Goal: Information Seeking & Learning: Find specific page/section

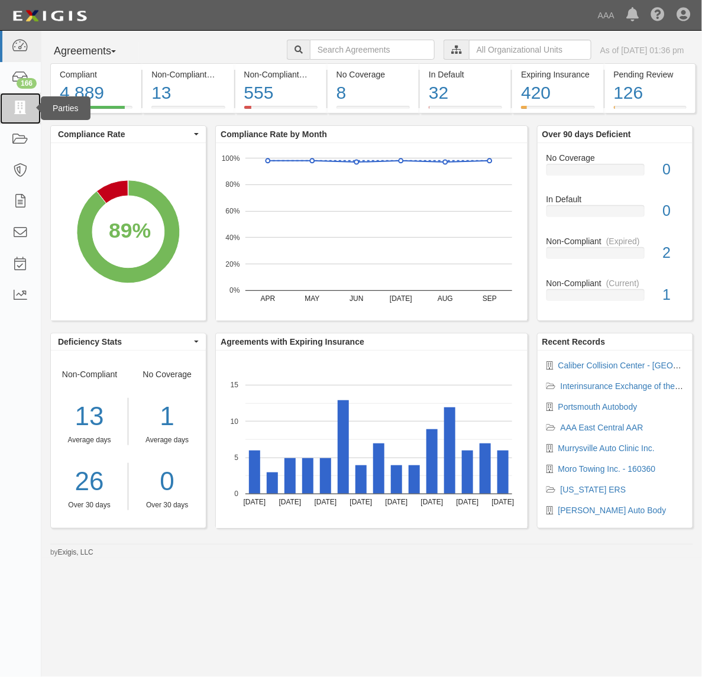
click at [10, 106] on link at bounding box center [20, 108] width 41 height 31
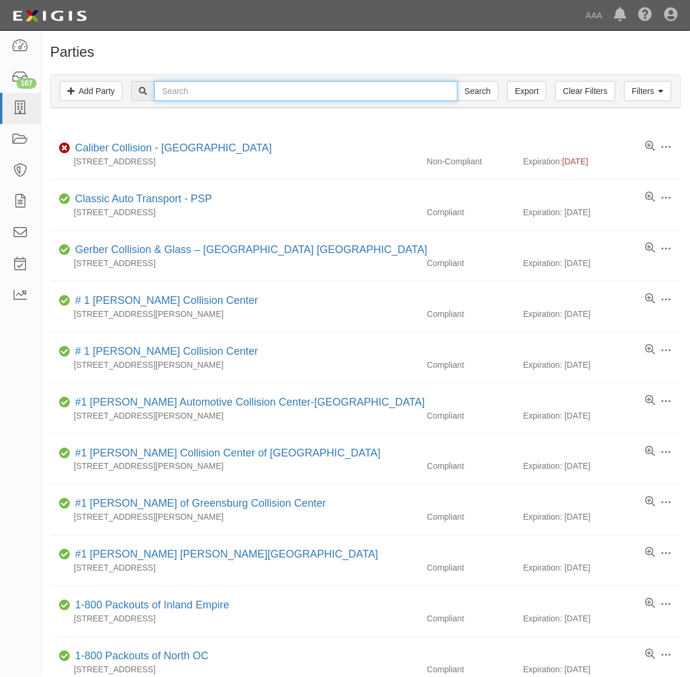
click at [170, 89] on input "text" at bounding box center [305, 91] width 303 height 20
type input "CC111667"
click at [457, 81] on input "Search" at bounding box center [477, 91] width 41 height 20
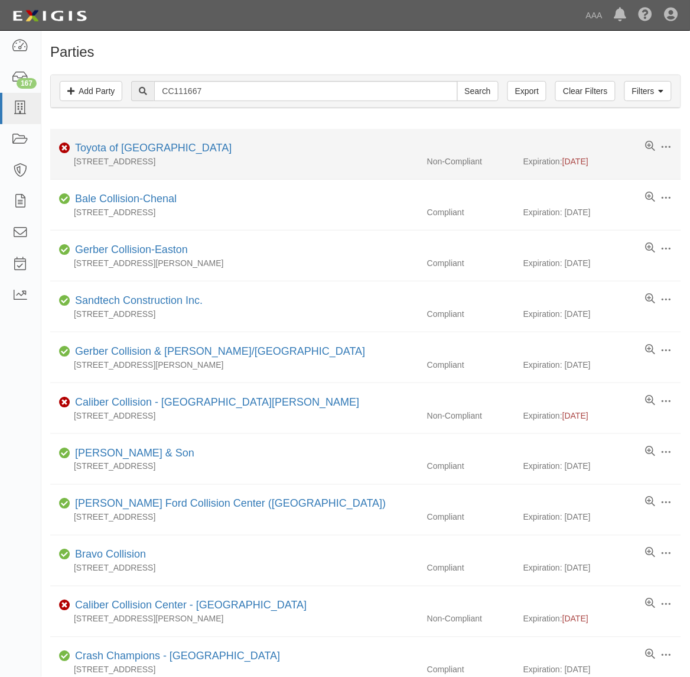
click at [193, 139] on li "Edit Log activity Add task Send message Archive Non-Compliant Toyota of North H…" at bounding box center [365, 154] width 631 height 51
click at [199, 147] on div "Non-Compliant Toyota of North Hollywood" at bounding box center [370, 148] width 622 height 15
click at [178, 147] on link "Toyota of North Hollywood" at bounding box center [153, 148] width 157 height 12
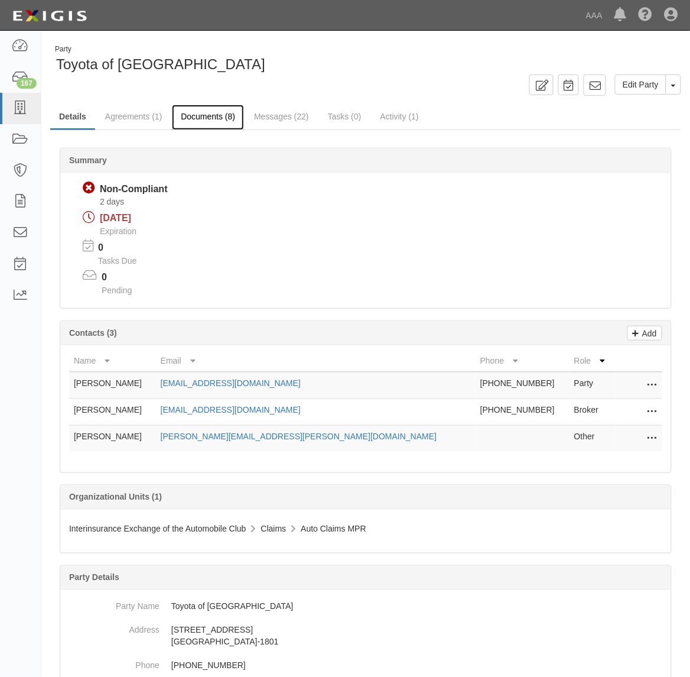
click at [208, 117] on link "Documents (8)" at bounding box center [208, 117] width 72 height 25
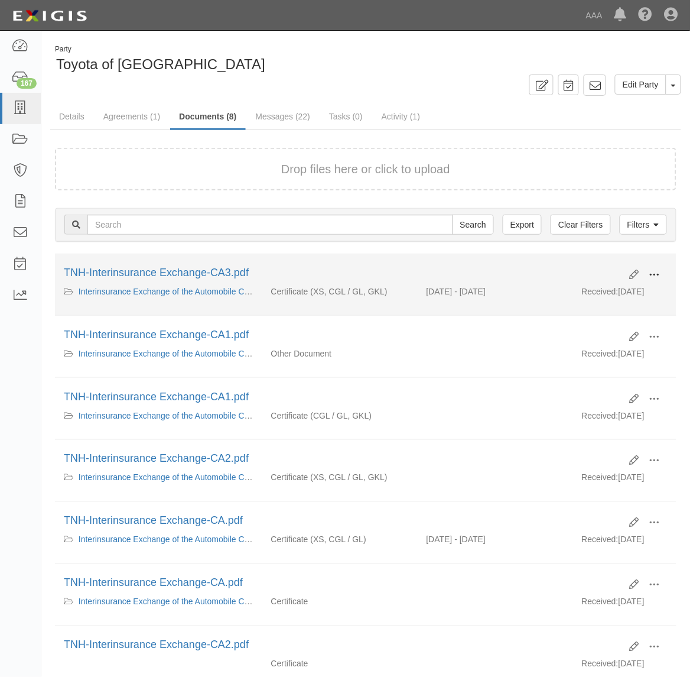
click at [651, 274] on span at bounding box center [655, 274] width 11 height 11
click at [622, 290] on link "View" at bounding box center [597, 291] width 93 height 21
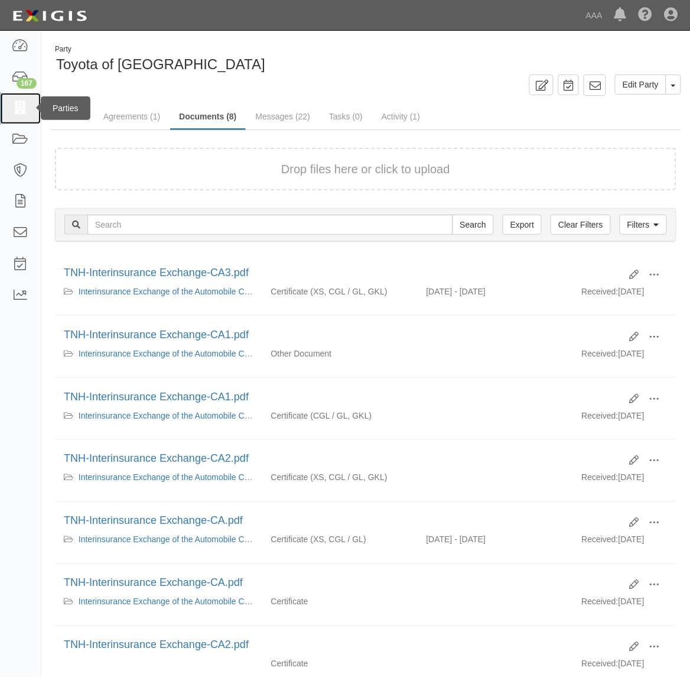
click at [18, 110] on icon at bounding box center [20, 109] width 17 height 14
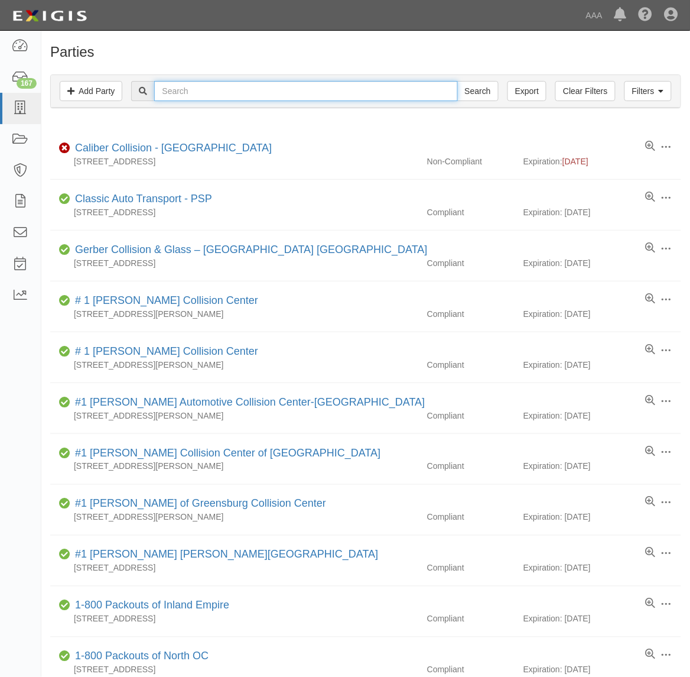
click at [172, 96] on input "text" at bounding box center [305, 91] width 303 height 20
type input "California Auto Centers"
click at [457, 81] on input "Search" at bounding box center [477, 91] width 41 height 20
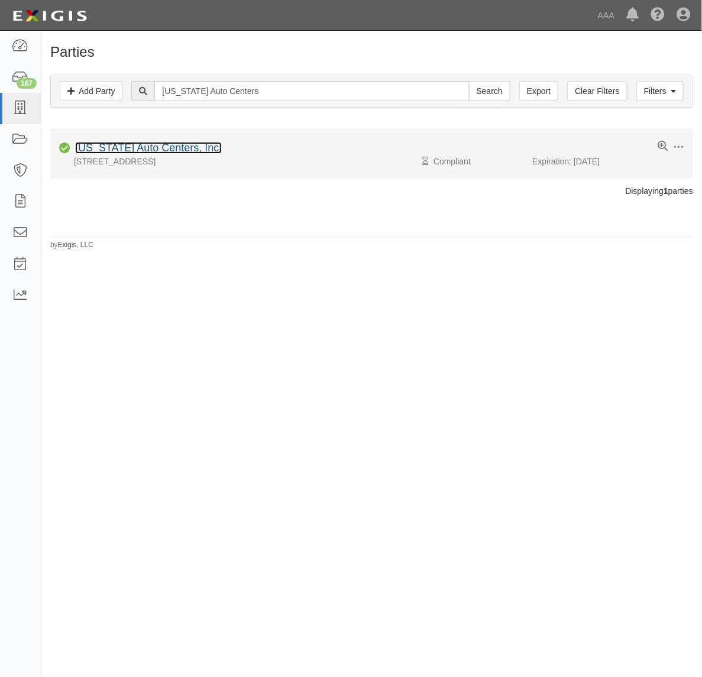
click at [145, 152] on link "[US_STATE] Auto Centers, Inc." at bounding box center [148, 148] width 147 height 12
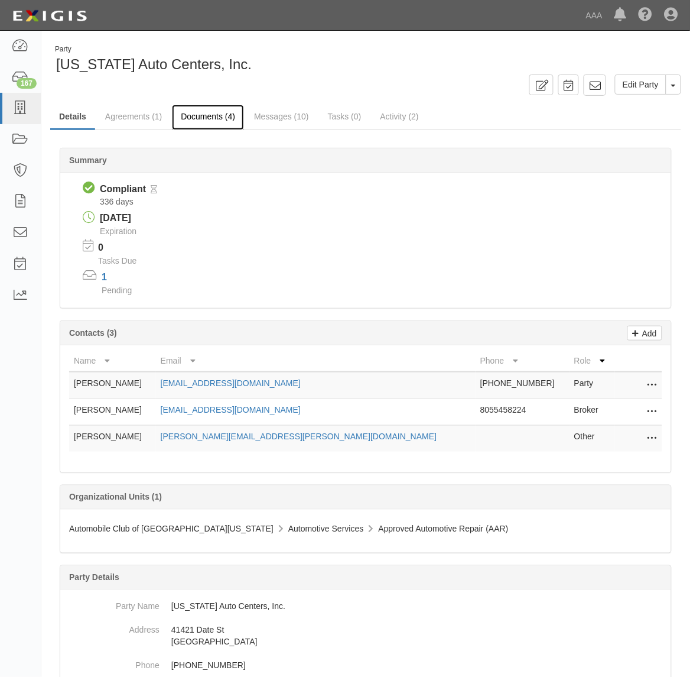
click at [204, 123] on link "Documents (4)" at bounding box center [208, 117] width 72 height 25
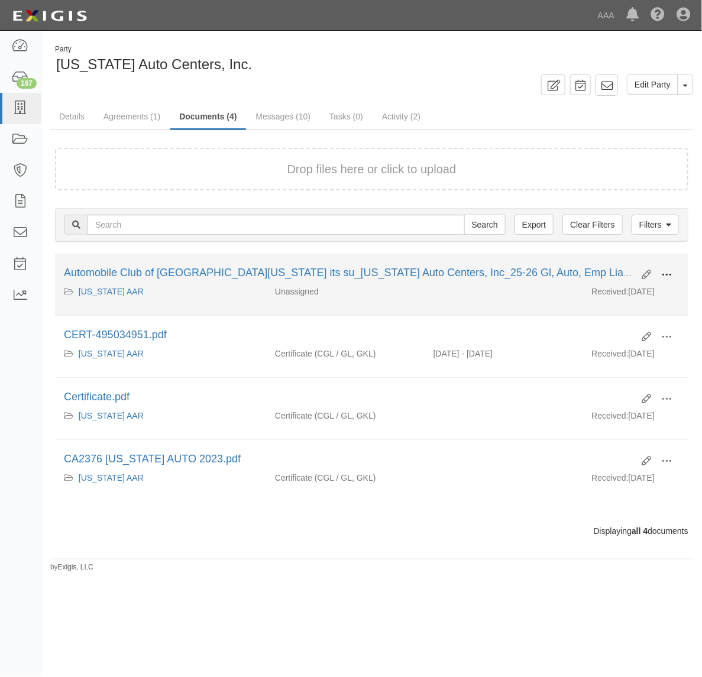
click at [666, 274] on span at bounding box center [666, 274] width 11 height 11
click at [628, 288] on link "View" at bounding box center [608, 291] width 93 height 21
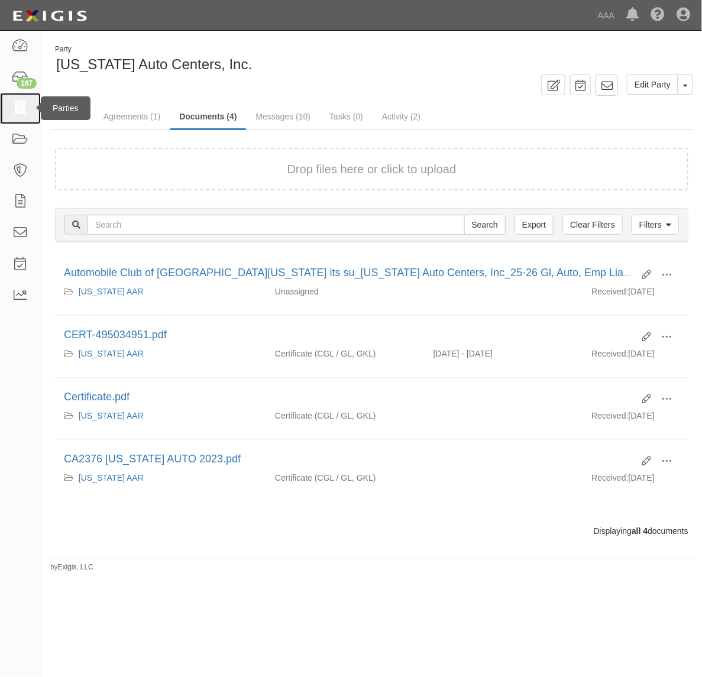
click at [21, 110] on icon at bounding box center [20, 109] width 17 height 14
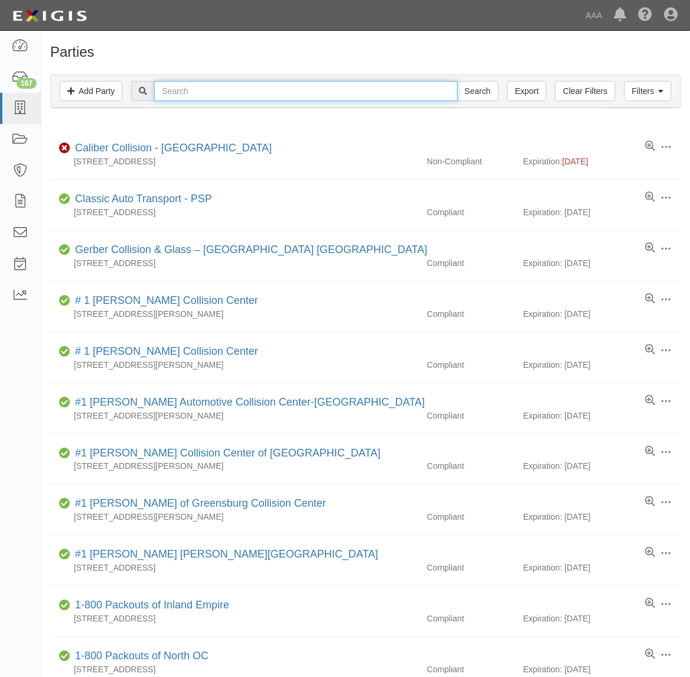
click at [222, 98] on input "text" at bounding box center [305, 91] width 303 height 20
type input "510894"
click at [457, 81] on input "Search" at bounding box center [477, 91] width 41 height 20
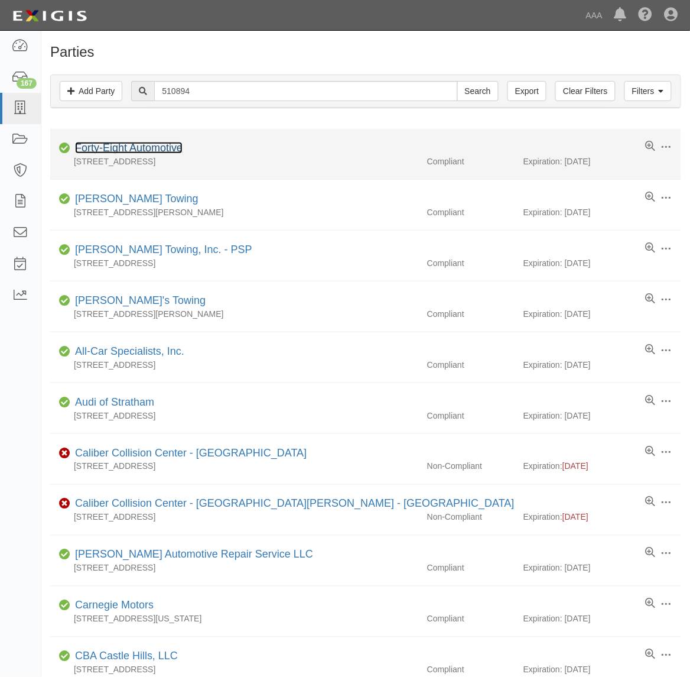
click at [171, 152] on link "Forty-Eight Automotive" at bounding box center [129, 148] width 108 height 12
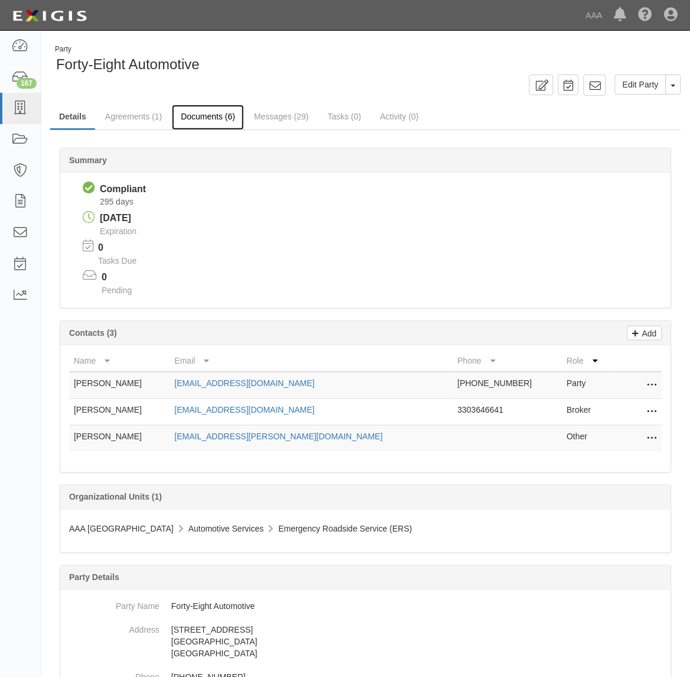
click at [196, 117] on link "Documents (6)" at bounding box center [208, 117] width 72 height 25
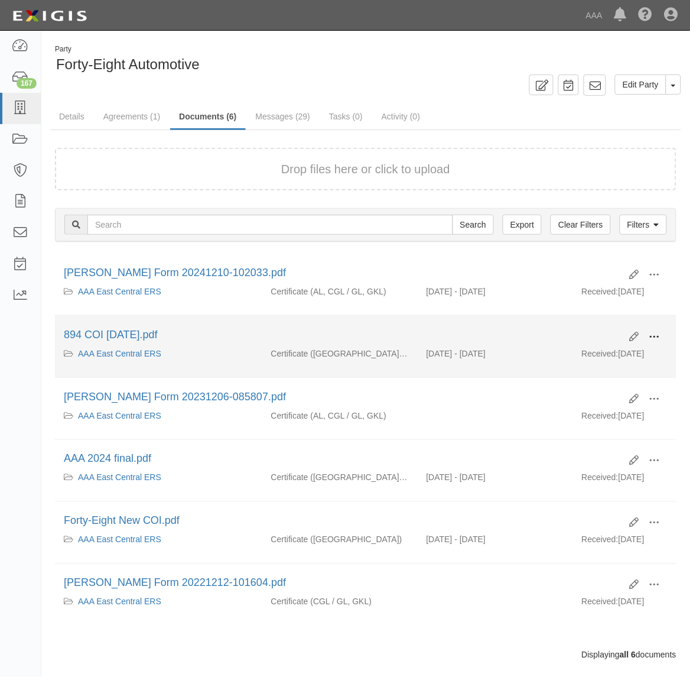
click at [658, 334] on span at bounding box center [655, 337] width 11 height 11
click at [606, 350] on link "View" at bounding box center [597, 353] width 93 height 21
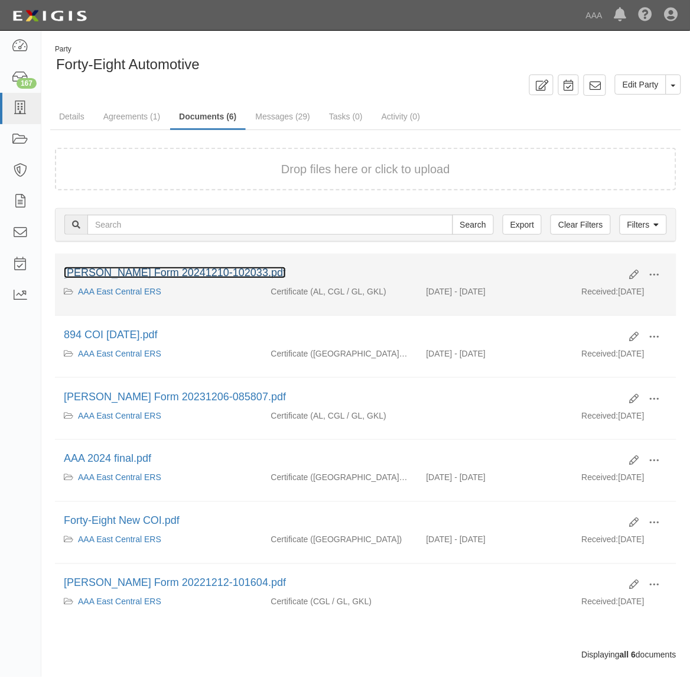
click at [179, 269] on link "[PERSON_NAME] Form 20241210-102033.pdf" at bounding box center [175, 273] width 222 height 12
click at [660, 269] on span at bounding box center [655, 274] width 11 height 11
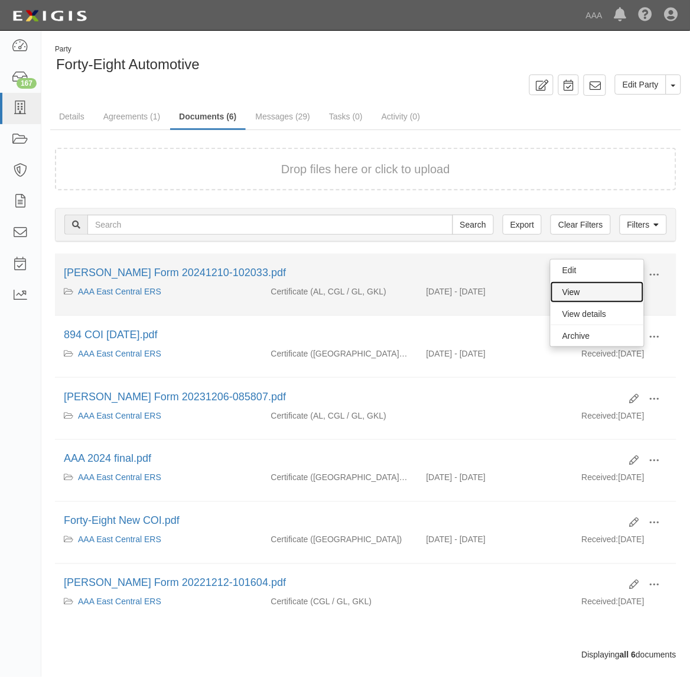
click at [628, 287] on link "View" at bounding box center [597, 291] width 93 height 21
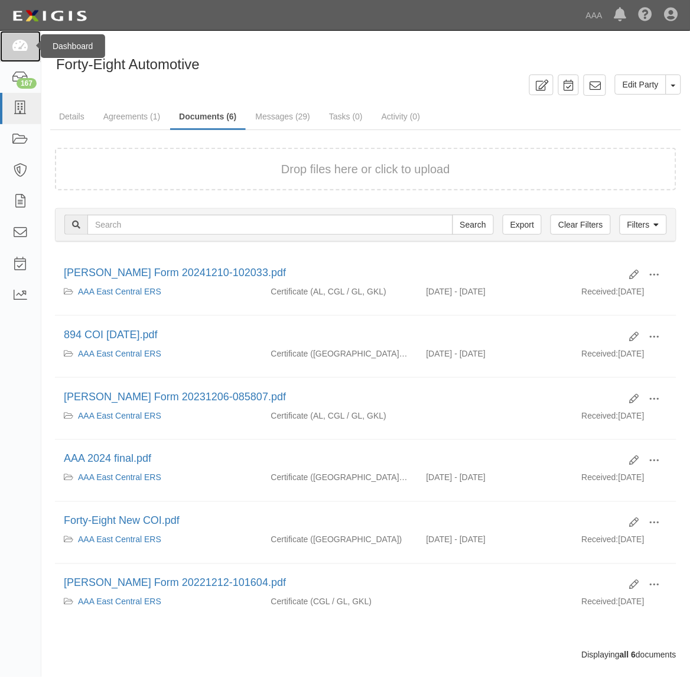
click at [21, 48] on icon at bounding box center [20, 47] width 17 height 14
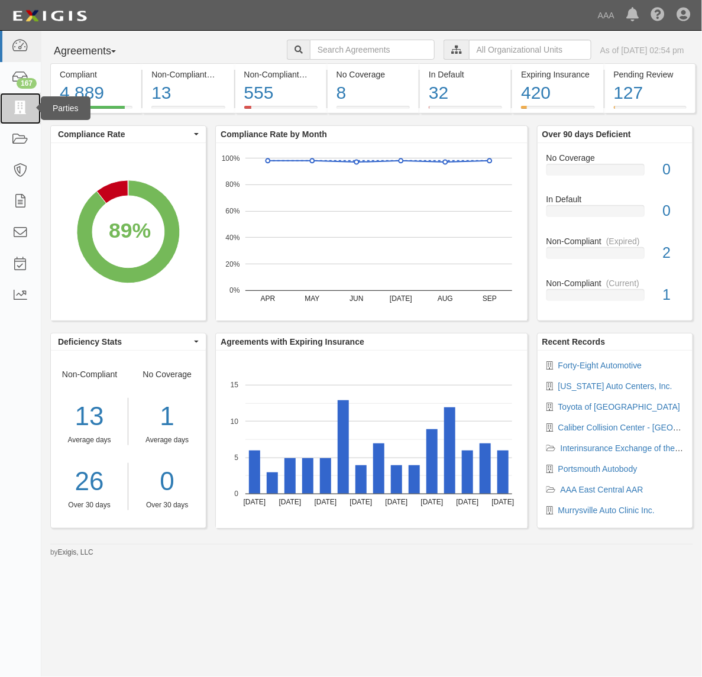
click at [30, 117] on link at bounding box center [20, 108] width 41 height 31
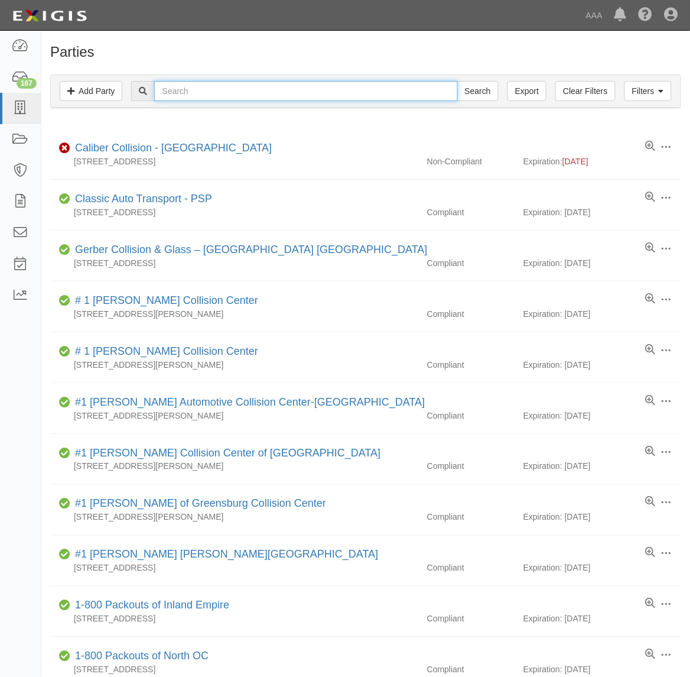
click at [236, 87] on input "text" at bounding box center [305, 91] width 303 height 20
paste input "NITRO TOWING INC."
type input "NITRO TOWING INC."
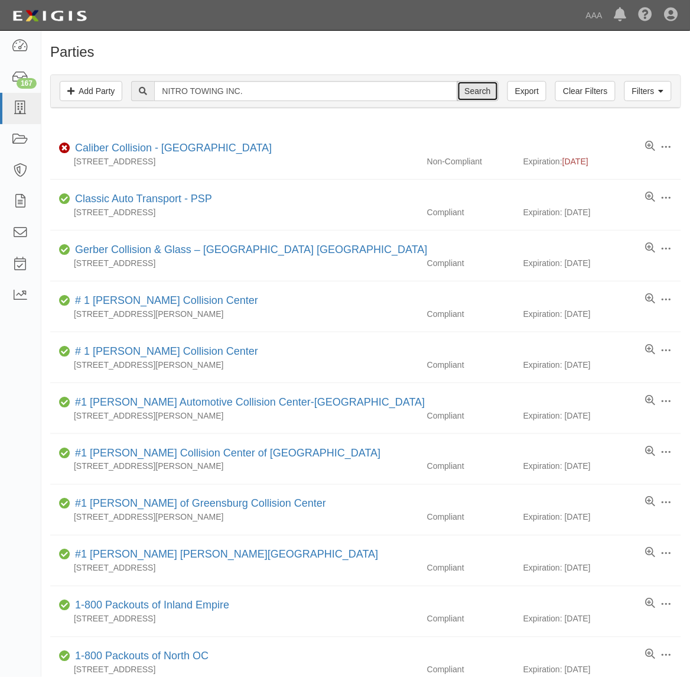
click at [463, 92] on input "Search" at bounding box center [477, 91] width 41 height 20
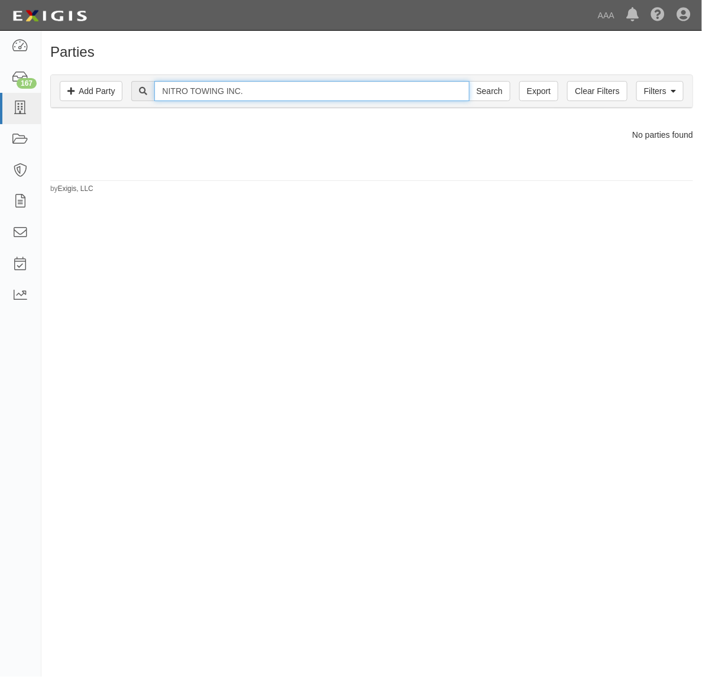
click at [251, 96] on input "NITRO TOWING INC." at bounding box center [311, 91] width 314 height 20
type input "NITRO TOWING"
click at [469, 81] on input "Search" at bounding box center [489, 91] width 41 height 20
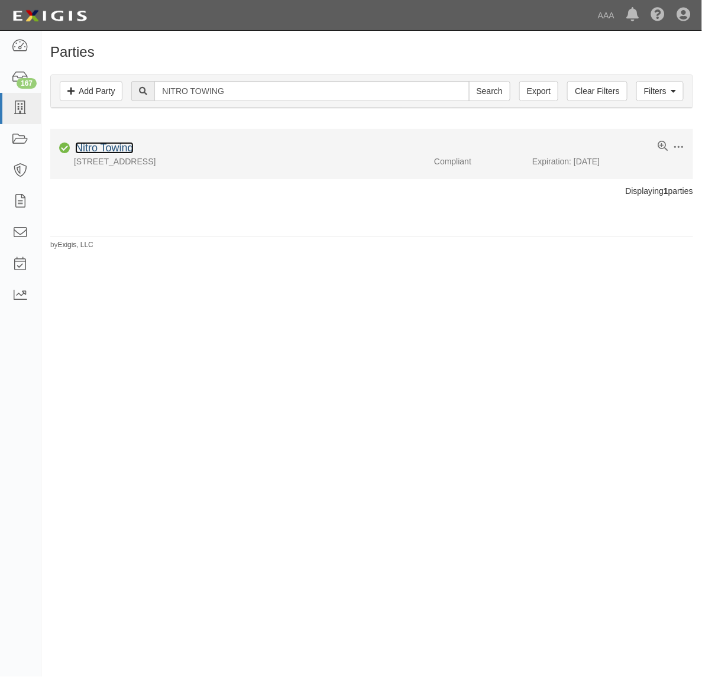
click at [111, 150] on link "Nitro Towing" at bounding box center [104, 148] width 59 height 12
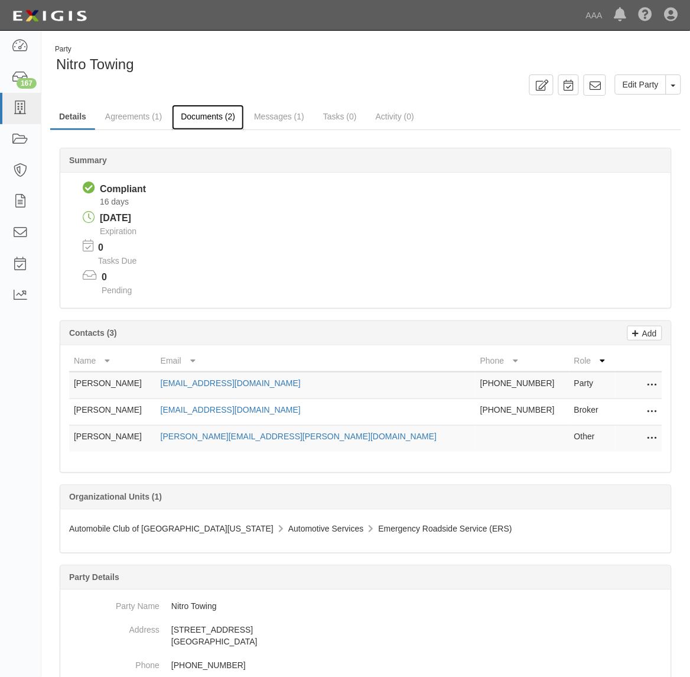
click at [211, 117] on link "Documents (2)" at bounding box center [208, 117] width 72 height 25
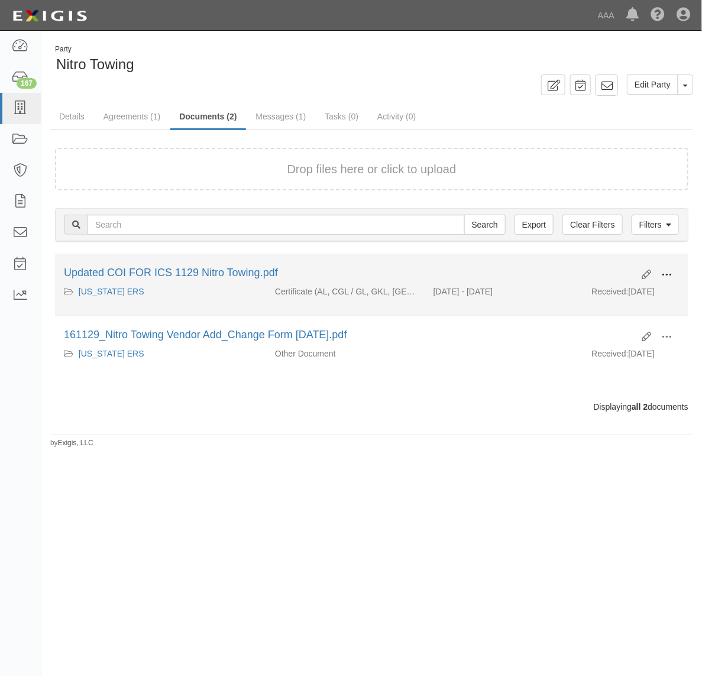
click at [660, 277] on button at bounding box center [666, 275] width 26 height 20
click at [615, 290] on link "View" at bounding box center [608, 291] width 93 height 21
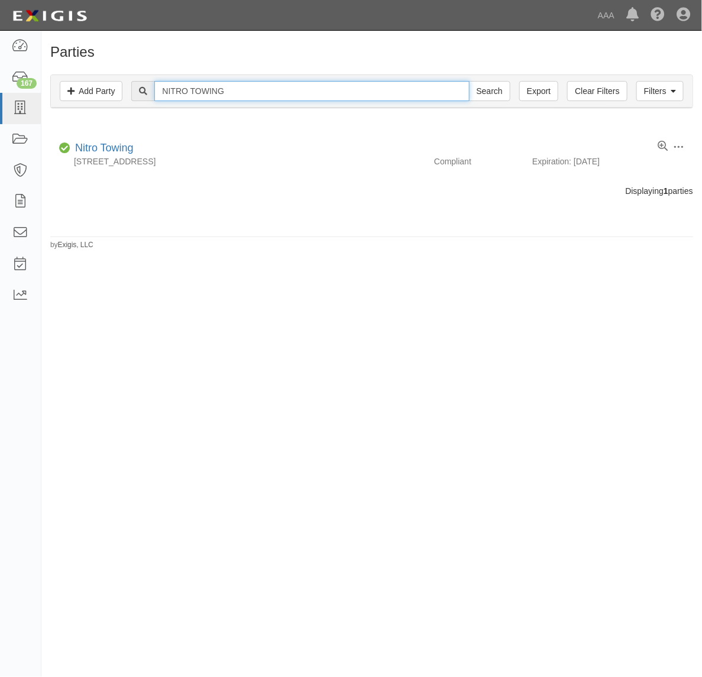
click at [309, 86] on input "NITRO TOWING" at bounding box center [311, 91] width 314 height 20
paste input "HOPE AUTOMOTIVE, INC."
type input "HOPE AUTOMOTIVE"
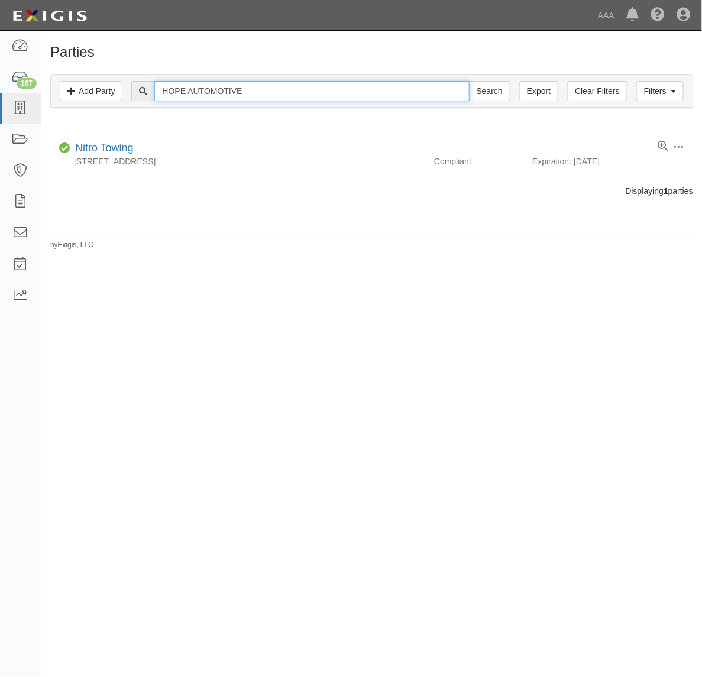
click at [469, 81] on input "Search" at bounding box center [489, 91] width 41 height 20
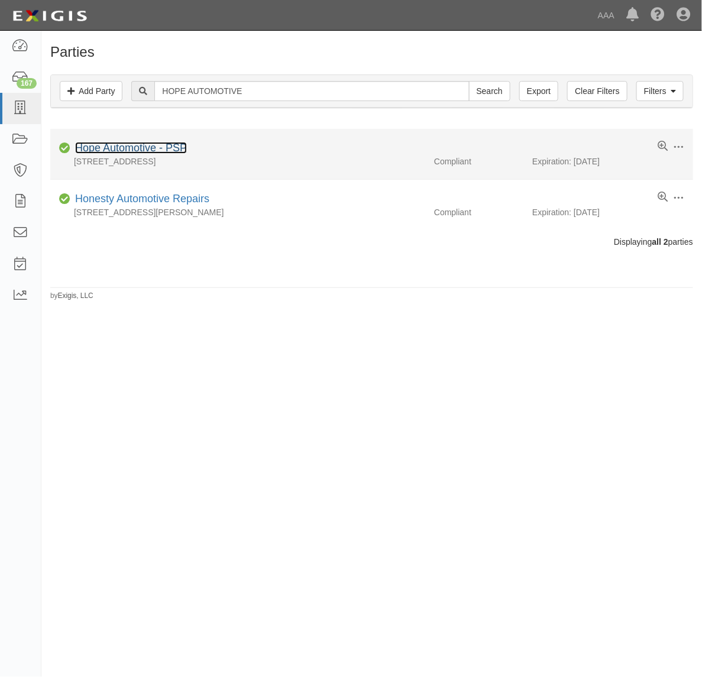
click at [160, 147] on link "Hope Automotive - PSP" at bounding box center [131, 148] width 112 height 12
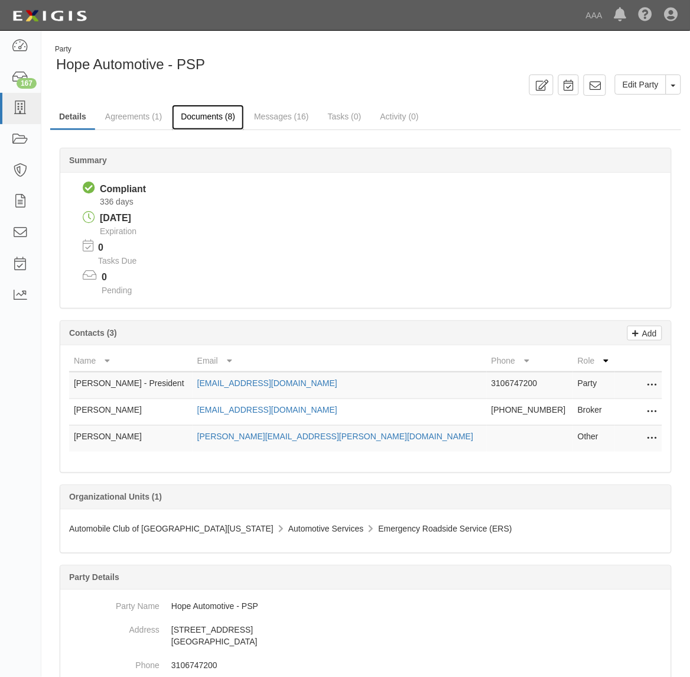
click at [228, 117] on link "Documents (8)" at bounding box center [208, 117] width 72 height 25
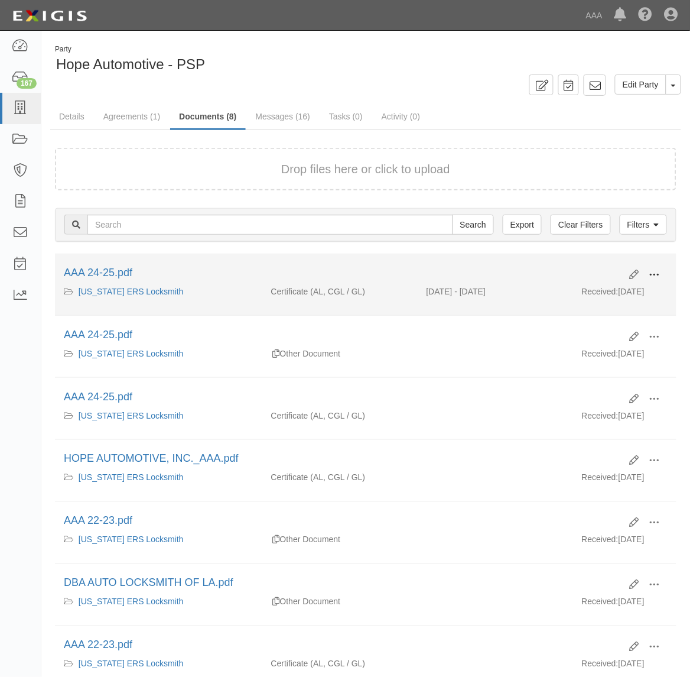
click at [654, 270] on span at bounding box center [655, 274] width 11 height 11
click at [631, 284] on link "View" at bounding box center [597, 291] width 93 height 21
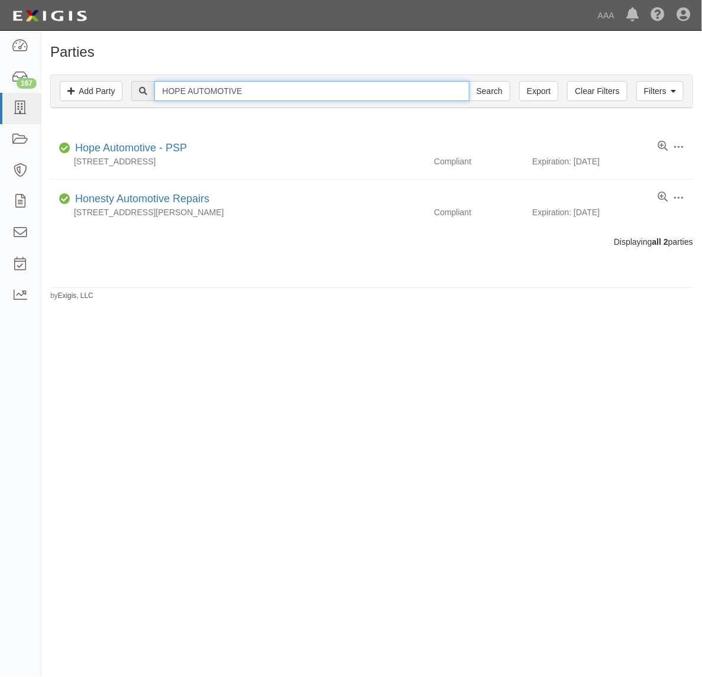
click at [238, 86] on input "HOPE AUTOMOTIVE" at bounding box center [311, 91] width 314 height 20
click at [238, 85] on input "HOPE AUTOMOTIVE" at bounding box center [311, 91] width 314 height 20
paste input "ANYTIME [PERSON_NAME] TOWING, LLC"
type input "ANYTIME [PERSON_NAME] TOWING, LLC"
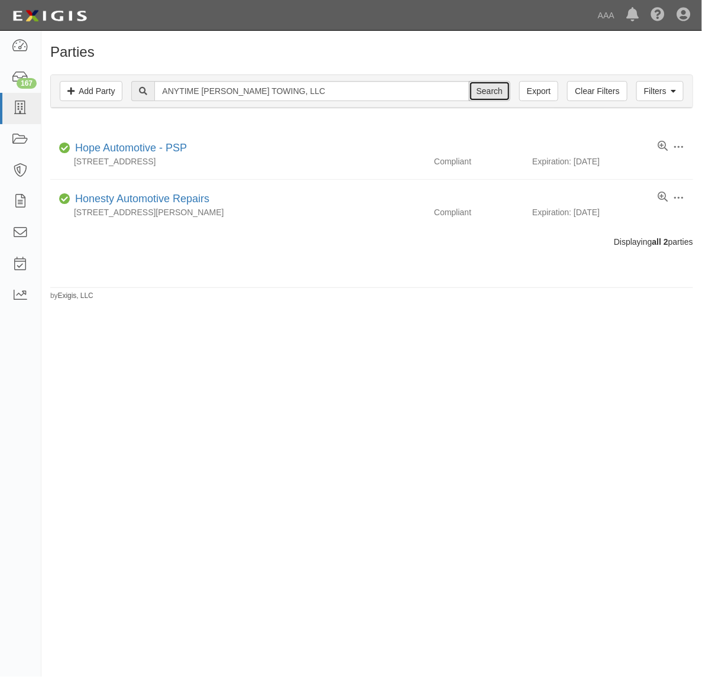
click at [485, 93] on input "Search" at bounding box center [489, 91] width 41 height 20
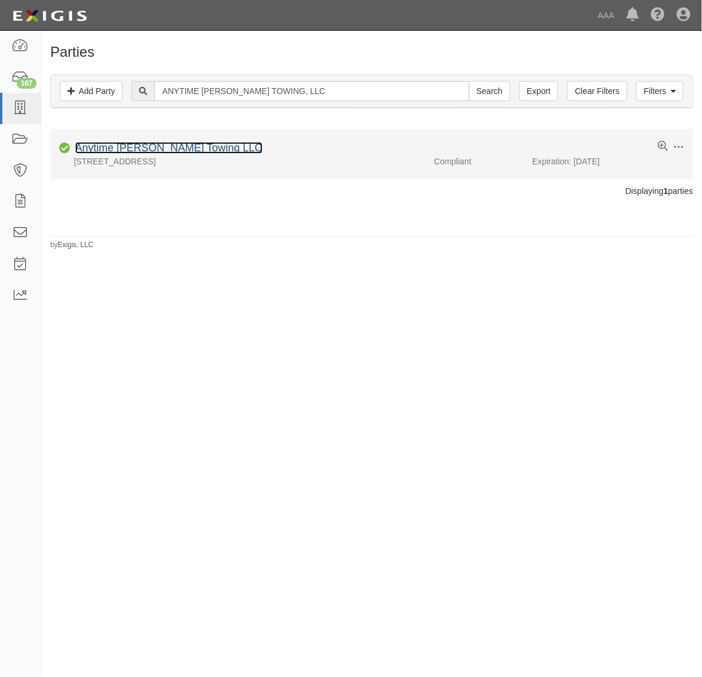
click at [174, 152] on link "Anytime [PERSON_NAME] Towing LLC" at bounding box center [168, 148] width 187 height 12
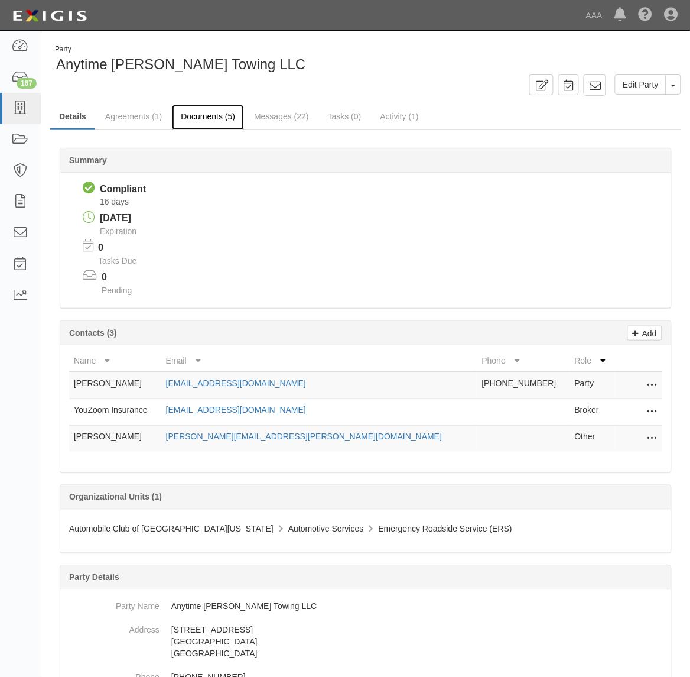
click at [223, 122] on link "Documents (5)" at bounding box center [208, 117] width 72 height 25
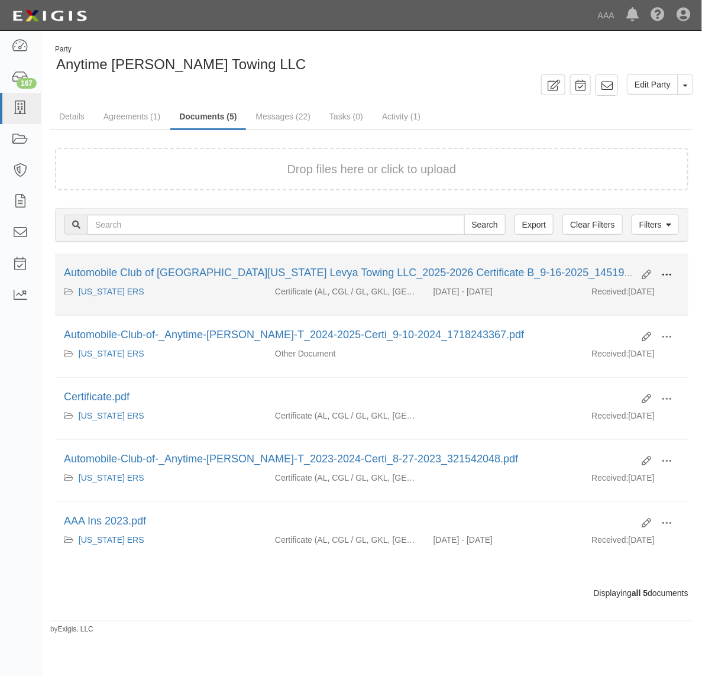
click at [667, 272] on span at bounding box center [666, 274] width 11 height 11
click at [637, 291] on link "View" at bounding box center [608, 291] width 93 height 21
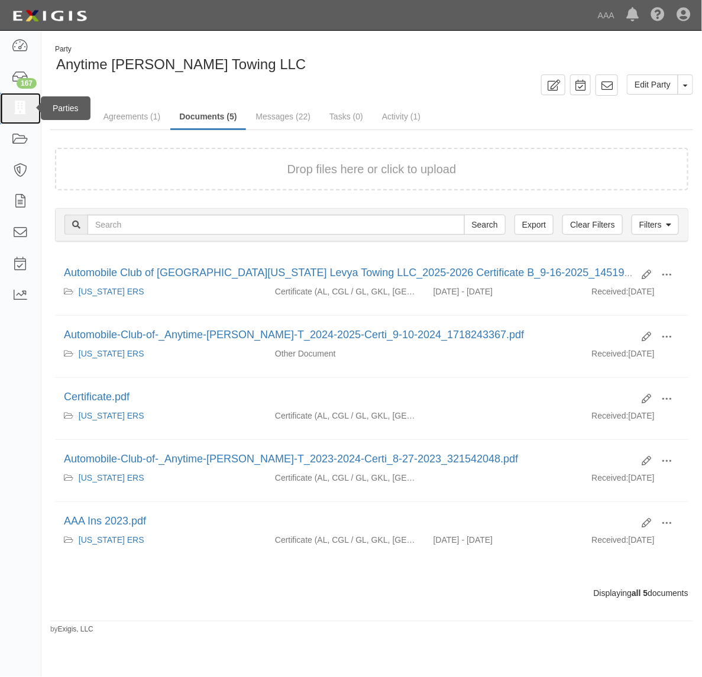
click at [16, 108] on icon at bounding box center [20, 109] width 17 height 14
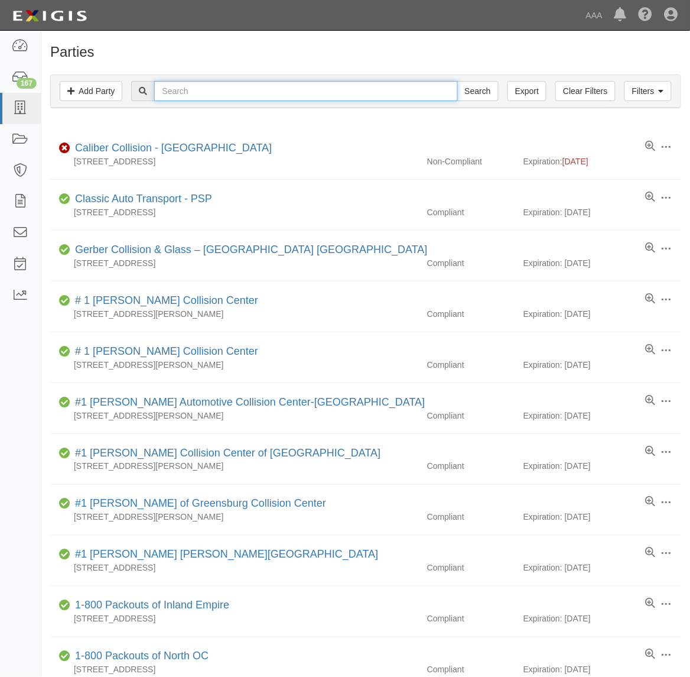
click at [220, 82] on input "text" at bounding box center [305, 91] width 303 height 20
paste input "RAMOS TOWING, LLC"
click at [259, 89] on input "RAMOS TOWING, LLC" at bounding box center [305, 91] width 303 height 20
type input "[PERSON_NAME] TOWING"
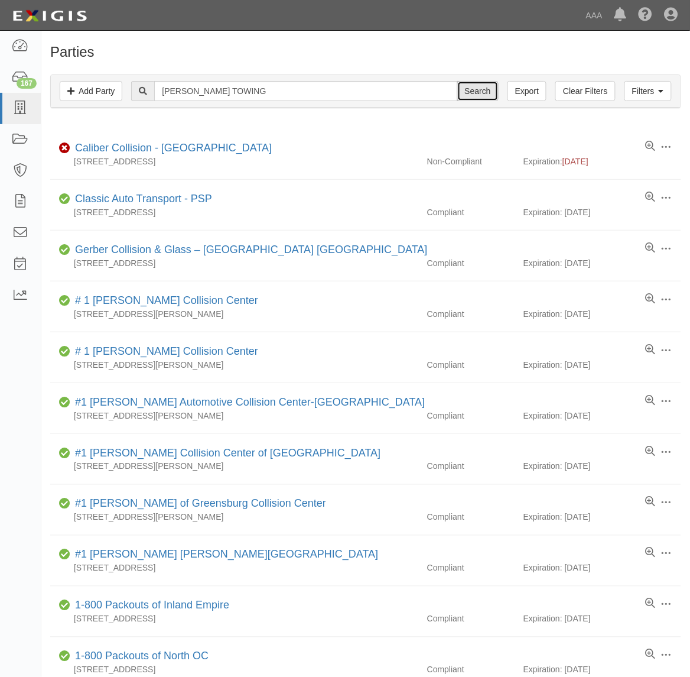
click at [485, 93] on input "Search" at bounding box center [477, 91] width 41 height 20
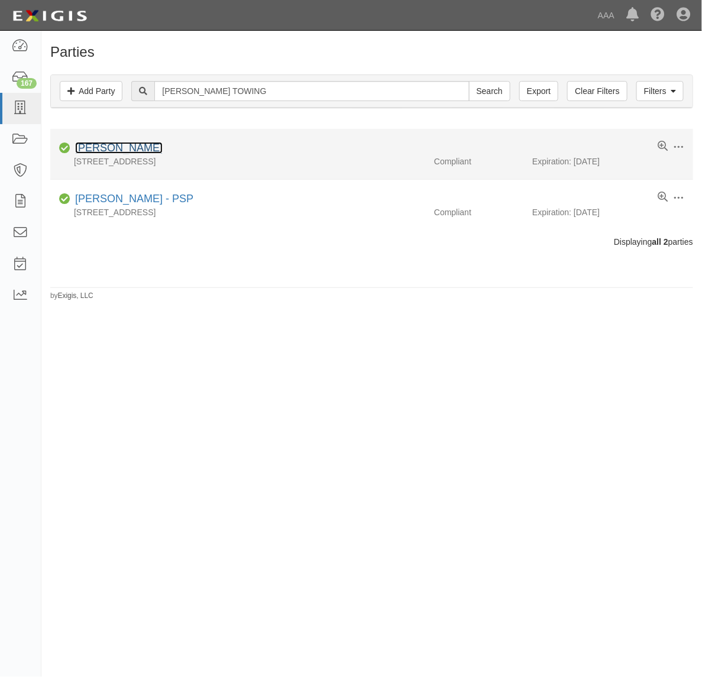
click at [113, 152] on link "[PERSON_NAME]" at bounding box center [118, 148] width 87 height 12
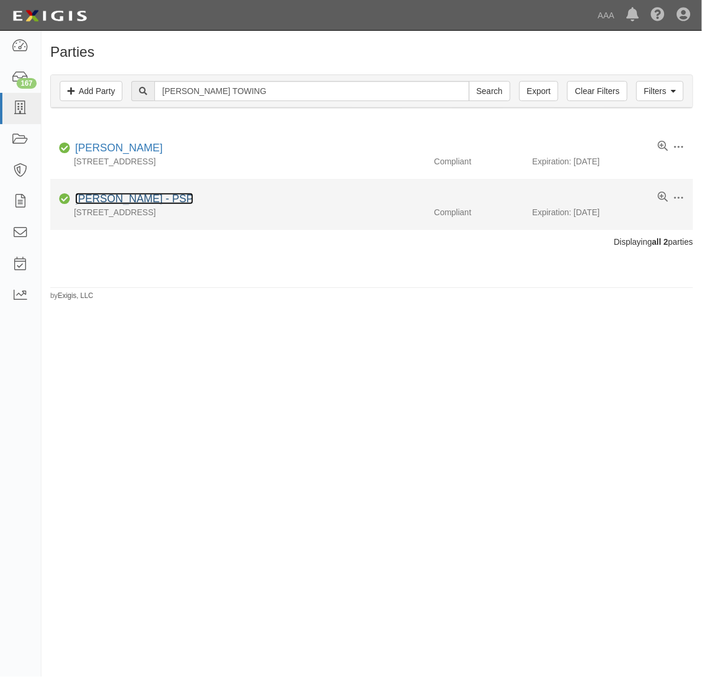
click at [158, 194] on link "[PERSON_NAME] - PSP" at bounding box center [134, 199] width 118 height 12
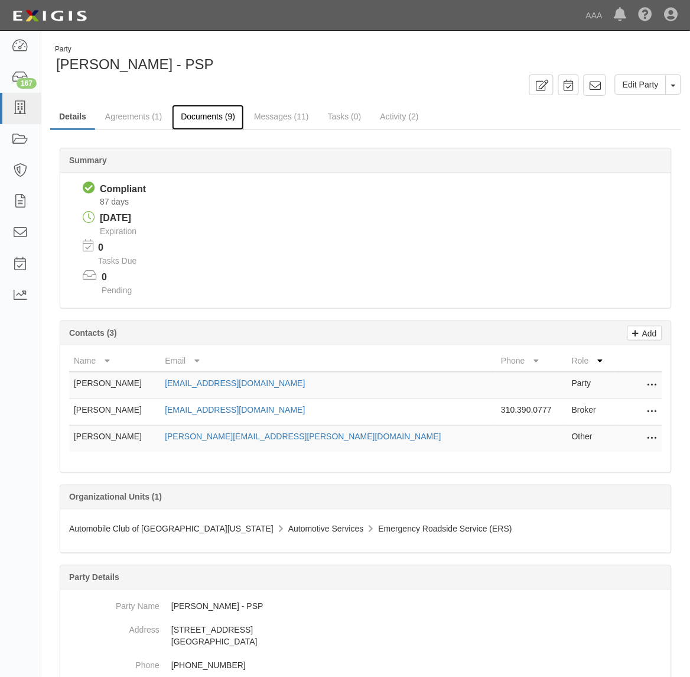
click at [207, 120] on link "Documents (9)" at bounding box center [208, 117] width 72 height 25
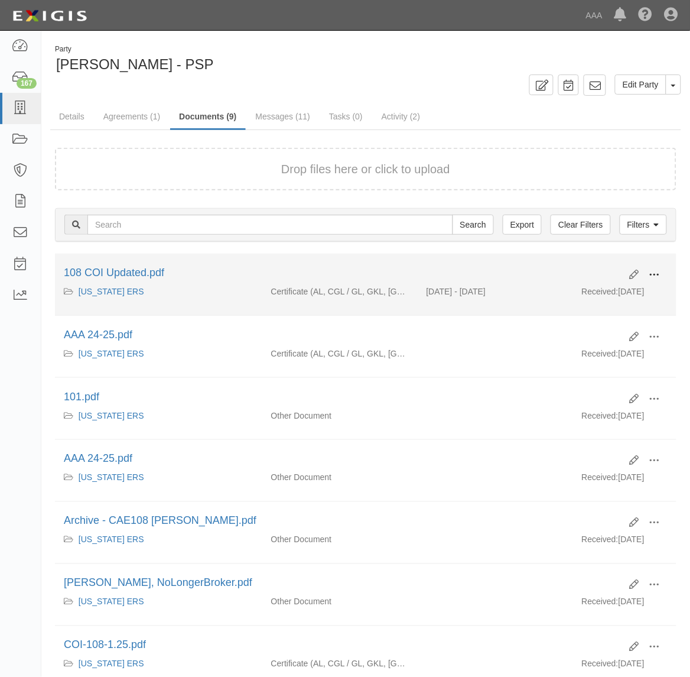
click at [658, 273] on span at bounding box center [655, 274] width 11 height 11
click at [625, 291] on link "View" at bounding box center [597, 291] width 93 height 21
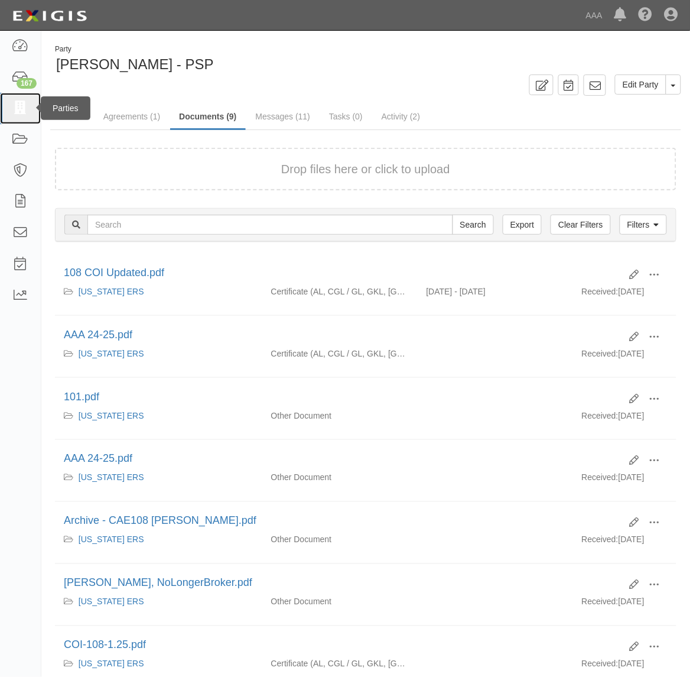
click at [27, 107] on icon at bounding box center [20, 109] width 17 height 14
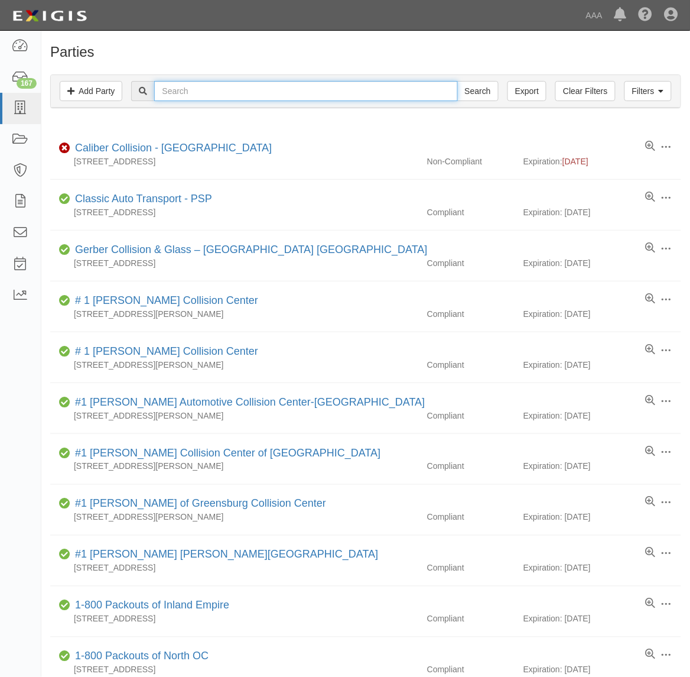
click at [184, 98] on input "text" at bounding box center [305, 91] width 303 height 20
paste input "AMERICAN EAGLE TOWING"
type input "AMERICAN EAGLE TOWING"
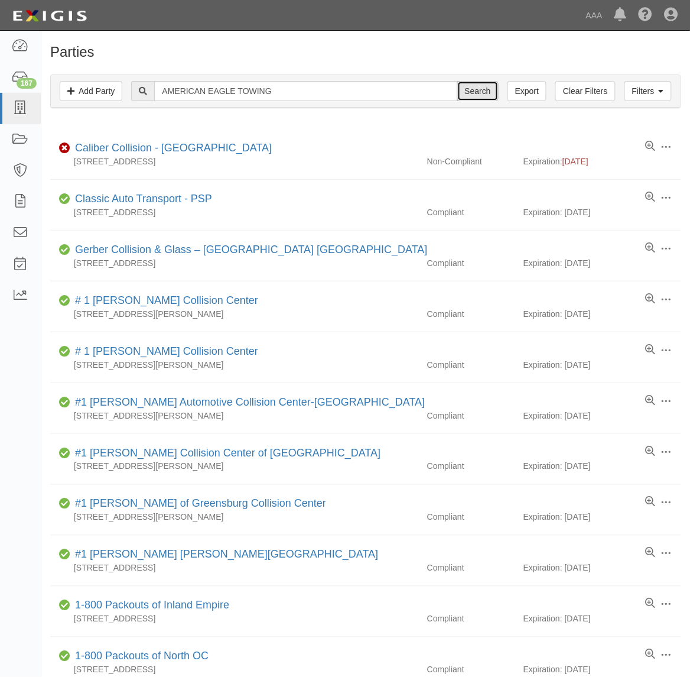
click at [480, 92] on input "Search" at bounding box center [477, 91] width 41 height 20
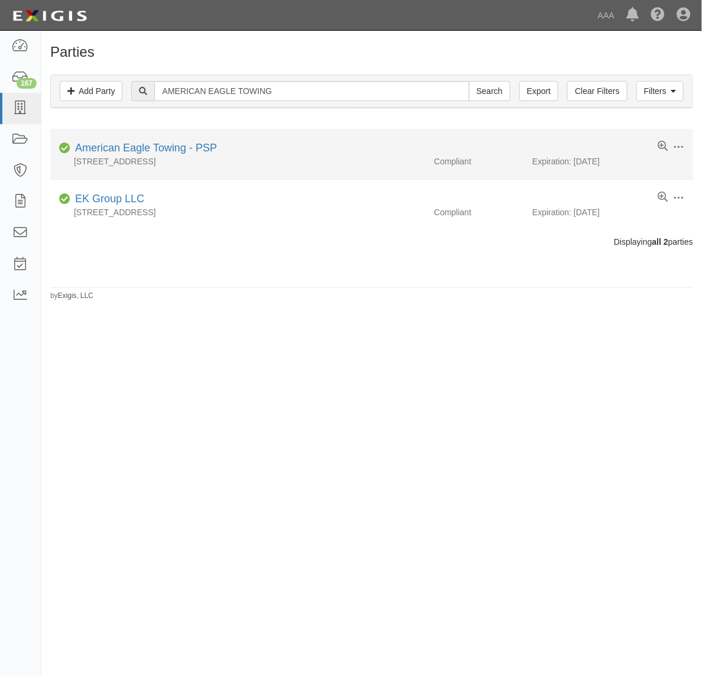
click at [175, 137] on li "Edit Log activity Add task Send message Archive Compliant American Eagle Towing…" at bounding box center [371, 154] width 642 height 51
click at [175, 145] on link "American Eagle Towing - PSP" at bounding box center [146, 148] width 142 height 12
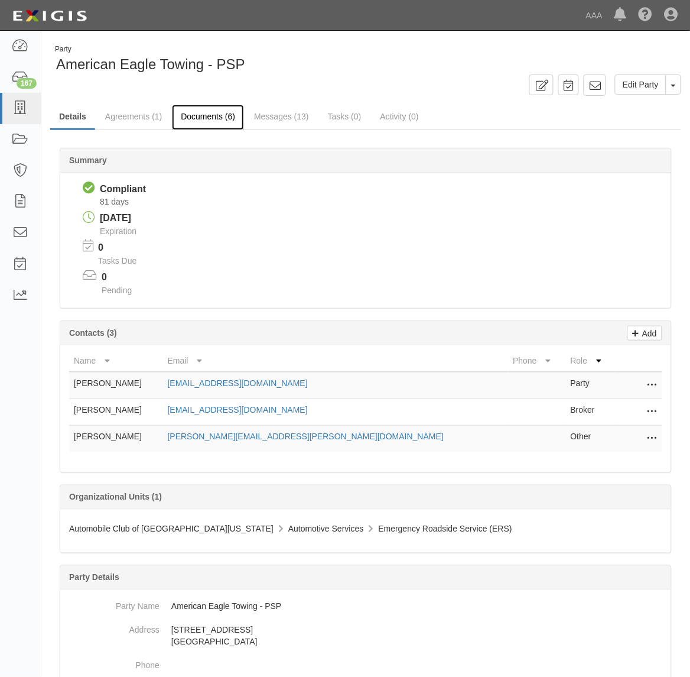
click at [203, 108] on link "Documents (6)" at bounding box center [208, 117] width 72 height 25
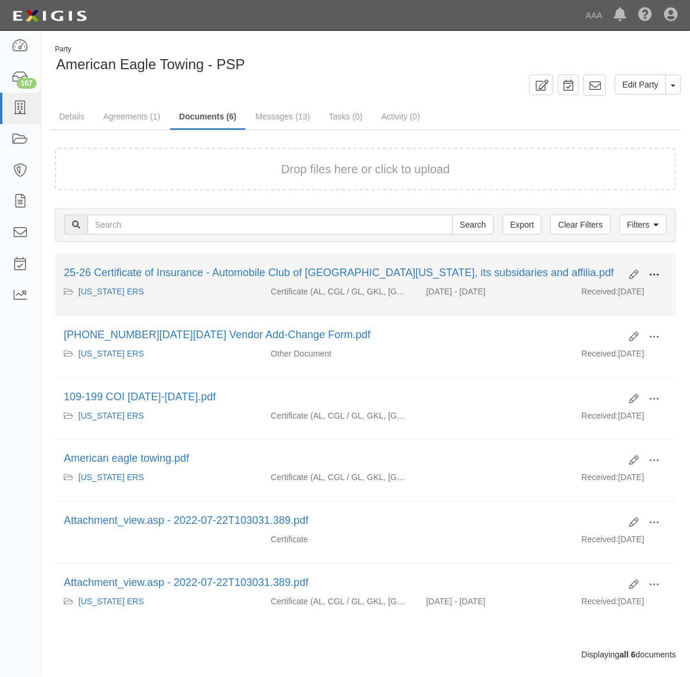
click at [657, 269] on span at bounding box center [655, 274] width 11 height 11
click at [589, 297] on link "View" at bounding box center [597, 291] width 93 height 21
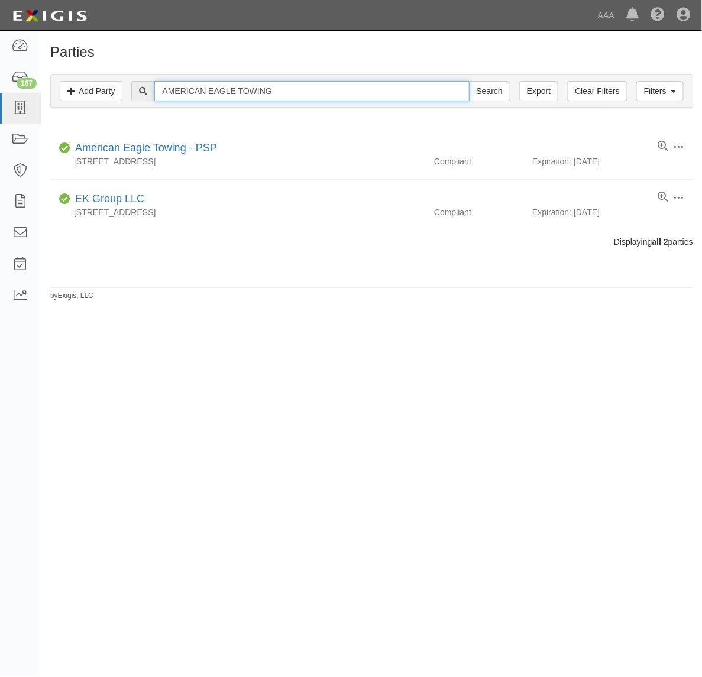
click at [291, 87] on input "AMERICAN EAGLE TOWING" at bounding box center [311, 91] width 314 height 20
paste input "[PERSON_NAME]'S TOWING, INC."
type input "[PERSON_NAME]'S TOWING, INC."
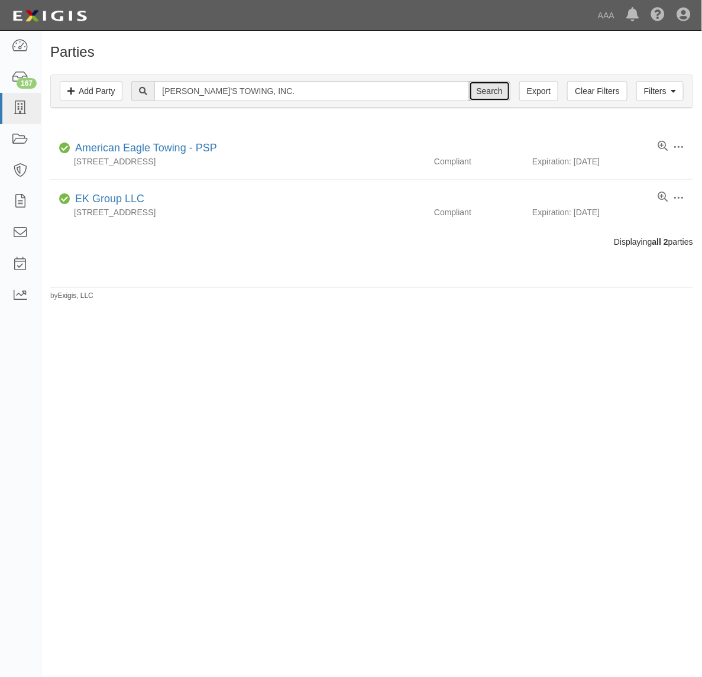
click at [501, 98] on input "Search" at bounding box center [489, 91] width 41 height 20
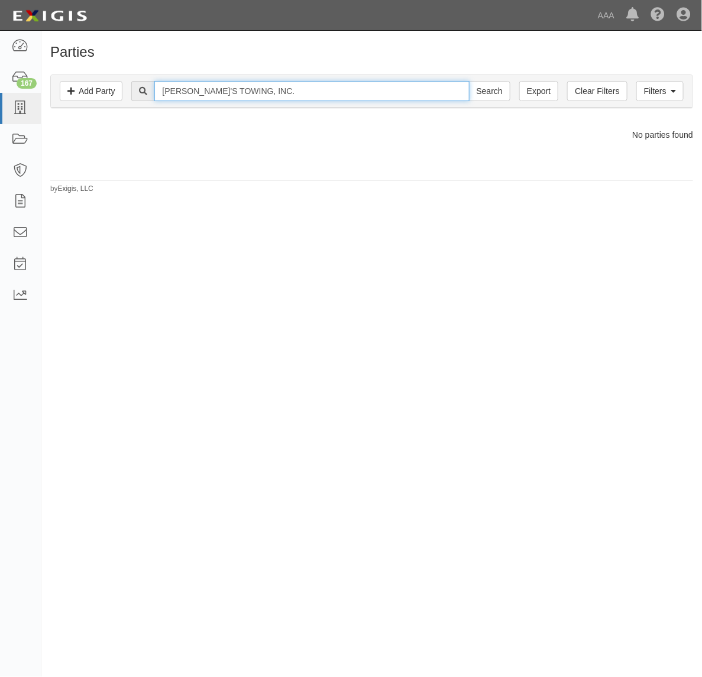
click at [308, 101] on input "[PERSON_NAME]'S TOWING, INC." at bounding box center [311, 91] width 314 height 20
type input "[PERSON_NAME]'S TOWING"
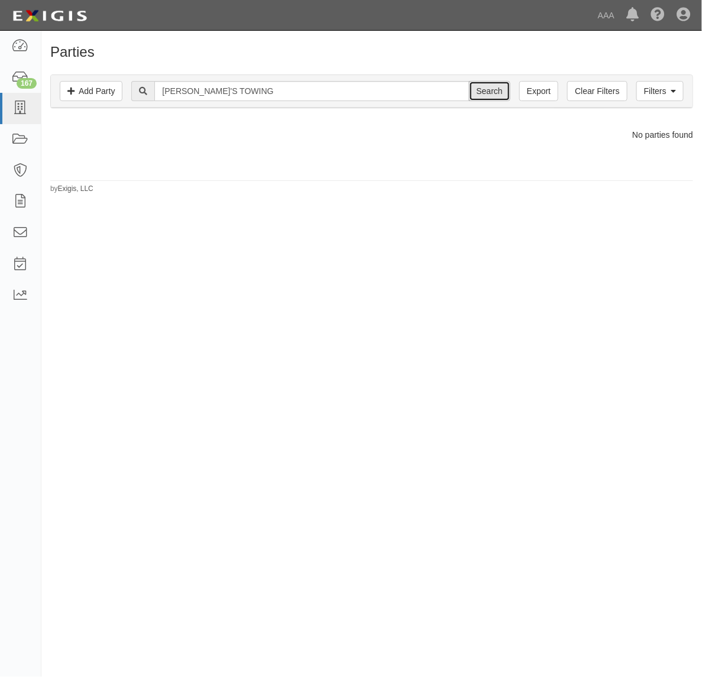
click at [483, 86] on input "Search" at bounding box center [489, 91] width 41 height 20
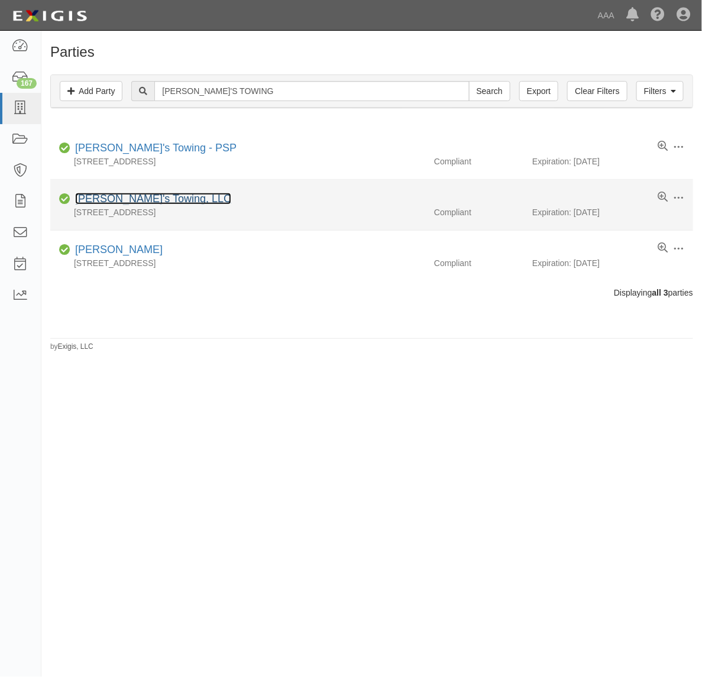
click at [158, 201] on link "[PERSON_NAME]'s Towing, LLC" at bounding box center [153, 199] width 156 height 12
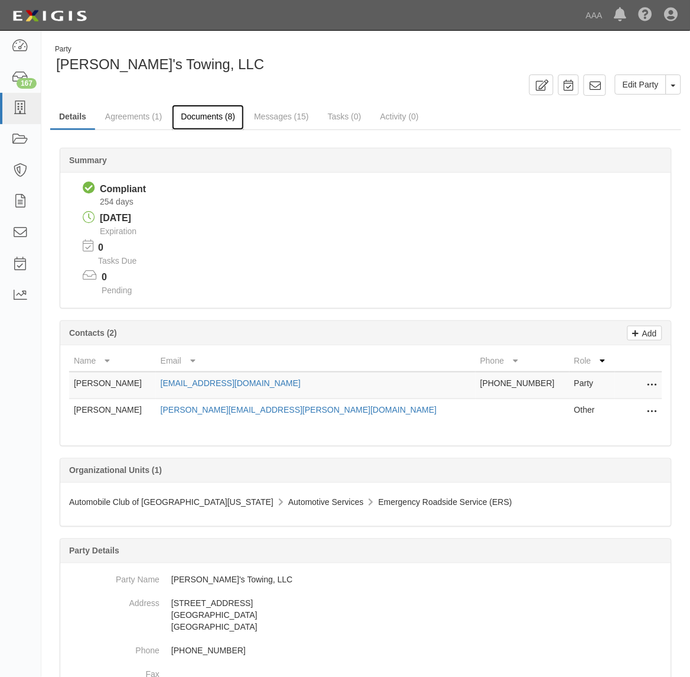
click at [229, 120] on link "Documents (8)" at bounding box center [208, 117] width 72 height 25
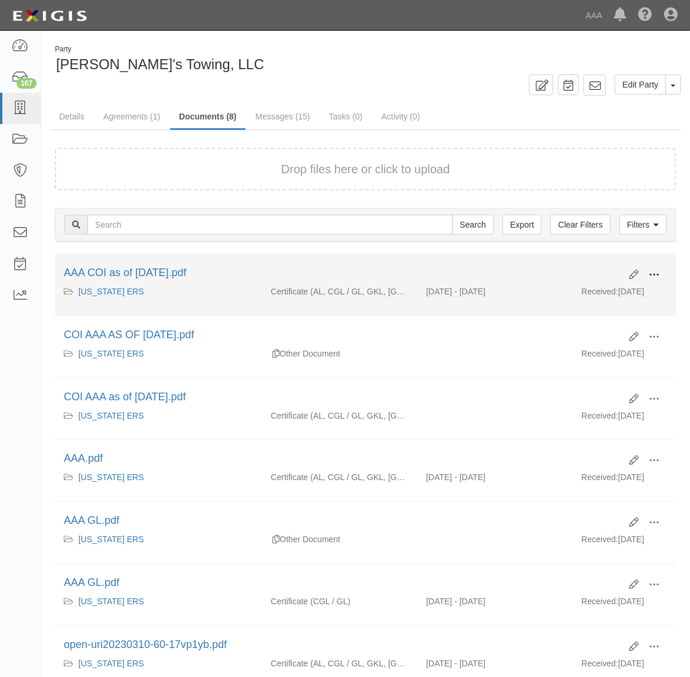
click at [648, 272] on button at bounding box center [655, 275] width 26 height 20
click at [616, 284] on link "View" at bounding box center [597, 291] width 93 height 21
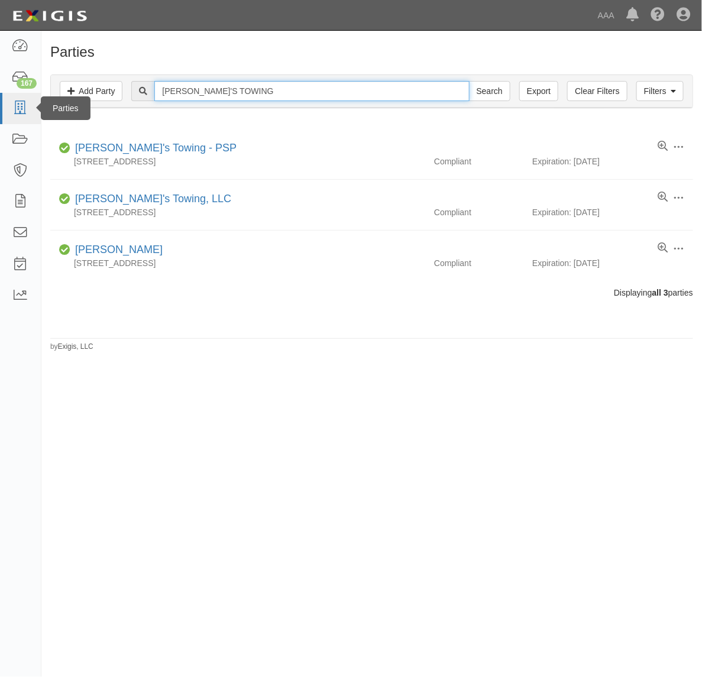
drag, startPoint x: 297, startPoint y: 87, endPoint x: 28, endPoint y: 111, distance: 269.4
click at [0, 89] on html "Toggle navigation Dashboard 167 Inbox Parties Agreements Coverages Documents Me…" at bounding box center [351, 322] width 702 height 645
paste input "SOUTH COAST MOTORWORKS, INC."
type input "SOUTH COAST MOTORWORKS, INC."
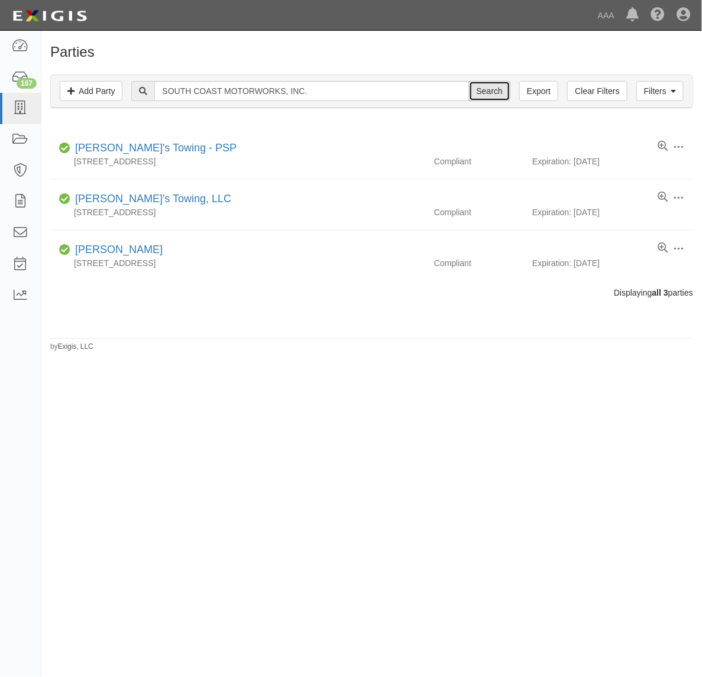
click at [492, 87] on input "Search" at bounding box center [489, 91] width 41 height 20
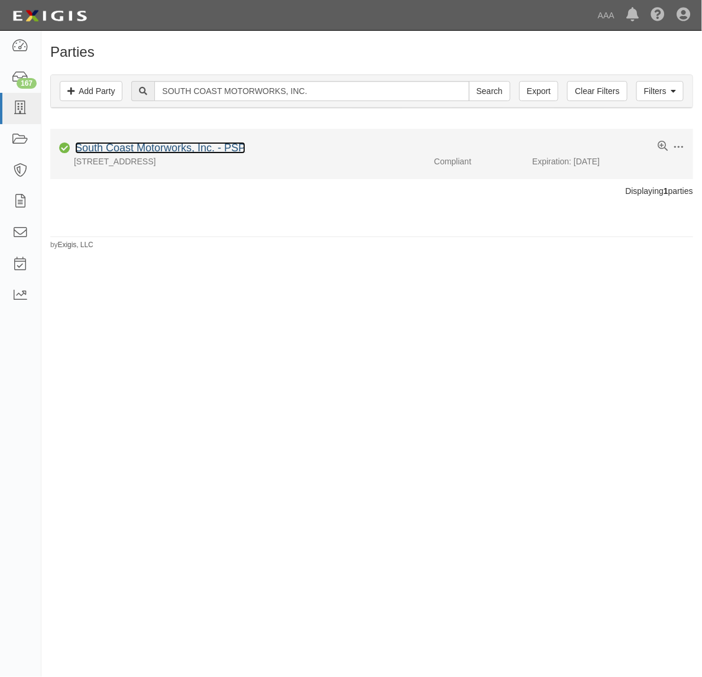
click at [213, 146] on link "South Coast Motorworks, Inc. - PSP" at bounding box center [160, 148] width 170 height 12
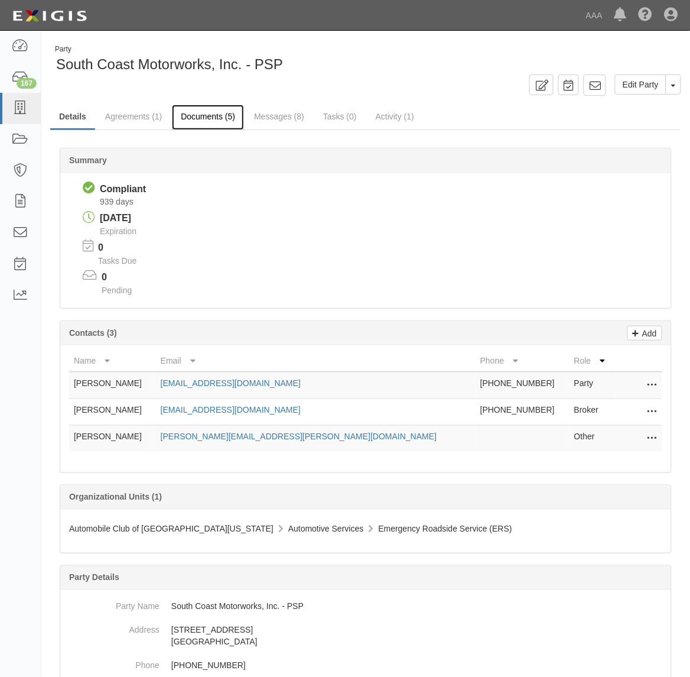
click at [194, 116] on link "Documents (5)" at bounding box center [208, 117] width 72 height 25
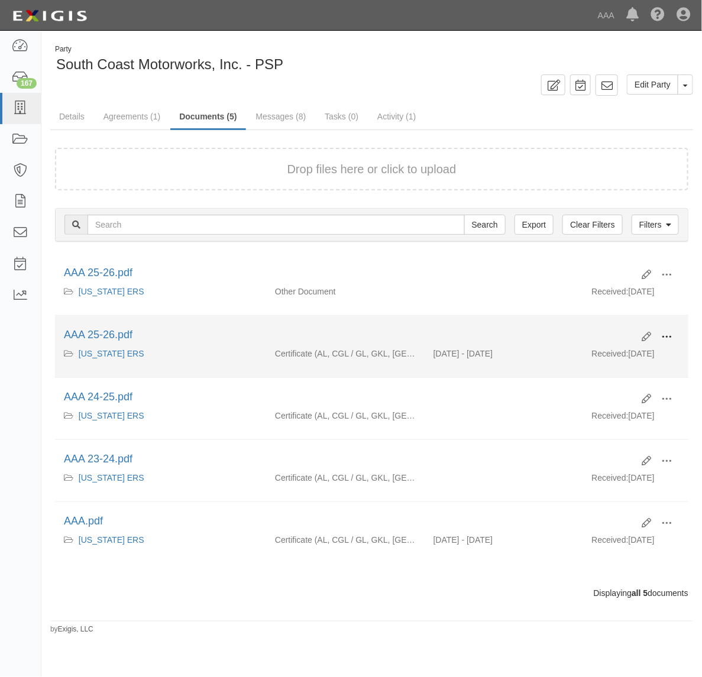
click at [667, 339] on span at bounding box center [666, 337] width 11 height 11
click at [651, 352] on link "View" at bounding box center [608, 353] width 93 height 21
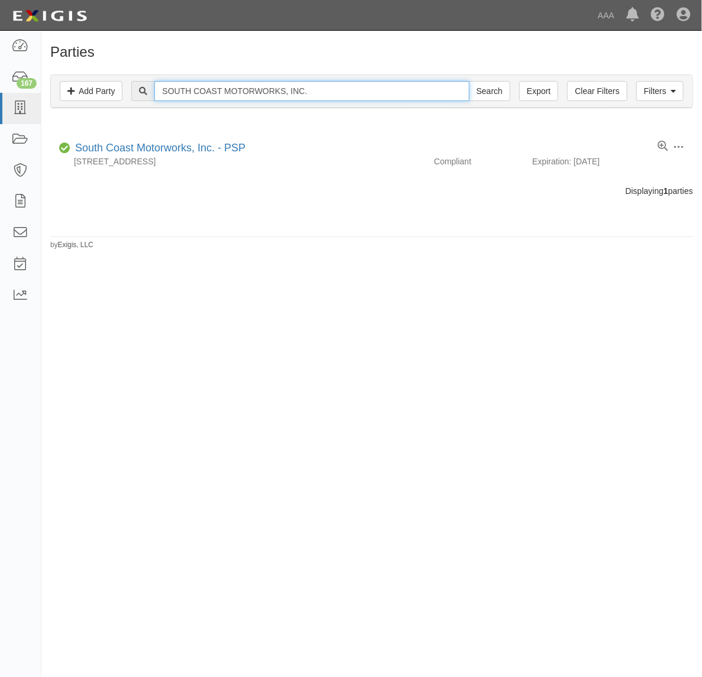
click at [333, 93] on input "SOUTH COAST MOTORWORKS, INC." at bounding box center [311, 91] width 314 height 20
click at [332, 93] on input "SOUTH COAST MOTORWORKS, INC." at bounding box center [311, 91] width 314 height 20
paste input "JB'S TOWING"
type input "JB'S TOWING"
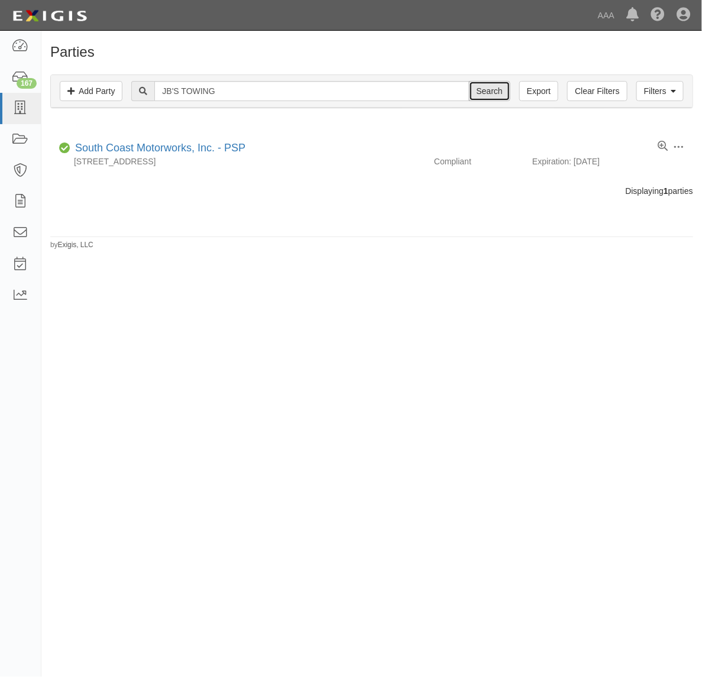
click at [479, 95] on input "Search" at bounding box center [489, 91] width 41 height 20
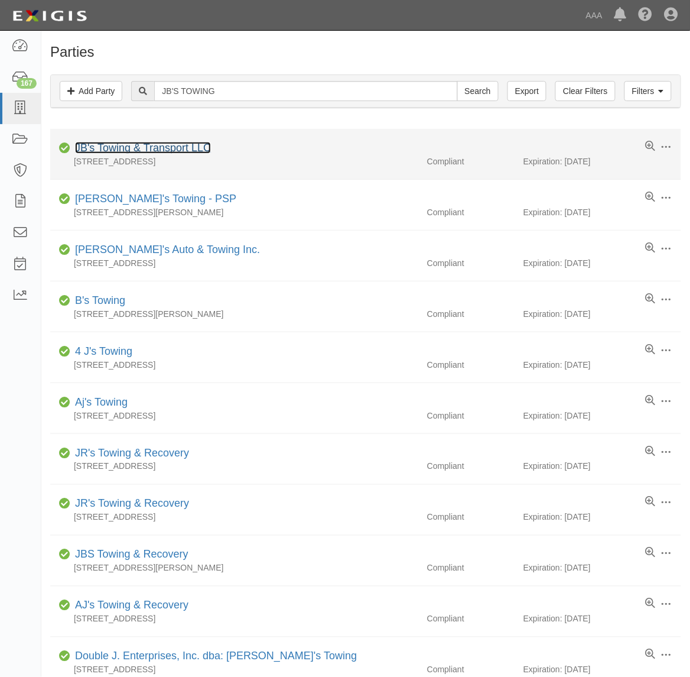
click at [191, 152] on link "JB's Towing & Transport LLC" at bounding box center [143, 148] width 136 height 12
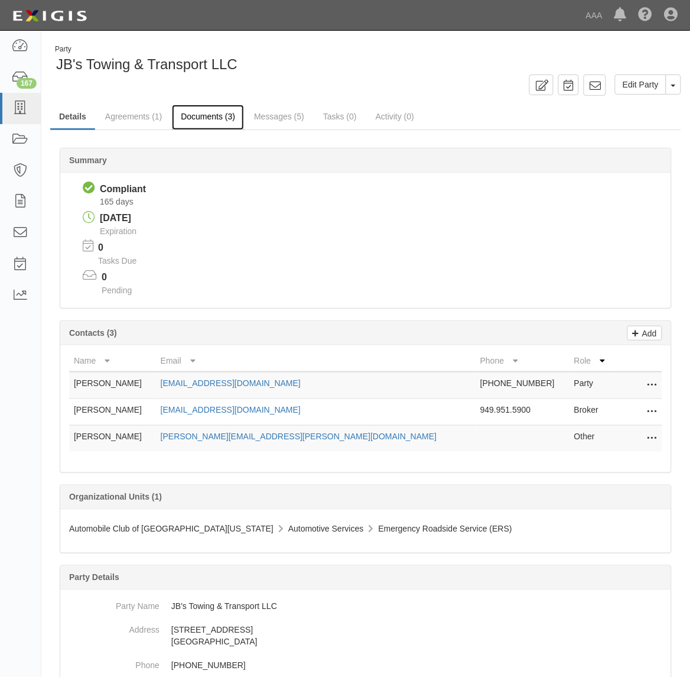
click at [206, 118] on link "Documents (3)" at bounding box center [208, 117] width 72 height 25
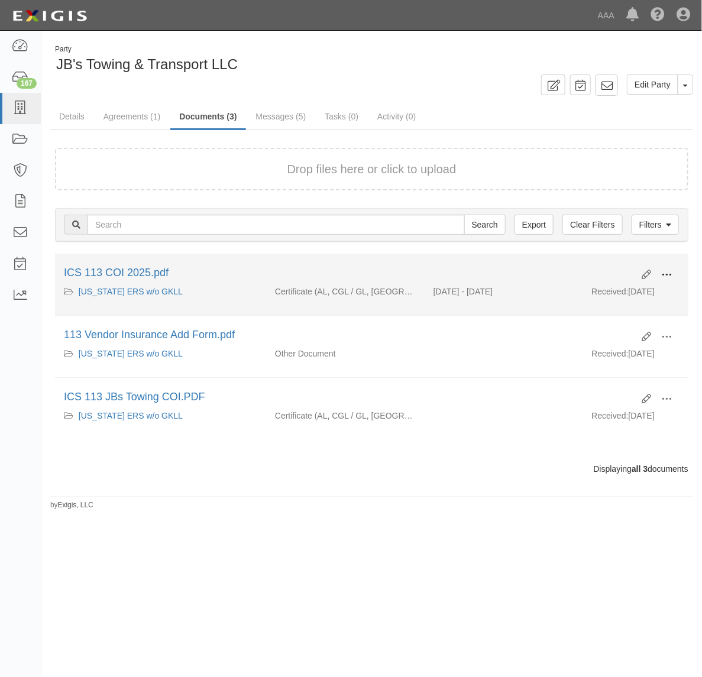
click at [661, 274] on span at bounding box center [666, 274] width 11 height 11
click at [619, 291] on link "View" at bounding box center [608, 291] width 93 height 21
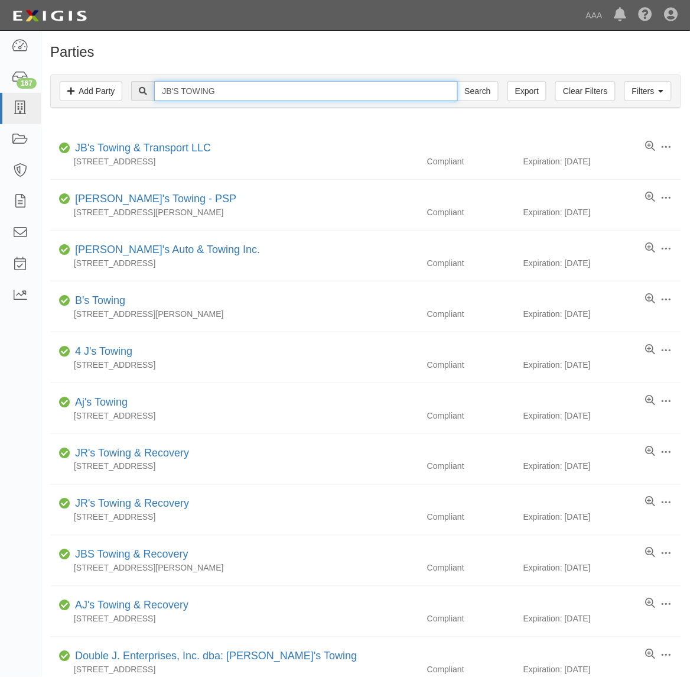
click at [219, 86] on input "JB'S TOWING" at bounding box center [305, 91] width 303 height 20
paste input "[PERSON_NAME] MOTORS"
type input "[PERSON_NAME] MOTORS"
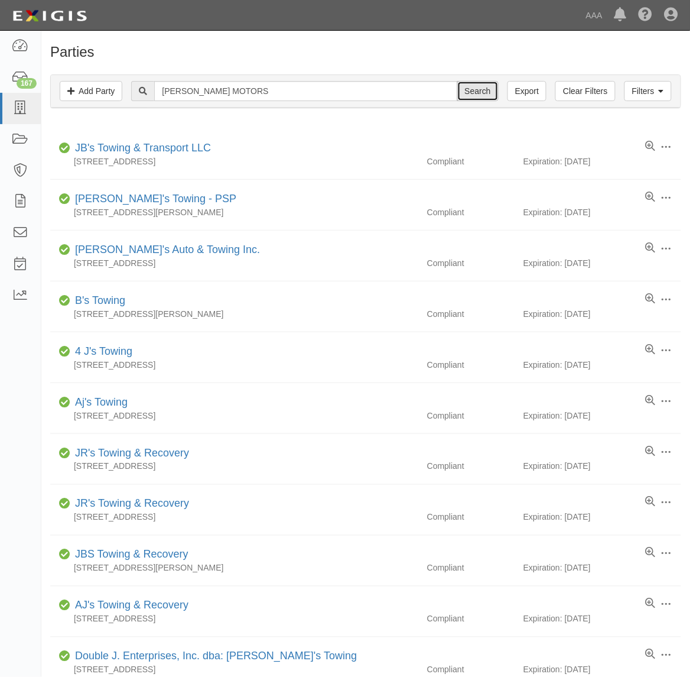
click at [474, 92] on input "Search" at bounding box center [477, 91] width 41 height 20
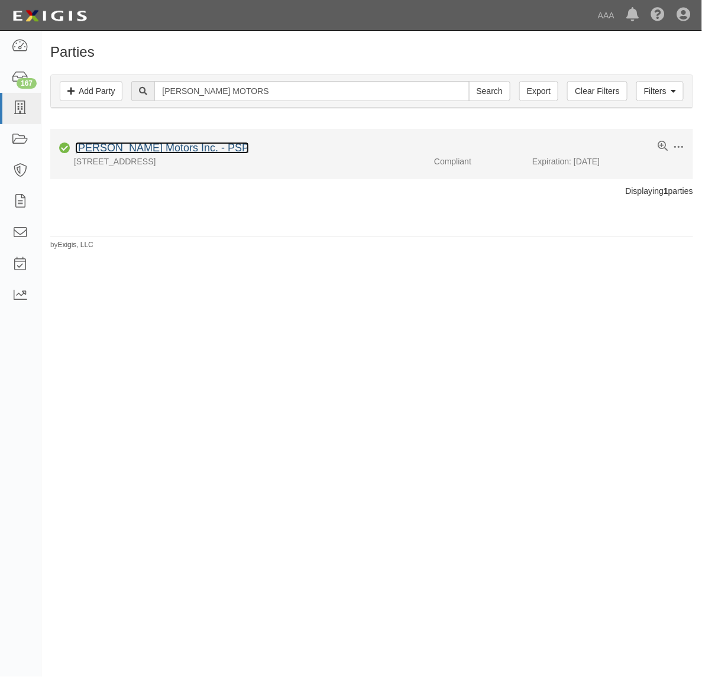
click at [161, 149] on link "[PERSON_NAME] Motors Inc. - PSP" at bounding box center [162, 148] width 174 height 12
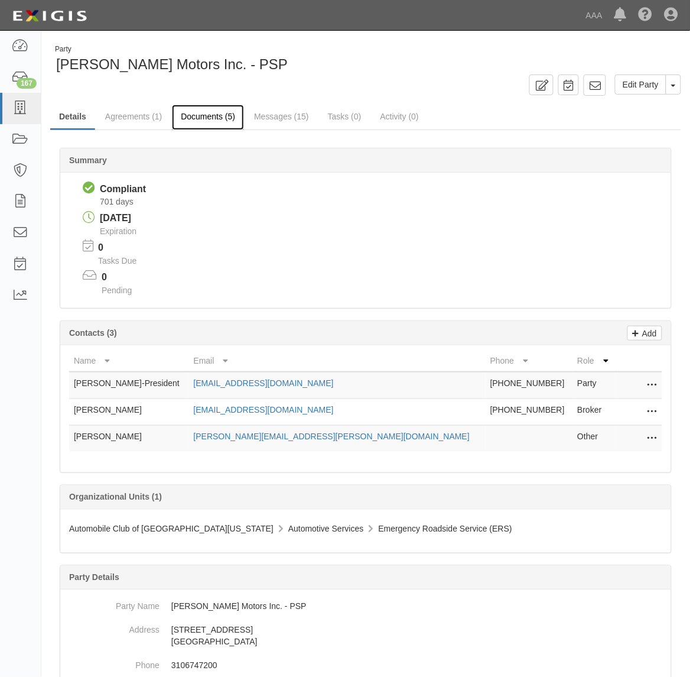
click at [203, 122] on link "Documents (5)" at bounding box center [208, 117] width 72 height 25
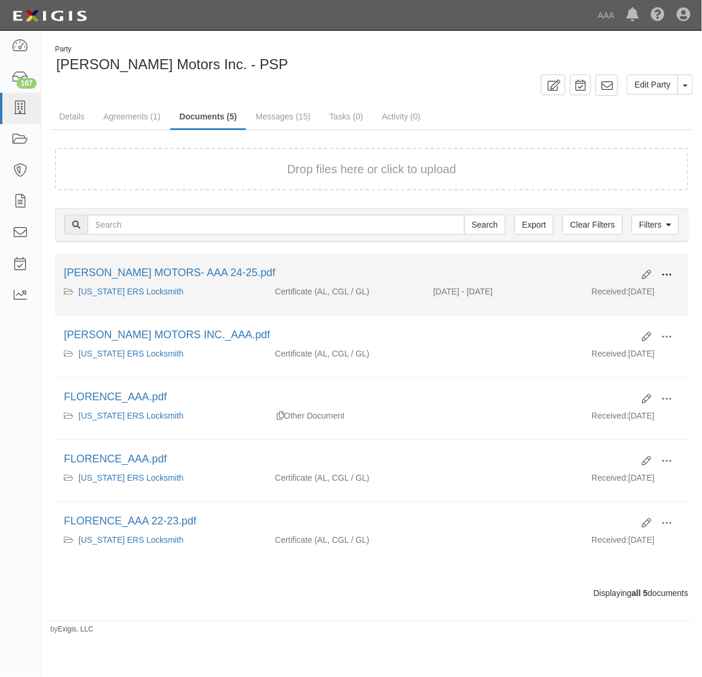
drag, startPoint x: 668, startPoint y: 270, endPoint x: 649, endPoint y: 278, distance: 21.2
click at [668, 270] on span at bounding box center [666, 274] width 11 height 11
click at [611, 290] on link "View" at bounding box center [608, 291] width 93 height 21
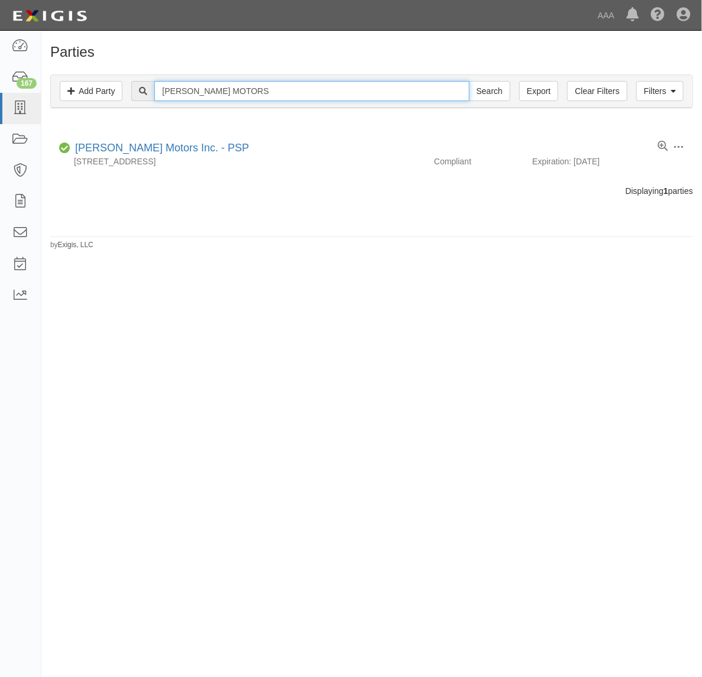
click at [287, 92] on input "[PERSON_NAME] MOTORS" at bounding box center [311, 91] width 314 height 20
paste input "HOLLYWOOD LOCK & KEY"
type input "HOLLYWOOD LOCK & KEY"
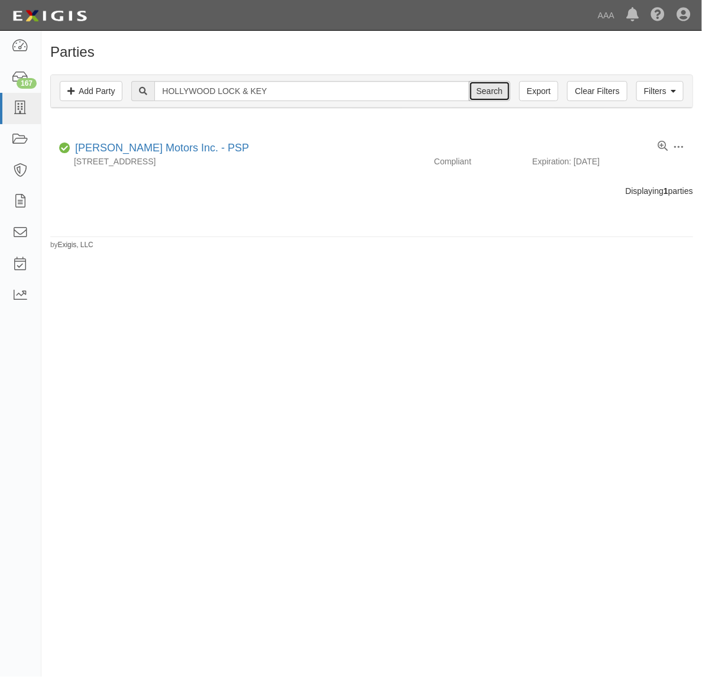
click at [492, 98] on input "Search" at bounding box center [489, 91] width 41 height 20
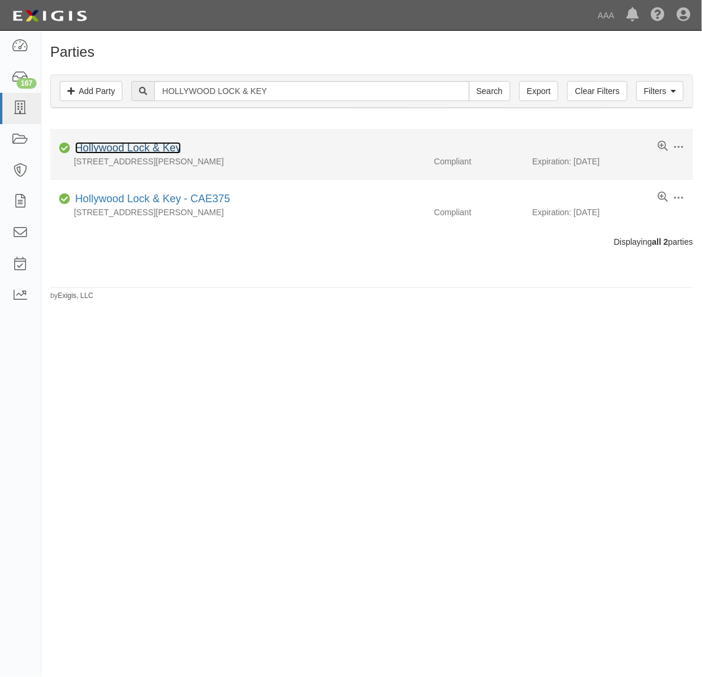
click at [137, 149] on link "Hollywood Lock & Key" at bounding box center [128, 148] width 106 height 12
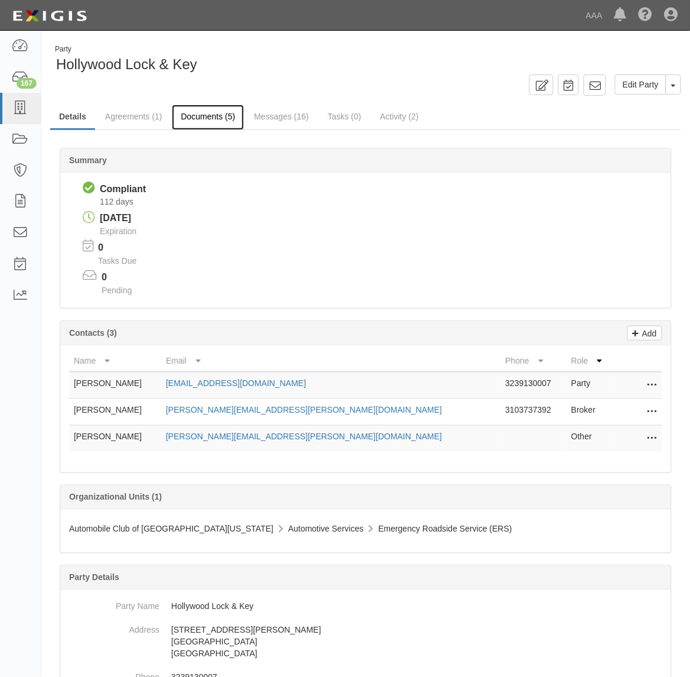
click at [196, 121] on link "Documents (5)" at bounding box center [208, 117] width 72 height 25
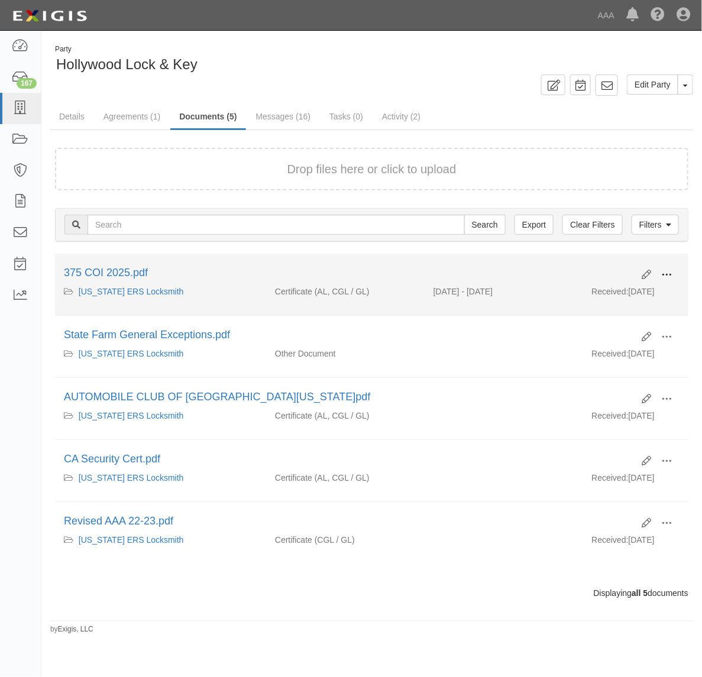
drag, startPoint x: 669, startPoint y: 269, endPoint x: 661, endPoint y: 272, distance: 8.6
click at [665, 269] on span at bounding box center [666, 274] width 11 height 11
click at [618, 293] on link "View" at bounding box center [608, 291] width 93 height 21
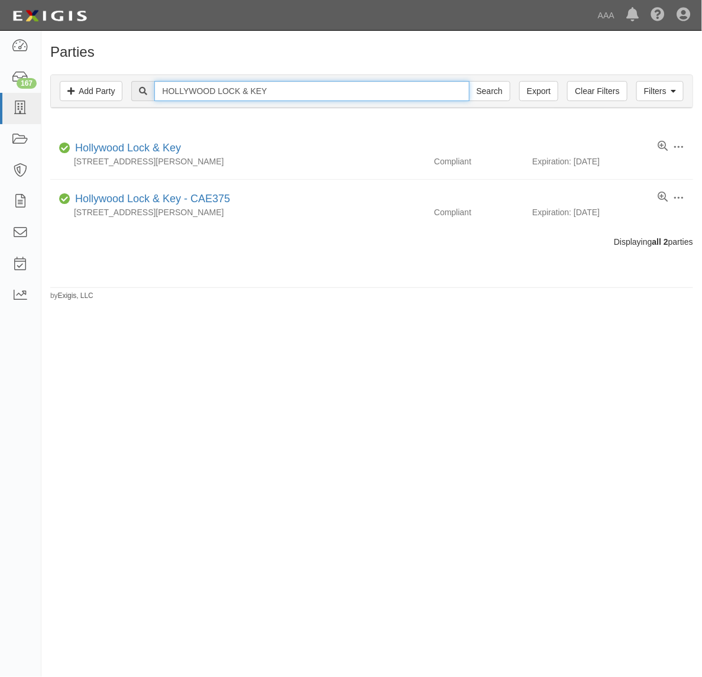
click at [259, 90] on input "HOLLYWOOD LOCK & KEY" at bounding box center [311, 91] width 314 height 20
paste input "BP TOWING, INC."
type input "BP TOWING, INC."
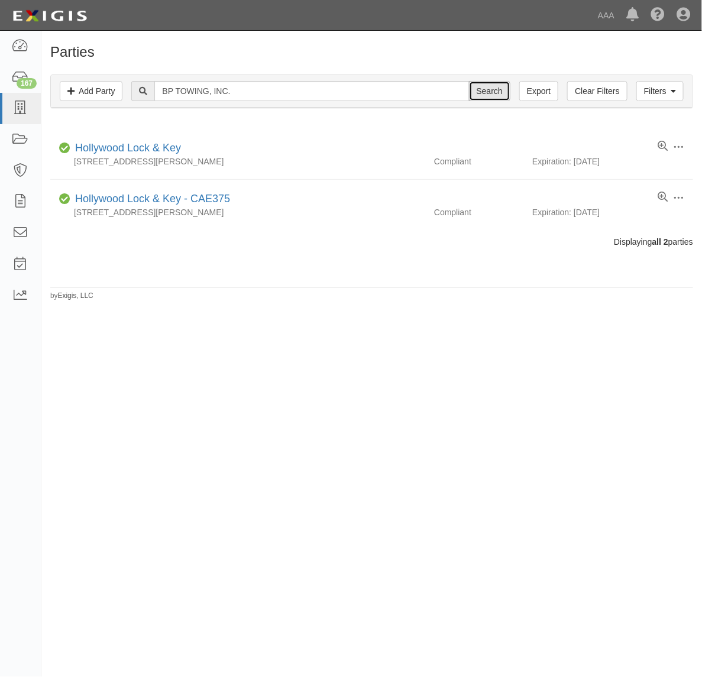
click at [480, 85] on input "Search" at bounding box center [489, 91] width 41 height 20
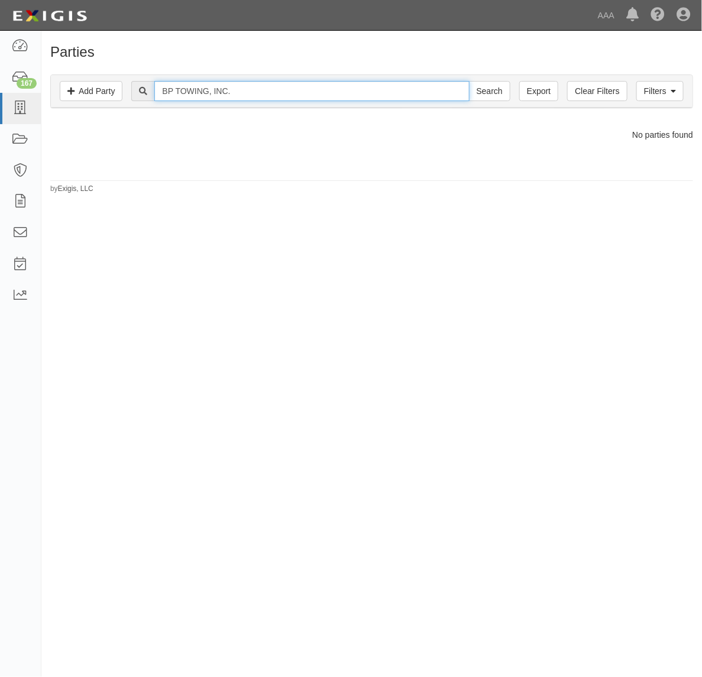
click at [272, 89] on input "BP TOWING, INC." at bounding box center [311, 91] width 314 height 20
type input "BP TOWING"
click at [469, 81] on input "Search" at bounding box center [489, 91] width 41 height 20
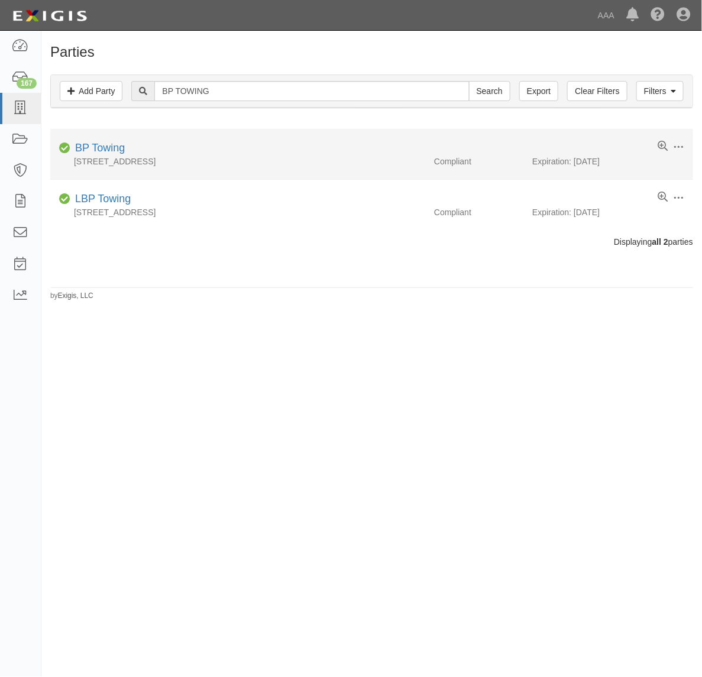
click at [93, 157] on div "6043 S. Western Ave., Los Angeles, CA 90047" at bounding box center [237, 161] width 375 height 12
click at [98, 150] on link "BP Towing" at bounding box center [100, 148] width 50 height 12
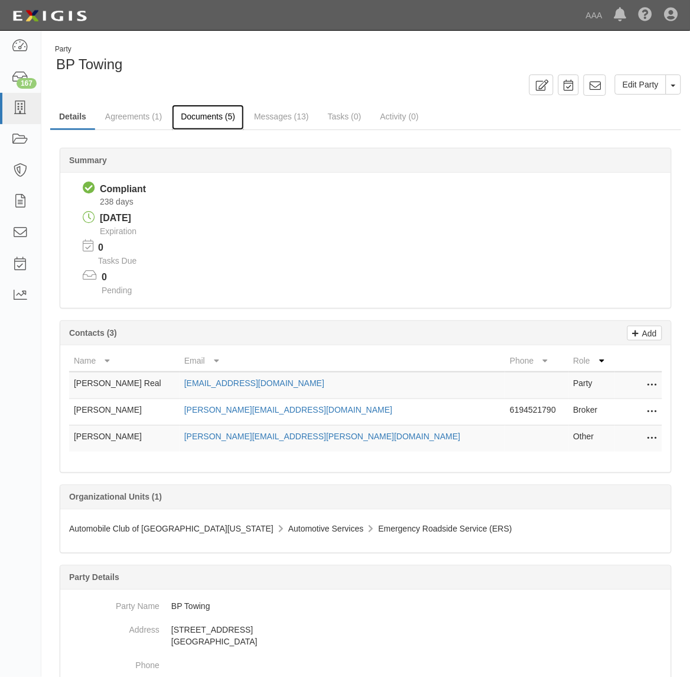
click at [202, 106] on link "Documents (5)" at bounding box center [208, 117] width 72 height 25
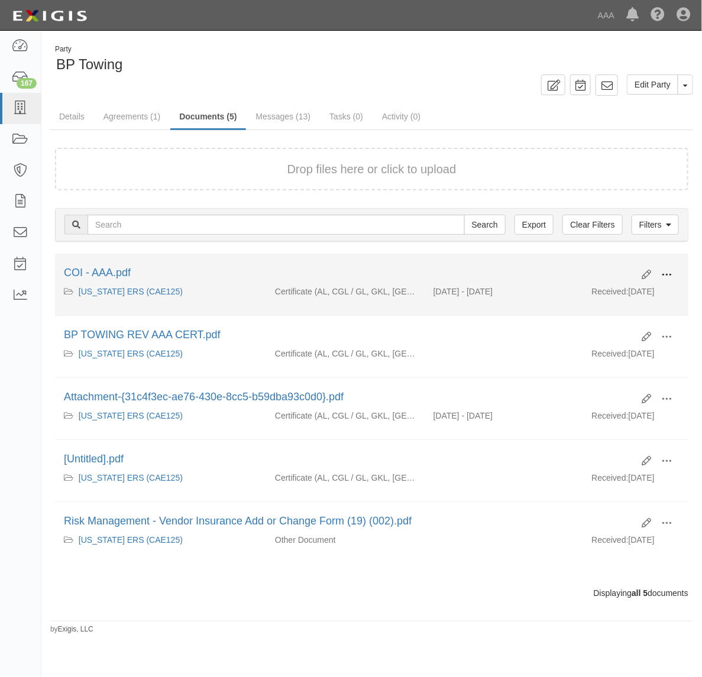
drag, startPoint x: 662, startPoint y: 269, endPoint x: 648, endPoint y: 281, distance: 18.0
click at [662, 270] on span at bounding box center [666, 274] width 11 height 11
click at [637, 291] on link "View" at bounding box center [608, 291] width 93 height 21
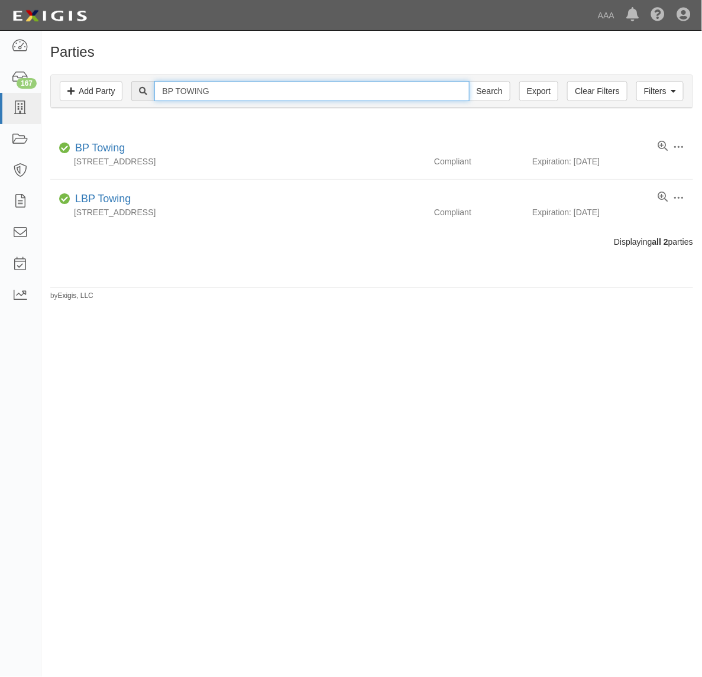
click at [293, 89] on input "BP TOWING" at bounding box center [311, 91] width 314 height 20
click at [291, 90] on input "BP TOWING" at bounding box center [311, 91] width 314 height 20
paste input "M & R"
type input "M & R TOWING"
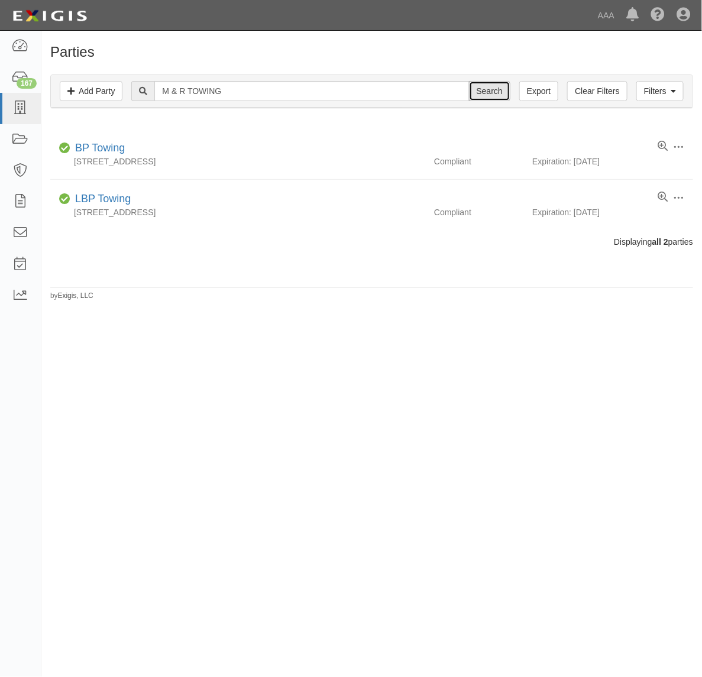
click at [485, 99] on input "Search" at bounding box center [489, 91] width 41 height 20
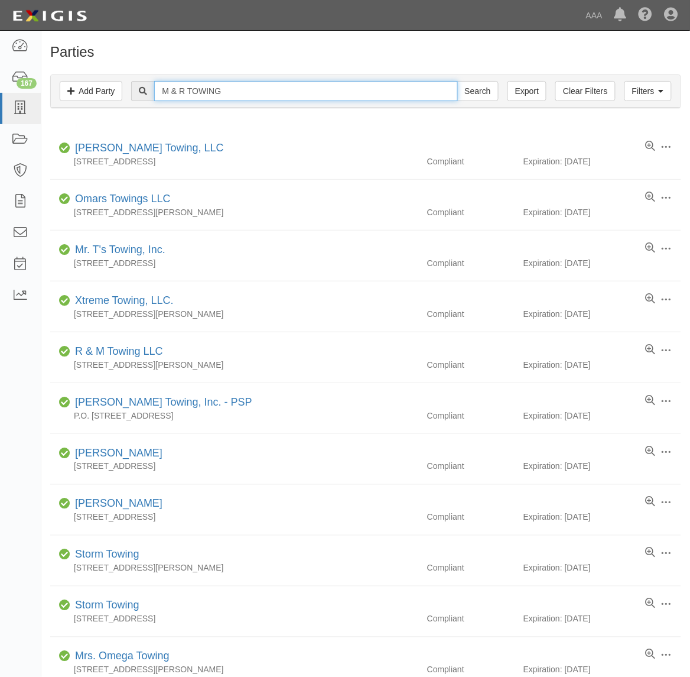
click at [182, 83] on input "M & R TOWING" at bounding box center [305, 91] width 303 height 20
click at [176, 96] on input "M &R TOWING" at bounding box center [305, 91] width 303 height 20
type input "M&R TOWING"
click at [457, 81] on input "Search" at bounding box center [477, 91] width 41 height 20
click at [242, 82] on input "M&R TOWING" at bounding box center [305, 91] width 303 height 20
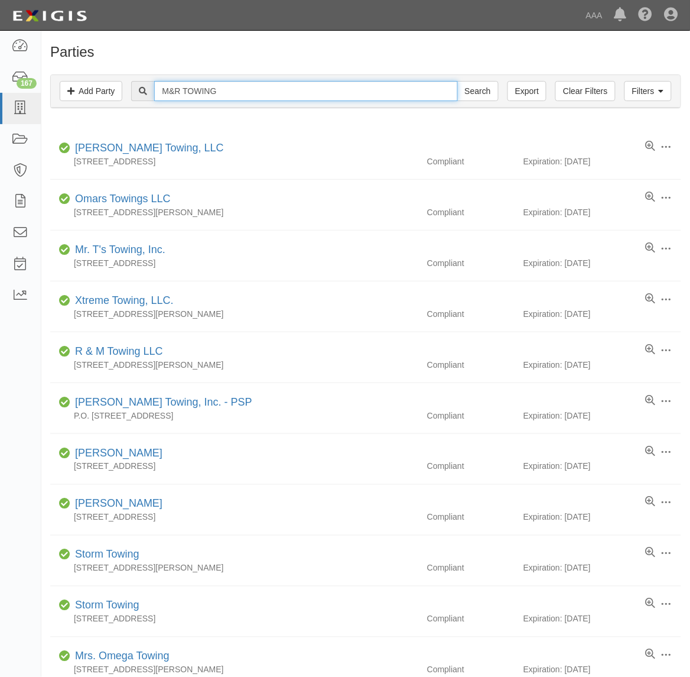
click at [242, 82] on input "M&R TOWING" at bounding box center [305, 91] width 303 height 20
paste input "owing - CAE126"
type input "M&R Towing - CAE126"
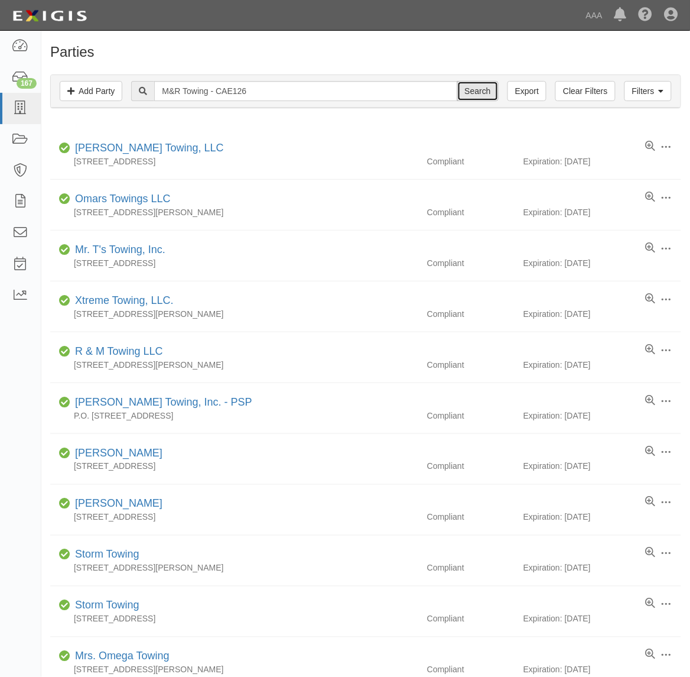
click at [471, 96] on input "Search" at bounding box center [477, 91] width 41 height 20
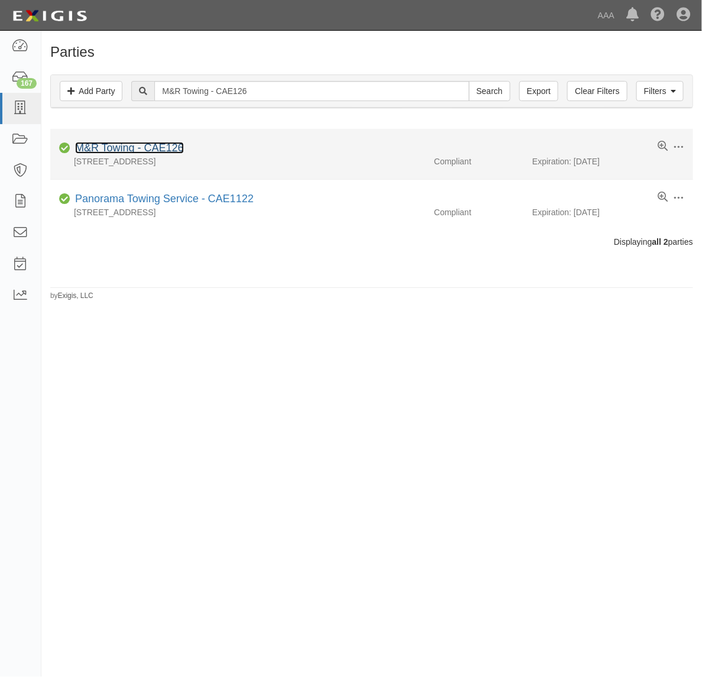
click at [143, 152] on link "M&R Towing - CAE126" at bounding box center [129, 148] width 109 height 12
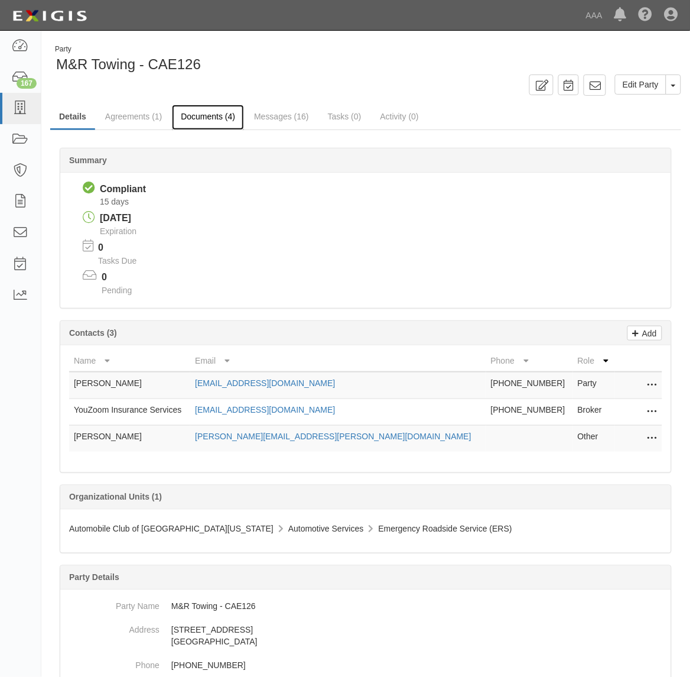
click at [215, 117] on link "Documents (4)" at bounding box center [208, 117] width 72 height 25
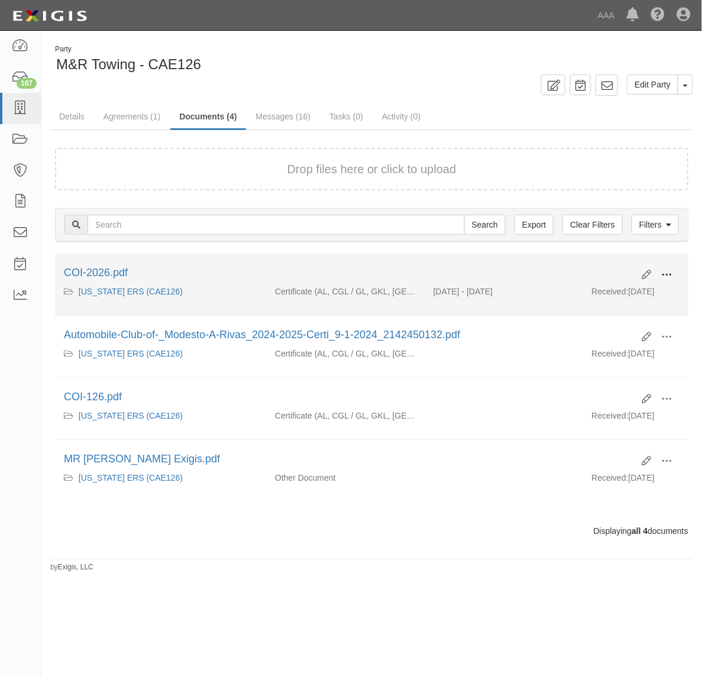
click at [661, 275] on span at bounding box center [666, 274] width 11 height 11
click at [636, 293] on link "View" at bounding box center [608, 291] width 93 height 21
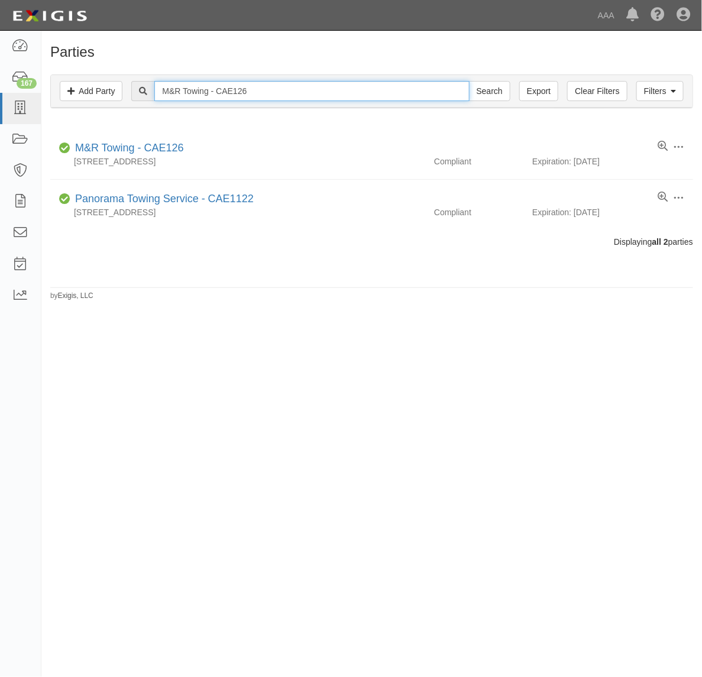
click at [252, 95] on input "M&R Towing - CAE126" at bounding box center [311, 91] width 314 height 20
paste input "FINISH LINE TOWING"
type input "FINISH LINE TOWING"
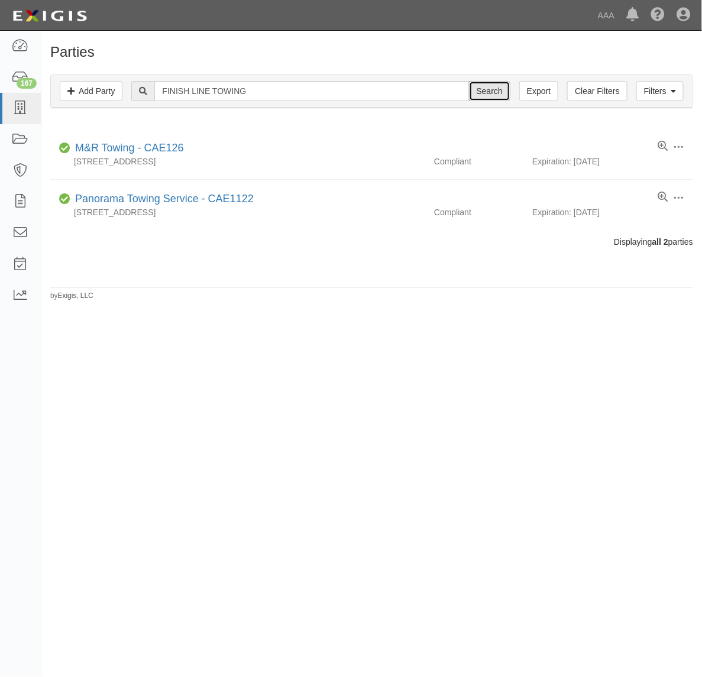
drag, startPoint x: 480, startPoint y: 93, endPoint x: 479, endPoint y: 100, distance: 7.2
click at [480, 96] on input "Search" at bounding box center [489, 91] width 41 height 20
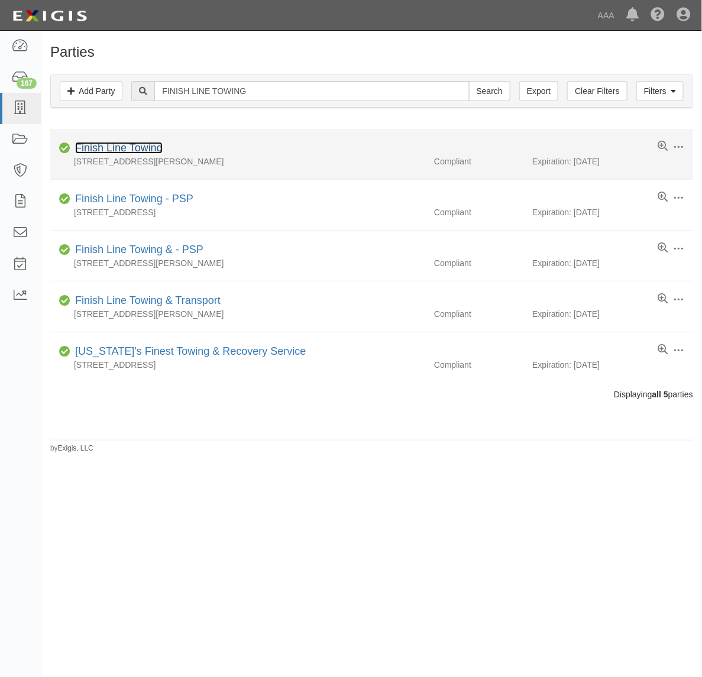
click at [113, 148] on link "Finish Line Towing" at bounding box center [118, 148] width 87 height 12
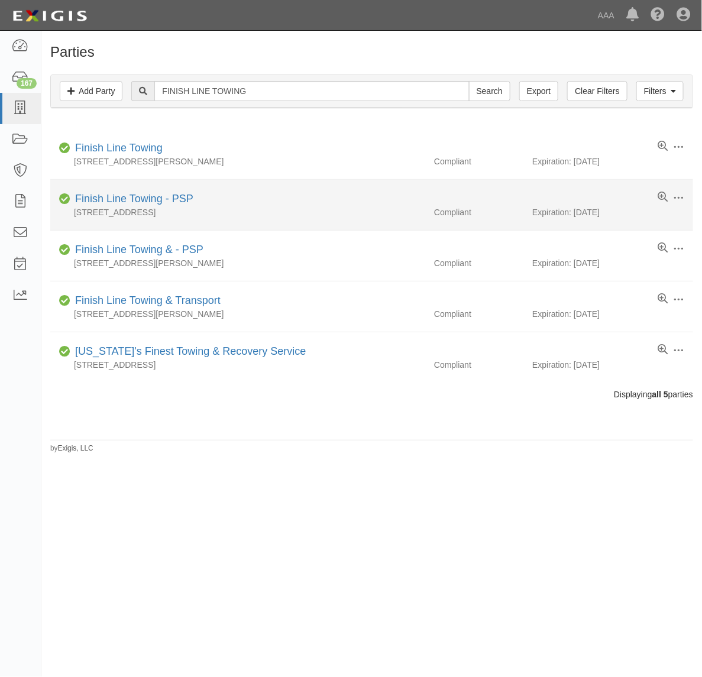
click at [137, 206] on div "Finish Line Towing - PSP" at bounding box center [131, 198] width 123 height 15
click at [173, 193] on div "Finish Line Towing - PSP" at bounding box center [131, 198] width 123 height 15
click at [176, 202] on link "Finish Line Towing - PSP" at bounding box center [134, 199] width 118 height 12
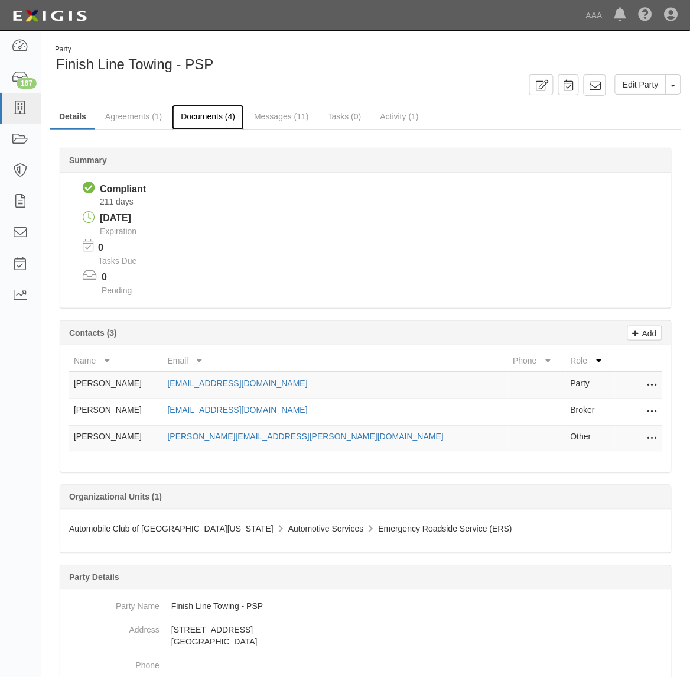
drag, startPoint x: 210, startPoint y: 118, endPoint x: 231, endPoint y: 124, distance: 21.5
click at [210, 117] on link "Documents (4)" at bounding box center [208, 117] width 72 height 25
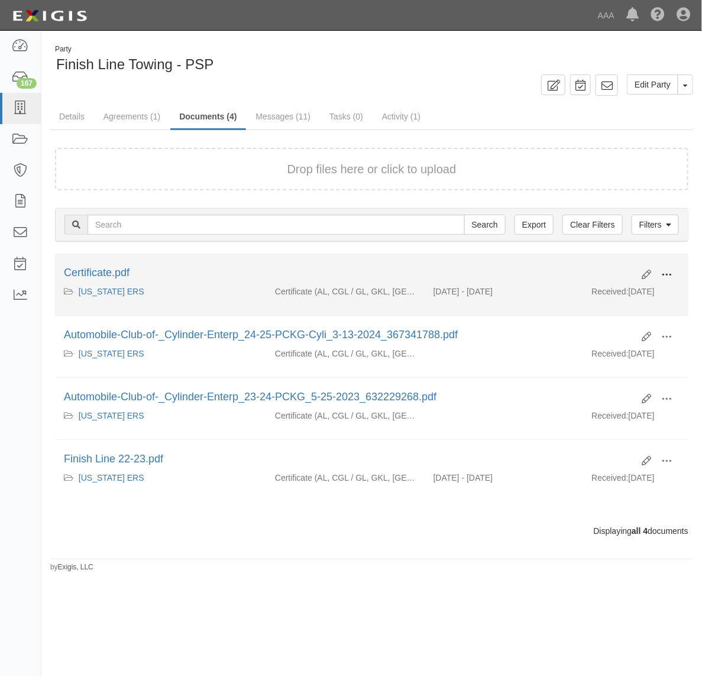
click at [668, 275] on span at bounding box center [666, 274] width 11 height 11
click at [631, 293] on link "View" at bounding box center [608, 291] width 93 height 21
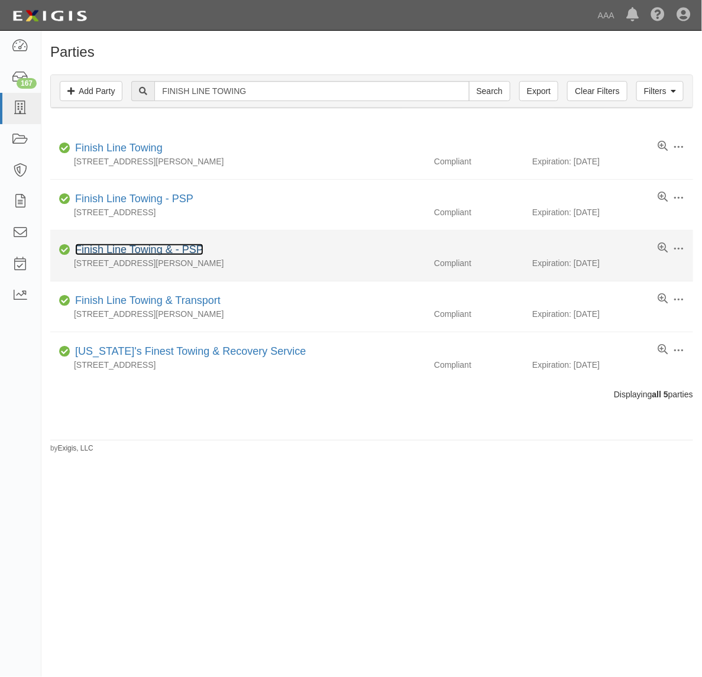
click at [154, 250] on link "Finish Line Towing & - PSP" at bounding box center [139, 249] width 128 height 12
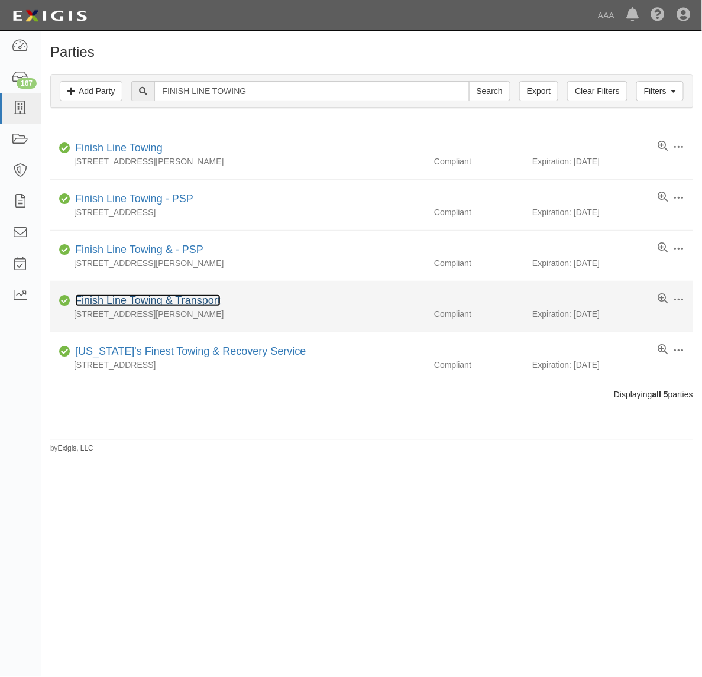
click at [151, 304] on link "Finish Line Towing & Transport" at bounding box center [147, 300] width 145 height 12
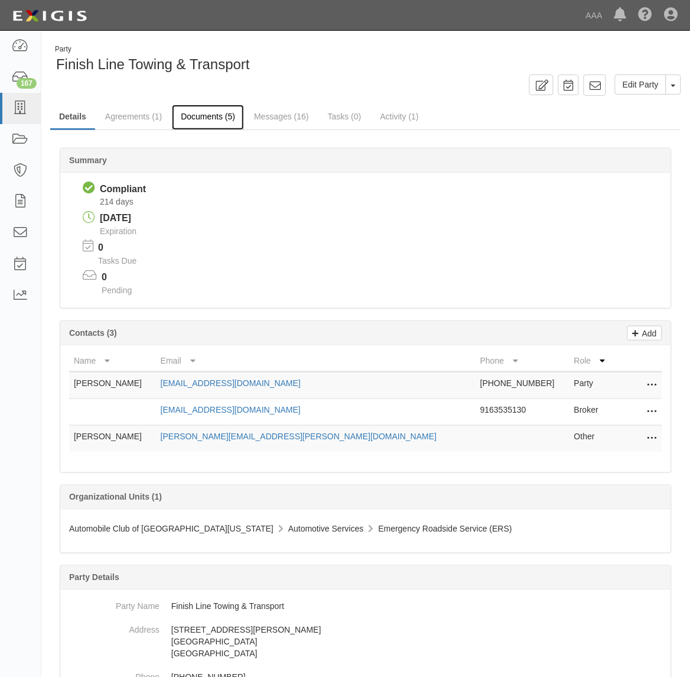
click at [196, 119] on link "Documents (5)" at bounding box center [208, 117] width 72 height 25
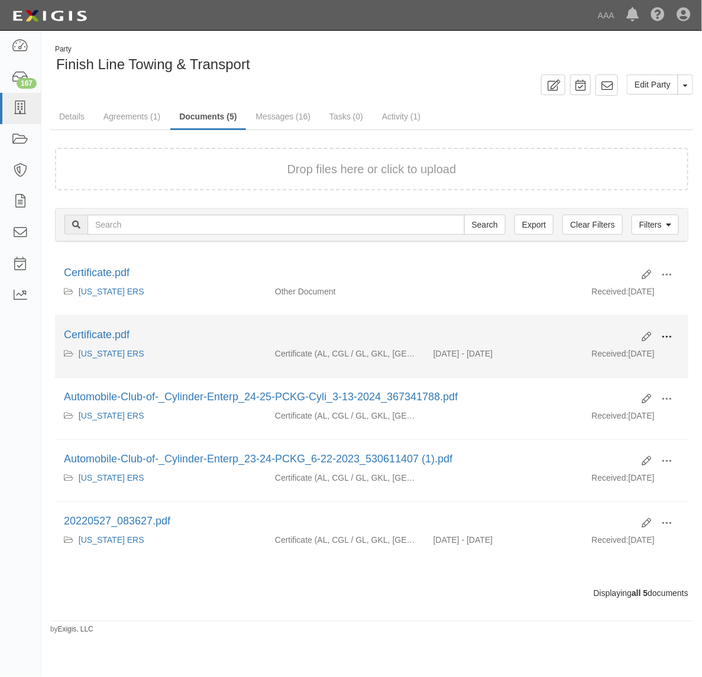
drag, startPoint x: 667, startPoint y: 340, endPoint x: 654, endPoint y: 340, distance: 12.4
click at [666, 339] on span at bounding box center [666, 337] width 11 height 11
click at [608, 362] on link "View" at bounding box center [608, 353] width 93 height 21
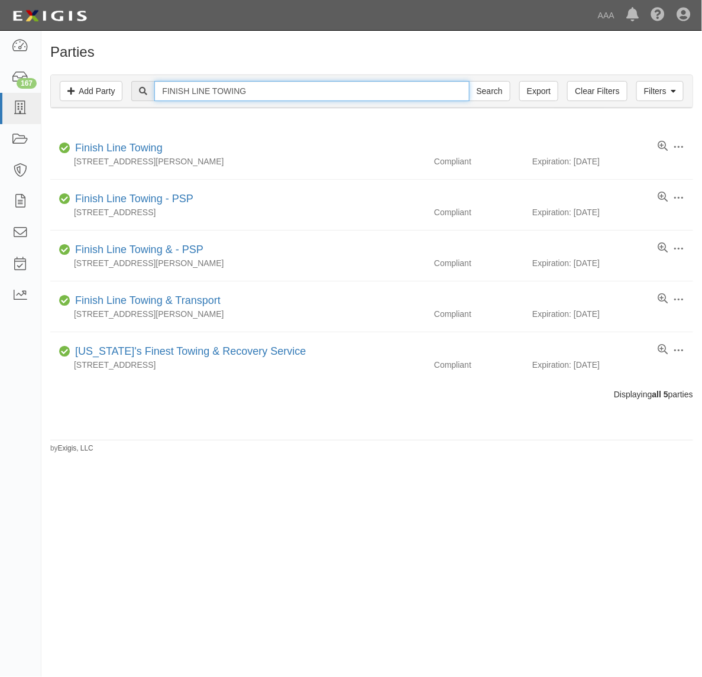
click at [275, 90] on input "FINISH LINE TOWING" at bounding box center [311, 91] width 314 height 20
paste input "VILLA MARINA CLUB SERVICE, INC"
type input "VILLA MARINA CLUB SERVICE, INC"
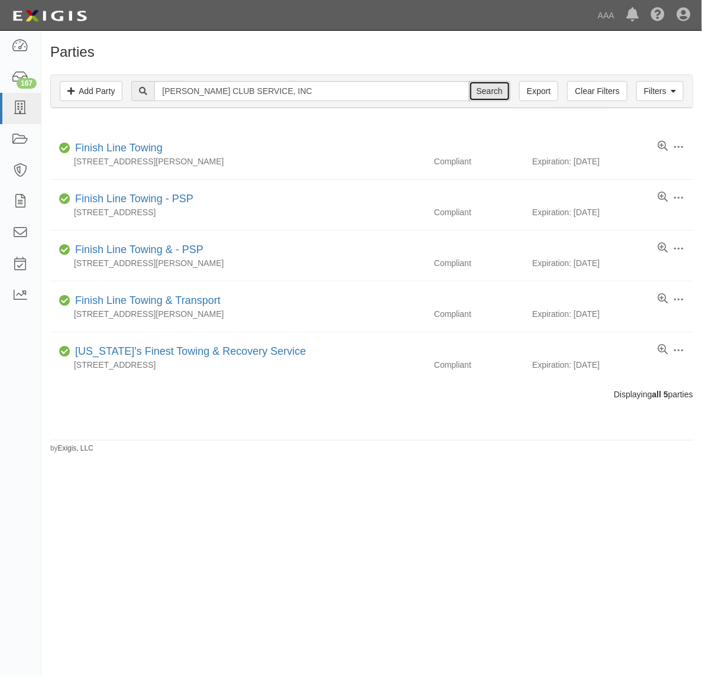
click at [488, 95] on input "Search" at bounding box center [489, 91] width 41 height 20
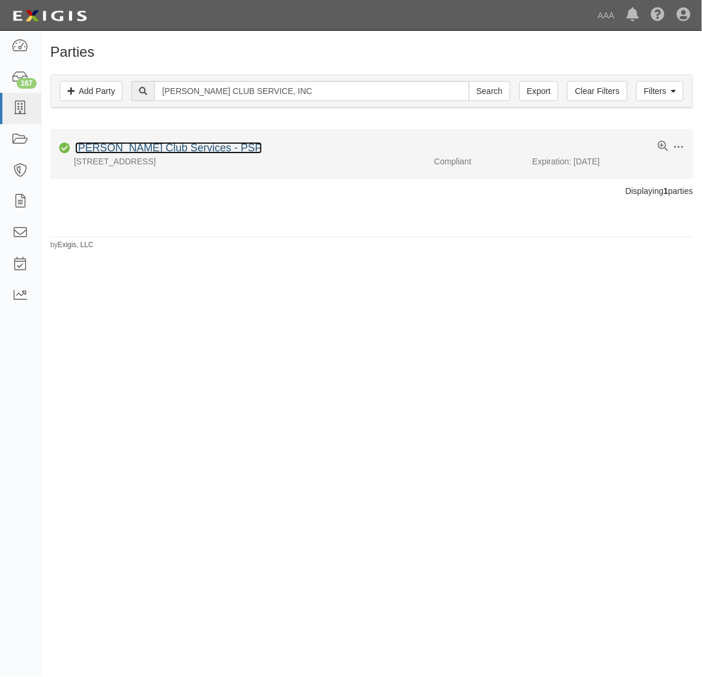
click at [171, 145] on link "[PERSON_NAME] Club Services - PSP" at bounding box center [168, 148] width 187 height 12
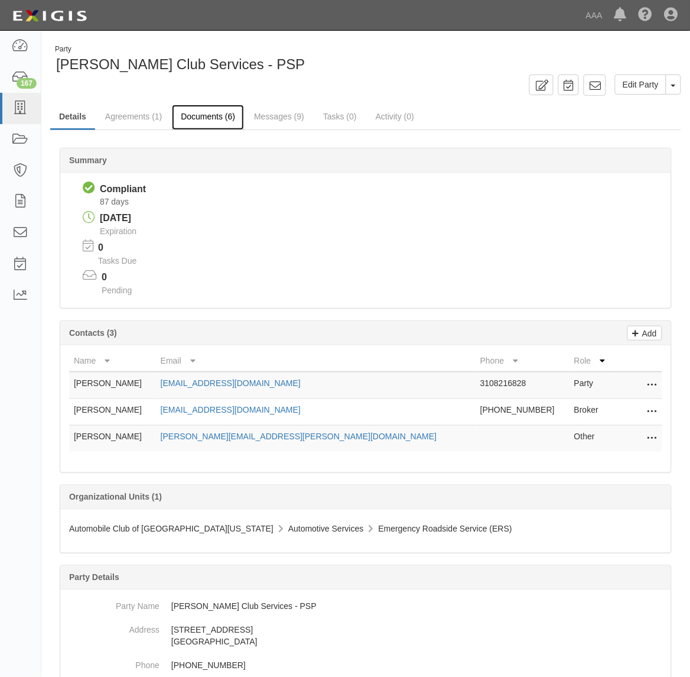
click at [212, 123] on link "Documents (6)" at bounding box center [208, 117] width 72 height 25
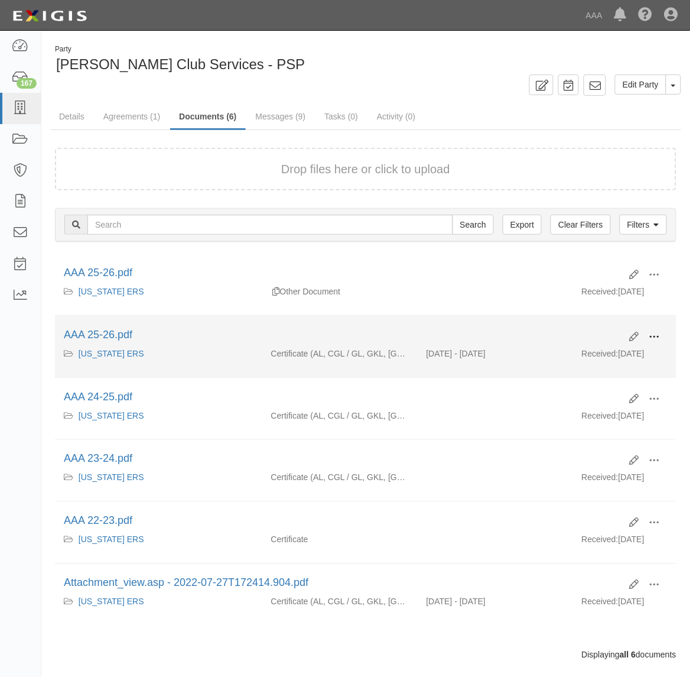
click at [651, 337] on span at bounding box center [655, 337] width 11 height 11
click at [627, 356] on link "View" at bounding box center [597, 353] width 93 height 21
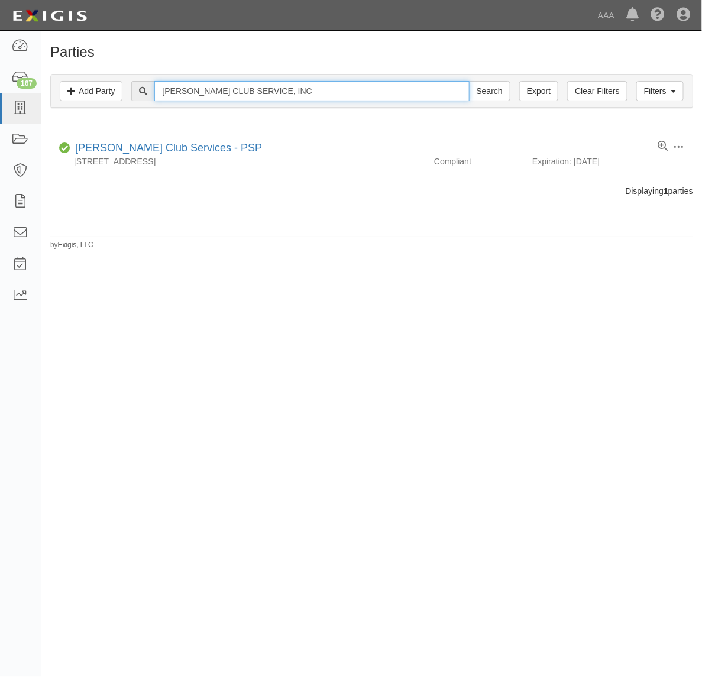
click at [229, 93] on input "VILLA MARINA CLUB SERVICE, INC" at bounding box center [311, 91] width 314 height 20
paste input "CALIFORNIA ROADSIDE NORTH, LL"
type input "CALIFORNIA ROADSIDE NORTH, LLC"
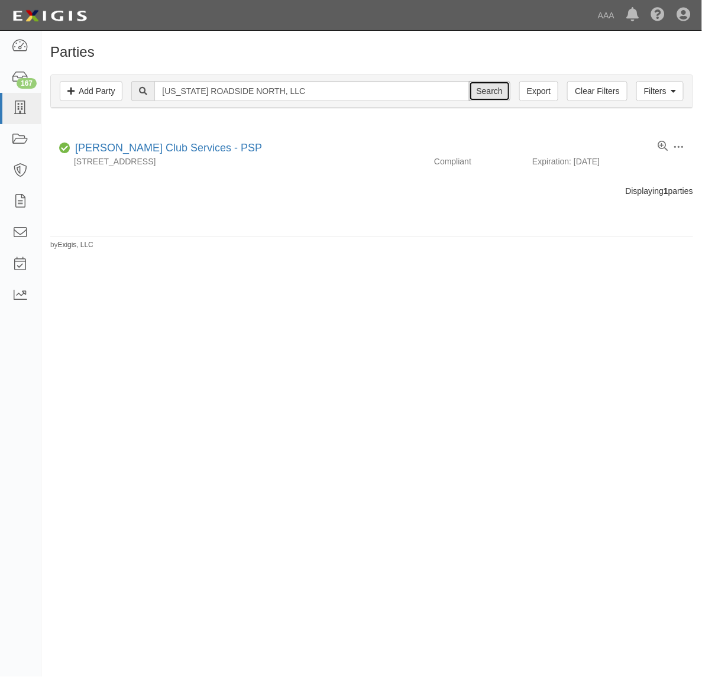
click at [498, 87] on input "Search" at bounding box center [489, 91] width 41 height 20
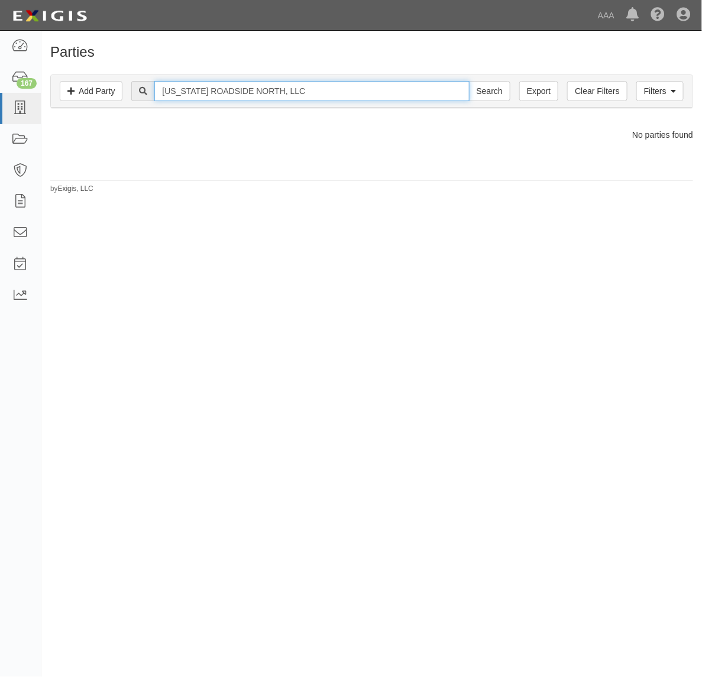
drag, startPoint x: 325, startPoint y: 93, endPoint x: 294, endPoint y: 105, distance: 32.9
click at [294, 105] on div "Filters Add Party Clear Filters Export CALIFORNIA ROADSIDE NORTH, LLC Search Fi…" at bounding box center [371, 91] width 641 height 33
type input "[US_STATE] ROADSIDE NORTH"
click at [469, 81] on input "Search" at bounding box center [489, 91] width 41 height 20
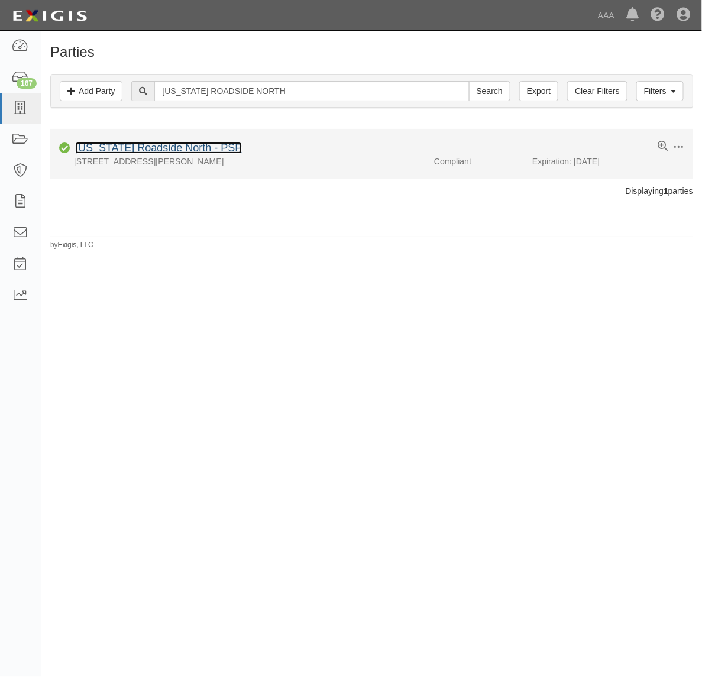
click at [181, 150] on link "[US_STATE] Roadside North - PSP" at bounding box center [158, 148] width 167 height 12
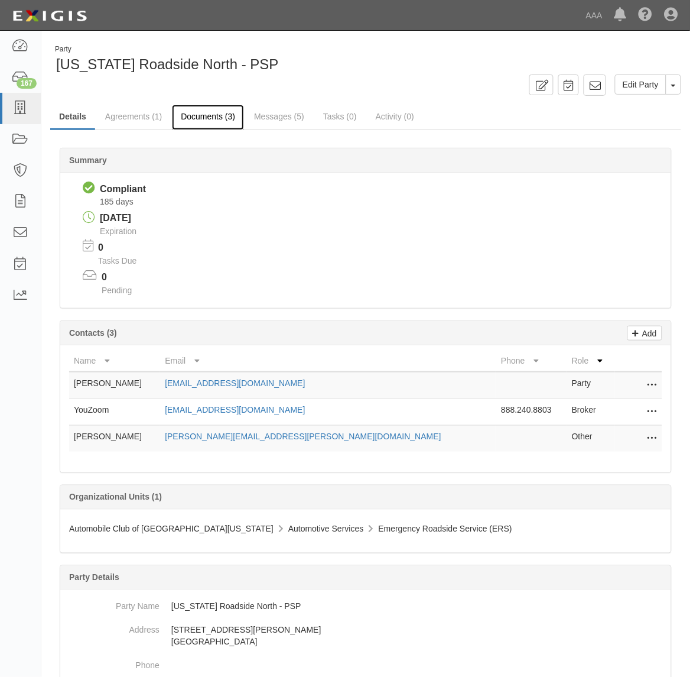
click at [200, 120] on link "Documents (3)" at bounding box center [208, 117] width 72 height 25
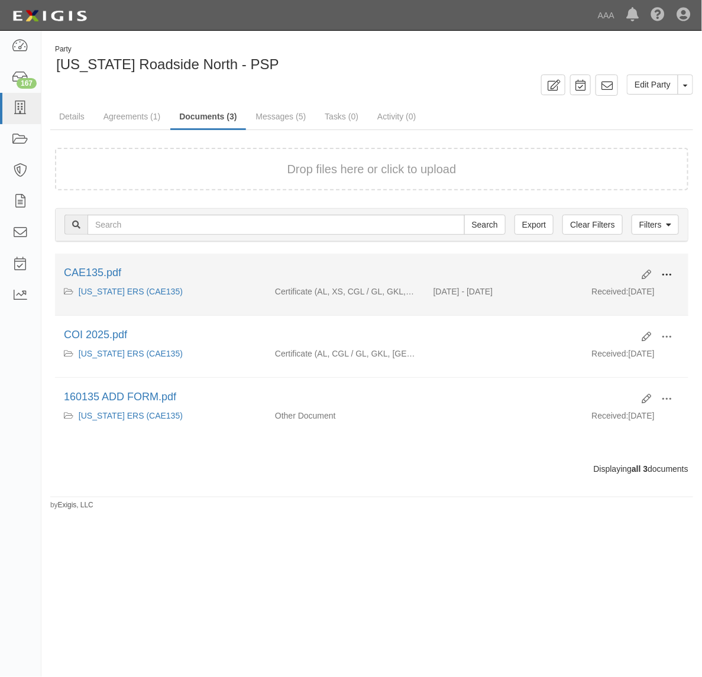
click at [666, 276] on span at bounding box center [666, 274] width 11 height 11
click at [637, 288] on link "View" at bounding box center [608, 291] width 93 height 21
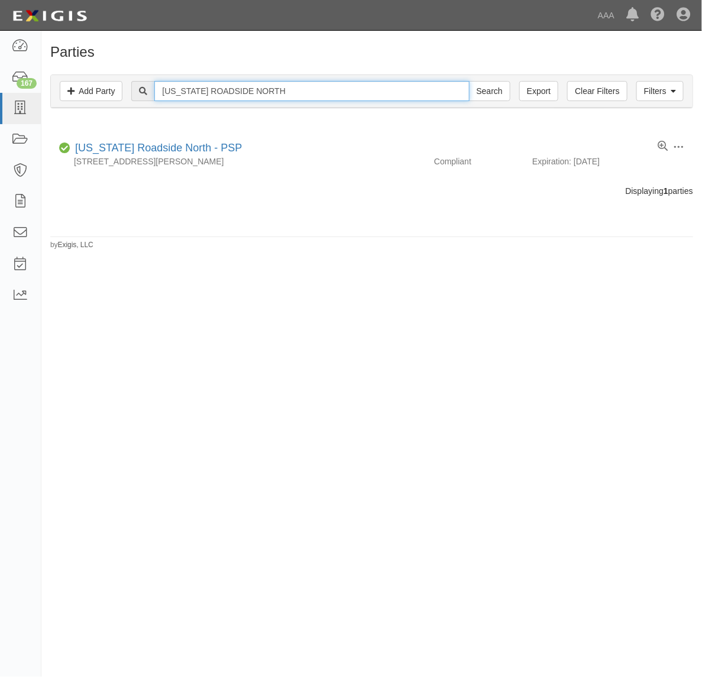
click at [199, 84] on input "CALIFORNIA ROADSIDE NORTH" at bounding box center [311, 91] width 314 height 20
paste input "MT TOWING SYSTEMS"
type input "MT TOWING SYSTEMS"
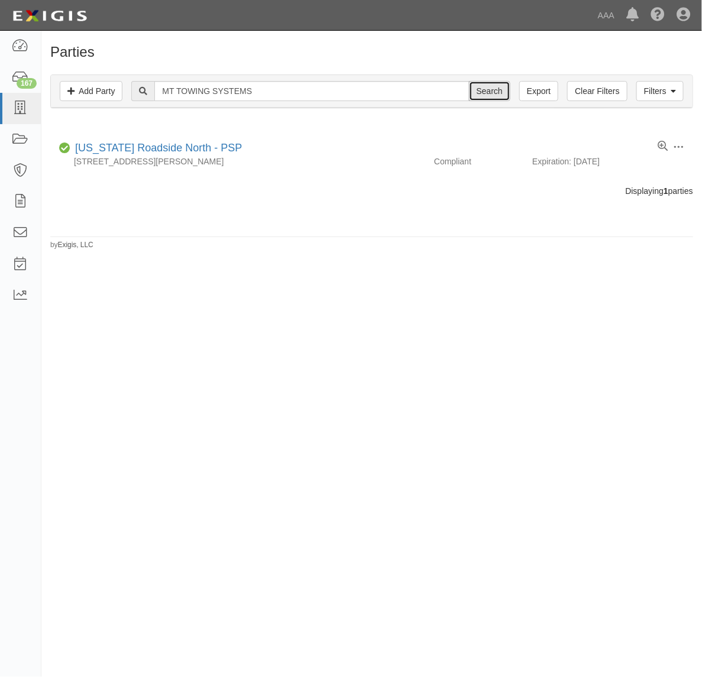
click at [493, 98] on input "Search" at bounding box center [489, 91] width 41 height 20
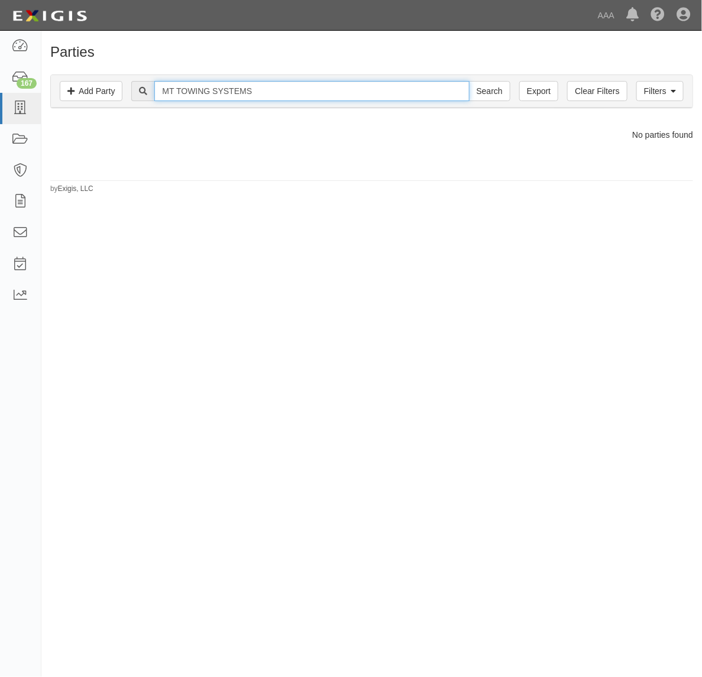
drag, startPoint x: 272, startPoint y: 87, endPoint x: 222, endPoint y: 90, distance: 49.8
click at [222, 90] on input "MT TOWING SYSTEMS" at bounding box center [311, 91] width 314 height 20
type input "MT TOWING"
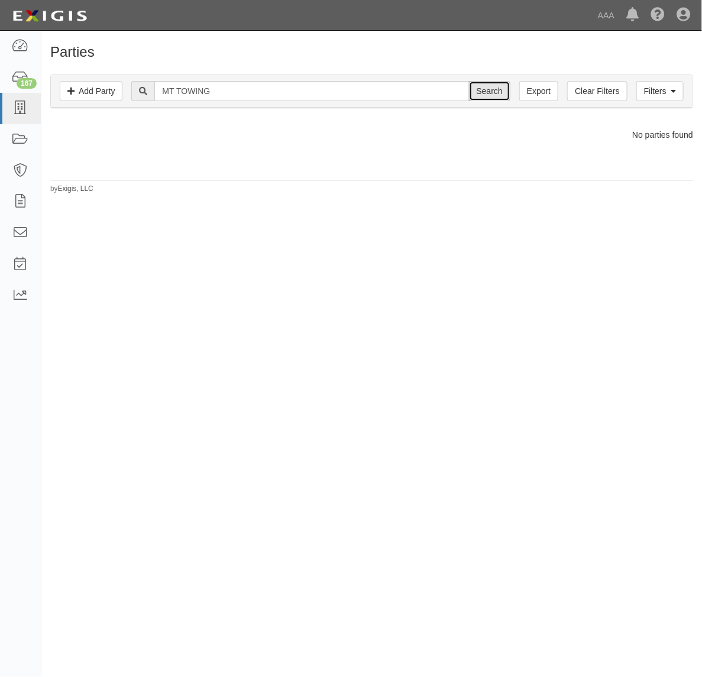
click at [485, 95] on input "Search" at bounding box center [489, 91] width 41 height 20
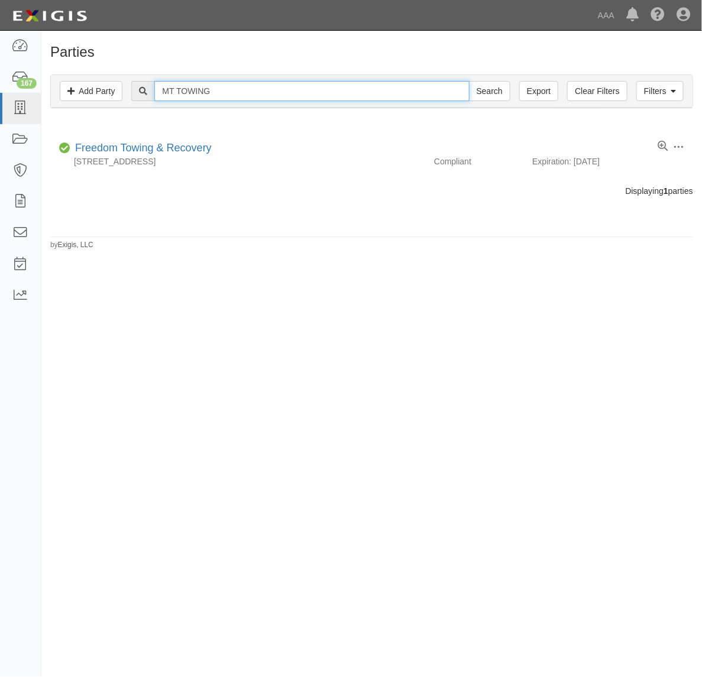
click at [216, 84] on input "MT TOWING" at bounding box center [311, 91] width 314 height 20
click at [214, 84] on input "MT TOWING" at bounding box center [311, 91] width 314 height 20
type input "160140"
click at [469, 81] on input "Search" at bounding box center [489, 91] width 41 height 20
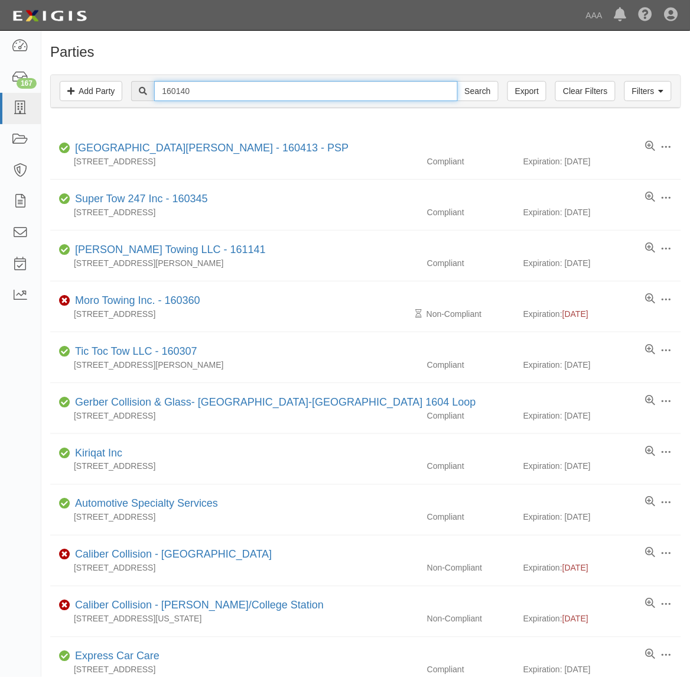
click at [269, 95] on input "160140" at bounding box center [305, 91] width 303 height 20
paste input "M.T. Towing Systems, Inc. - PSP"
type input "M.T. Towing Systems, Inc. - PSP"
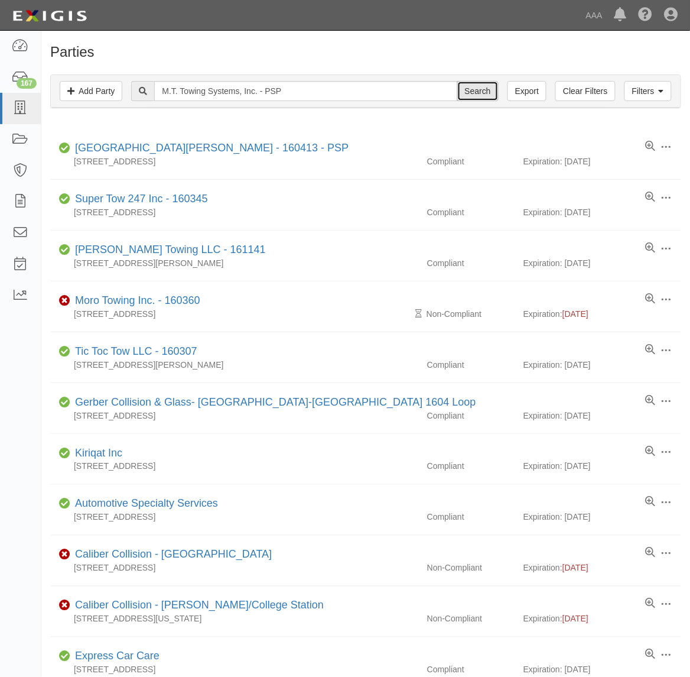
click at [464, 90] on input "Search" at bounding box center [477, 91] width 41 height 20
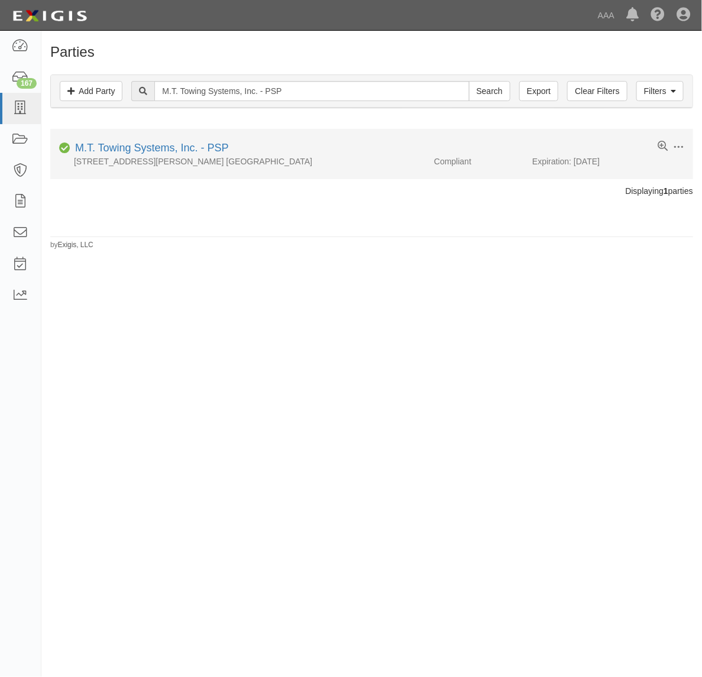
click at [163, 155] on div "[STREET_ADDRESS][PERSON_NAME] [GEOGRAPHIC_DATA]" at bounding box center [237, 161] width 375 height 12
click at [168, 144] on link "M.T. Towing Systems, Inc. - PSP" at bounding box center [152, 148] width 154 height 12
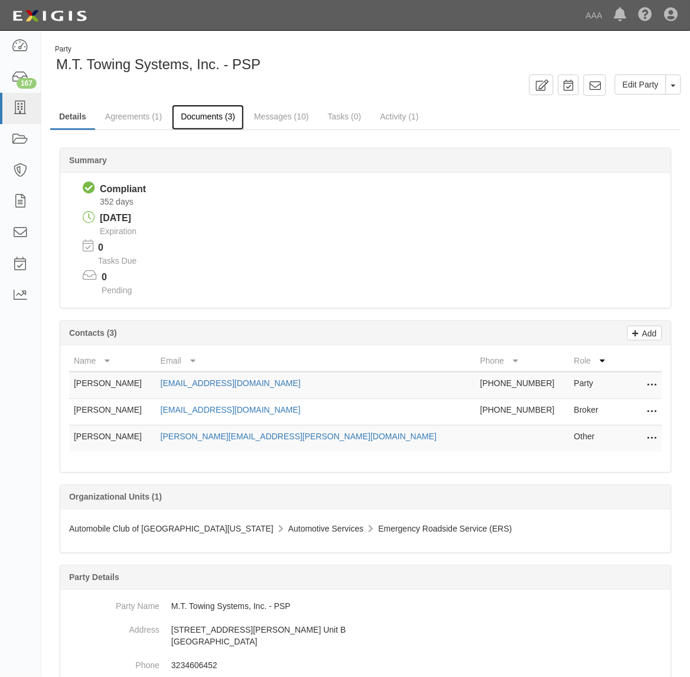
click at [204, 116] on link "Documents (3)" at bounding box center [208, 117] width 72 height 25
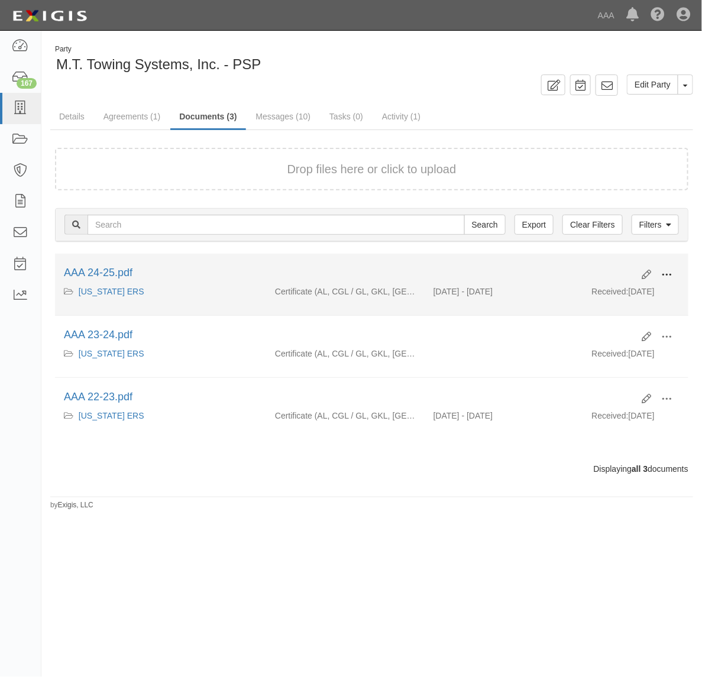
click at [661, 270] on span at bounding box center [666, 274] width 11 height 11
click at [624, 288] on link "View" at bounding box center [608, 291] width 93 height 21
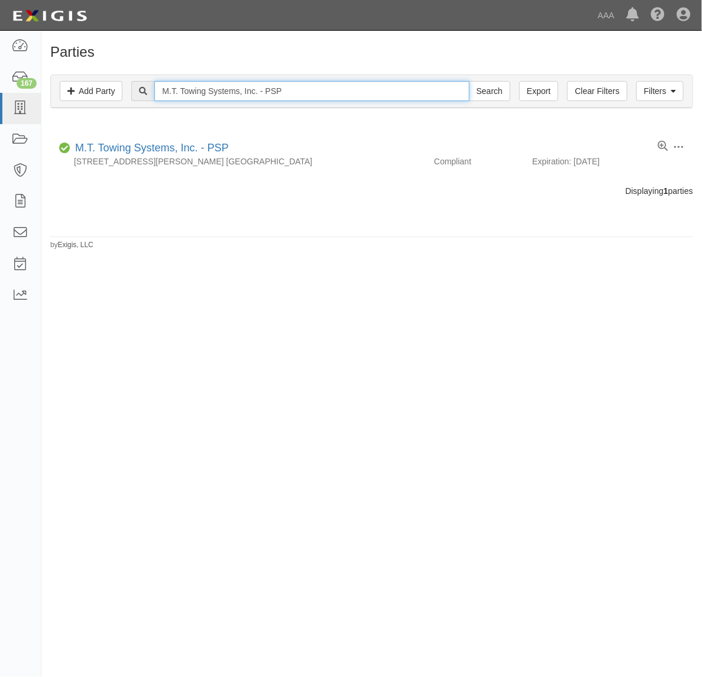
click at [195, 98] on input "M.T. Towing Systems, Inc. - PSP" at bounding box center [311, 91] width 314 height 20
paste input "L.A. TOW"
type input "L.A. TOW"
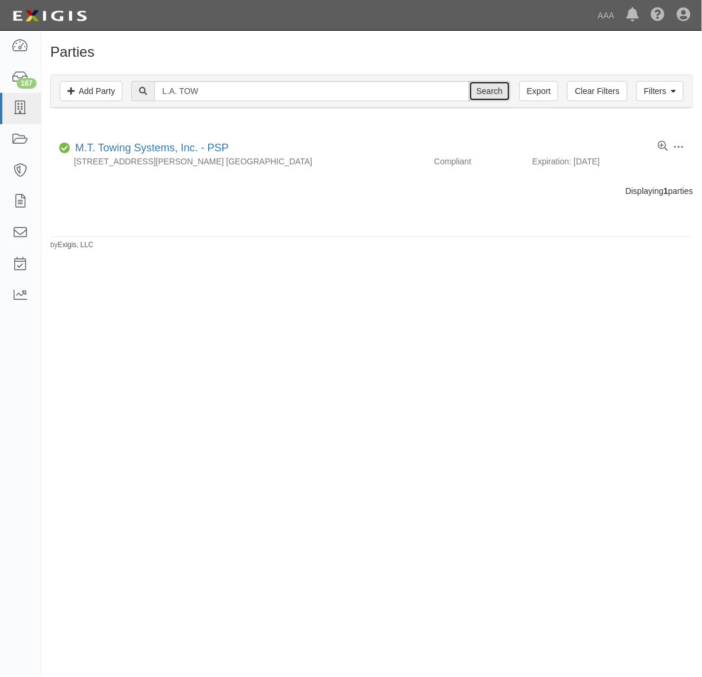
click at [505, 93] on input "Search" at bounding box center [489, 91] width 41 height 20
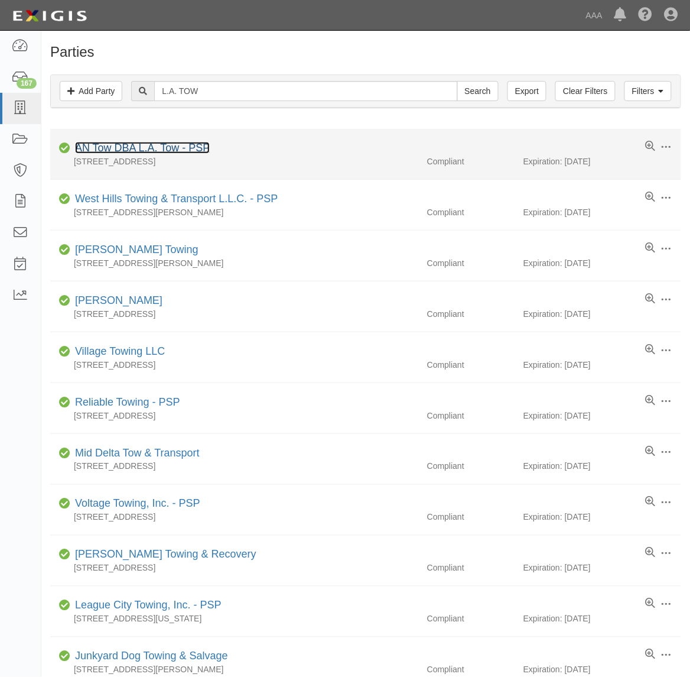
click at [203, 146] on link "AN Tow DBA L.A. Tow - PSP" at bounding box center [142, 148] width 135 height 12
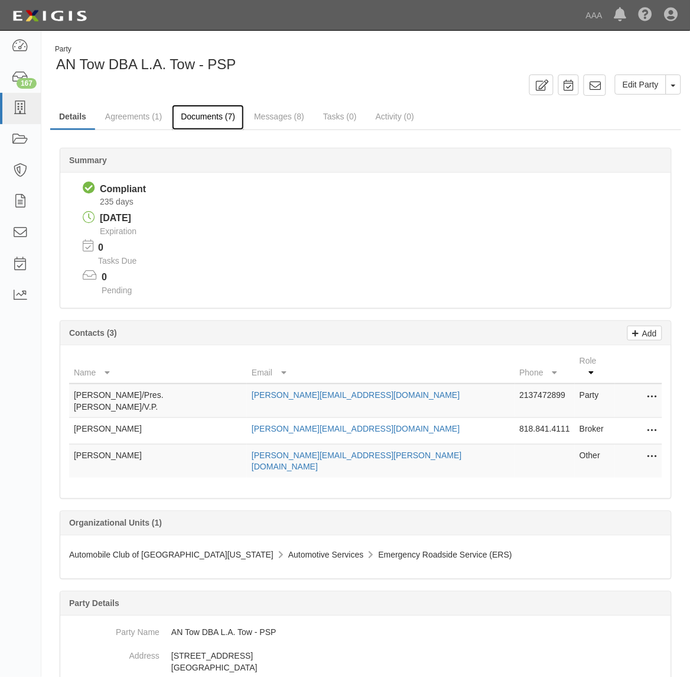
click at [202, 119] on link "Documents (7)" at bounding box center [208, 117] width 72 height 25
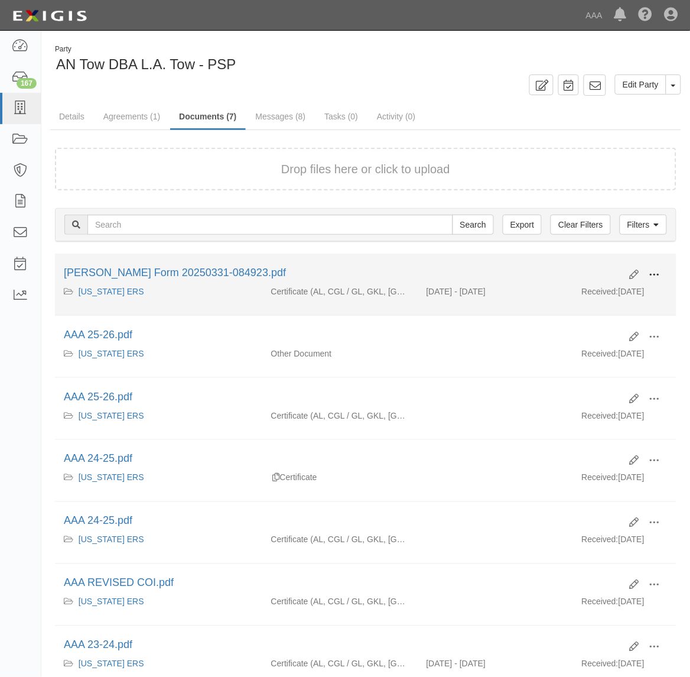
click at [656, 273] on span at bounding box center [655, 274] width 11 height 11
click at [626, 287] on link "View" at bounding box center [597, 291] width 93 height 21
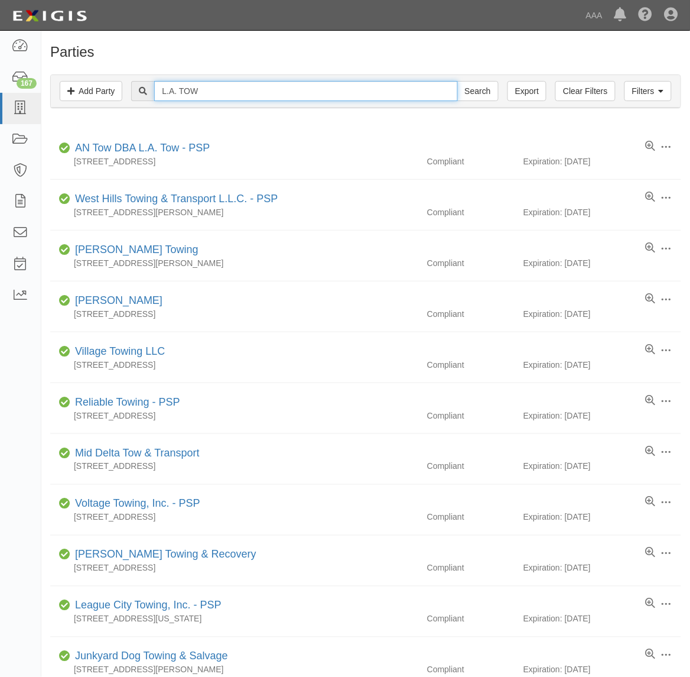
click at [213, 90] on input "L.A. TOW" at bounding box center [305, 91] width 303 height 20
click at [211, 89] on input "L.A. TOW" at bounding box center [305, 91] width 303 height 20
paste input "WESTERN MOTORWORKS, INC."
type input "WESTERN MOTORWORKS, INC."
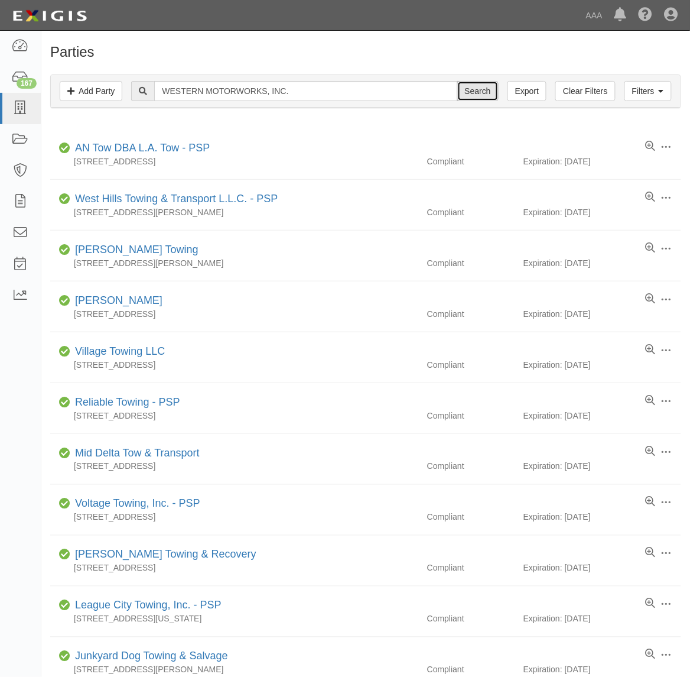
click at [491, 92] on input "Search" at bounding box center [477, 91] width 41 height 20
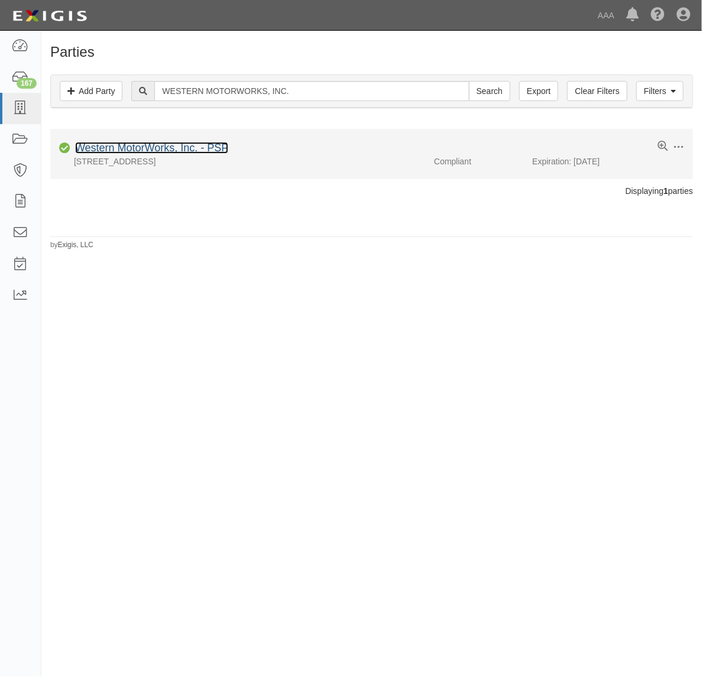
click at [188, 148] on link "Western MotorWorks, Inc. - PSP" at bounding box center [151, 148] width 153 height 12
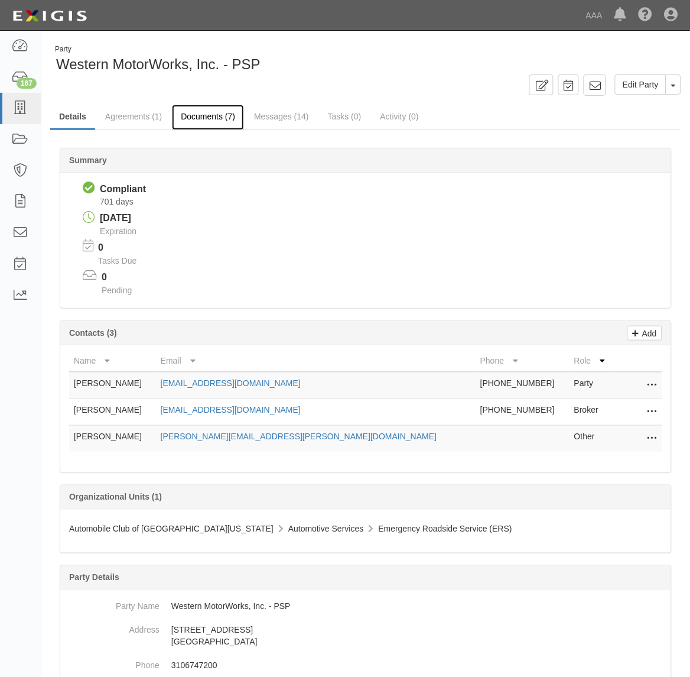
click at [195, 119] on link "Documents (7)" at bounding box center [208, 117] width 72 height 25
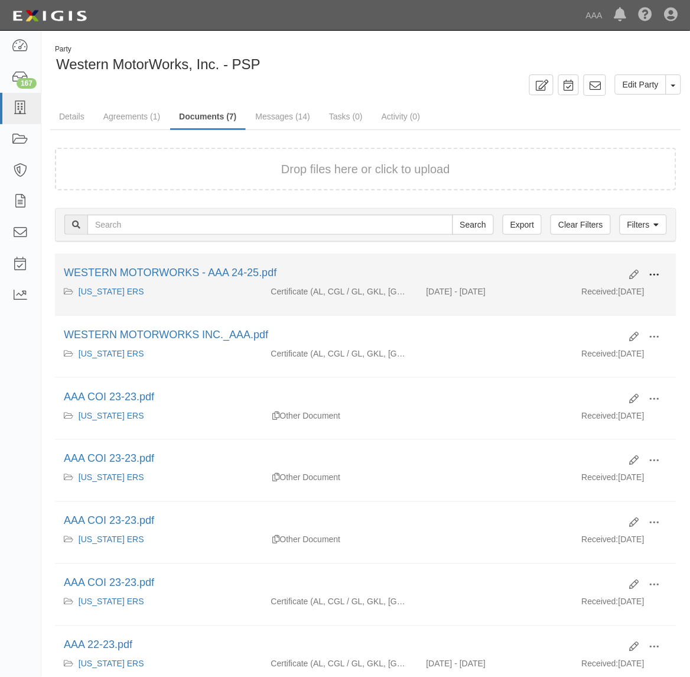
click at [656, 274] on span at bounding box center [655, 274] width 11 height 11
click at [612, 290] on link "View" at bounding box center [597, 291] width 93 height 21
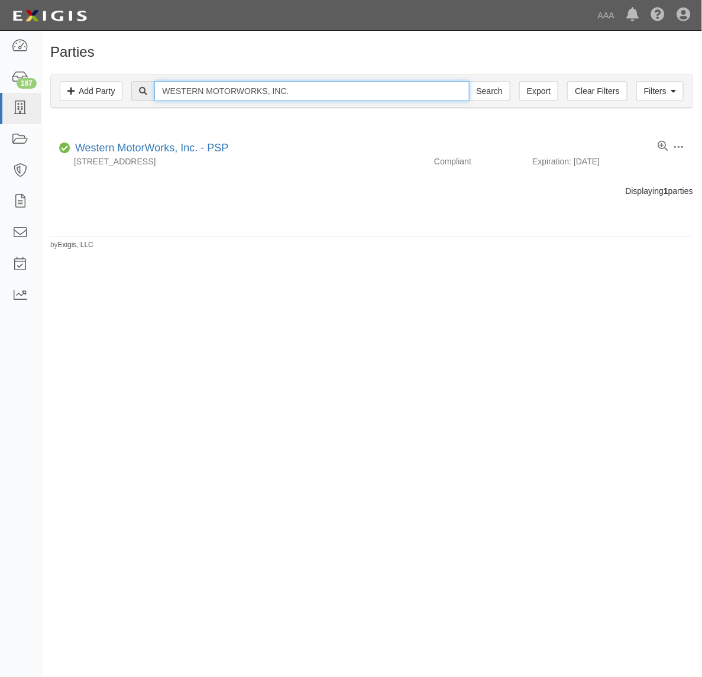
click at [246, 89] on input "WESTERN MOTORWORKS, INC." at bounding box center [311, 91] width 314 height 20
drag, startPoint x: 246, startPoint y: 89, endPoint x: 203, endPoint y: 90, distance: 43.8
click at [203, 90] on input "WESTERN MOTORWORKS, INC." at bounding box center [311, 91] width 314 height 20
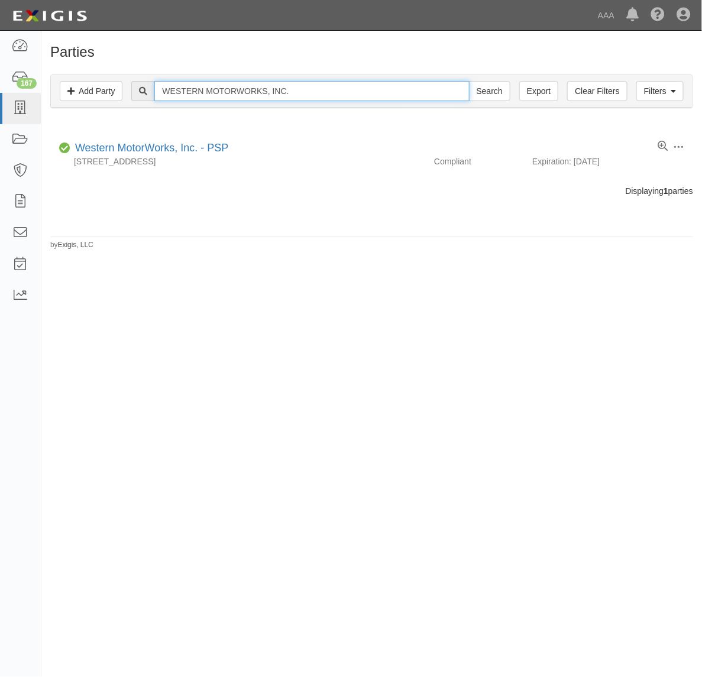
paste input "M & M KEY SERVICE"
type input "M & M KEY SERVICE"
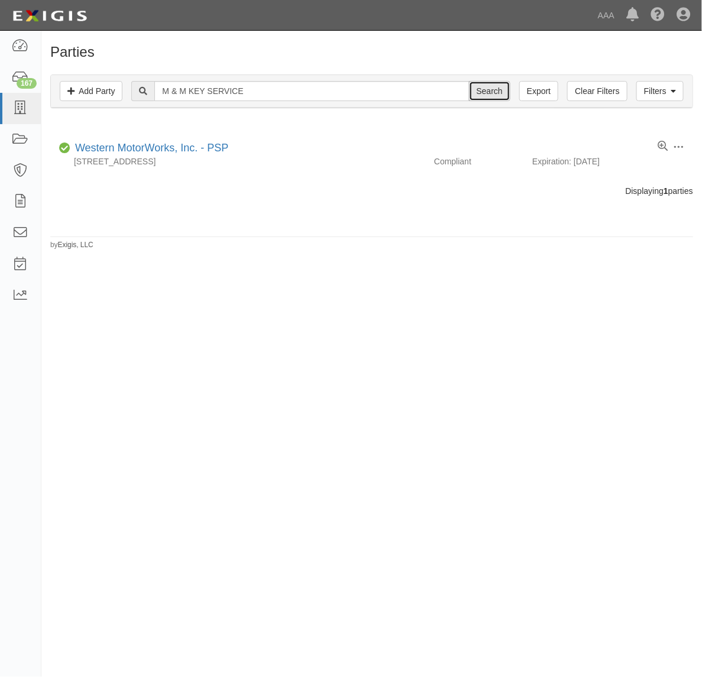
click at [488, 89] on input "Search" at bounding box center [489, 91] width 41 height 20
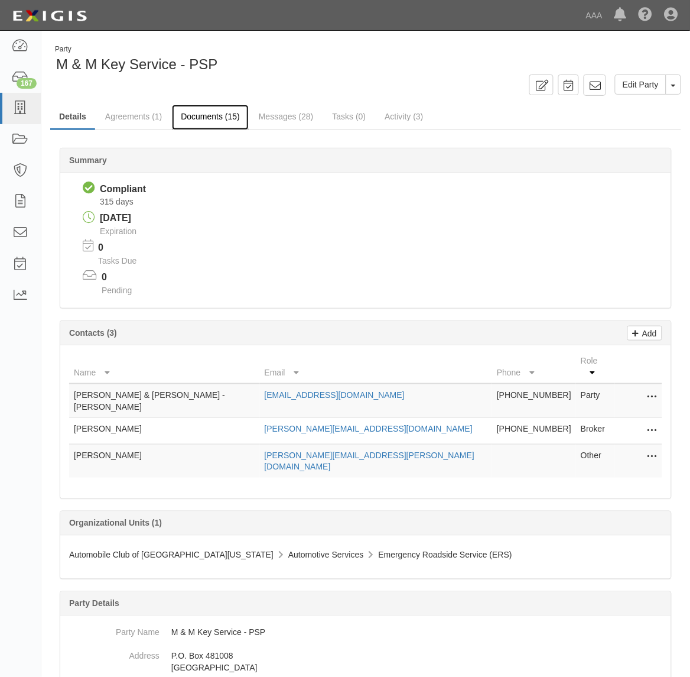
click at [203, 117] on link "Documents (15)" at bounding box center [210, 117] width 77 height 25
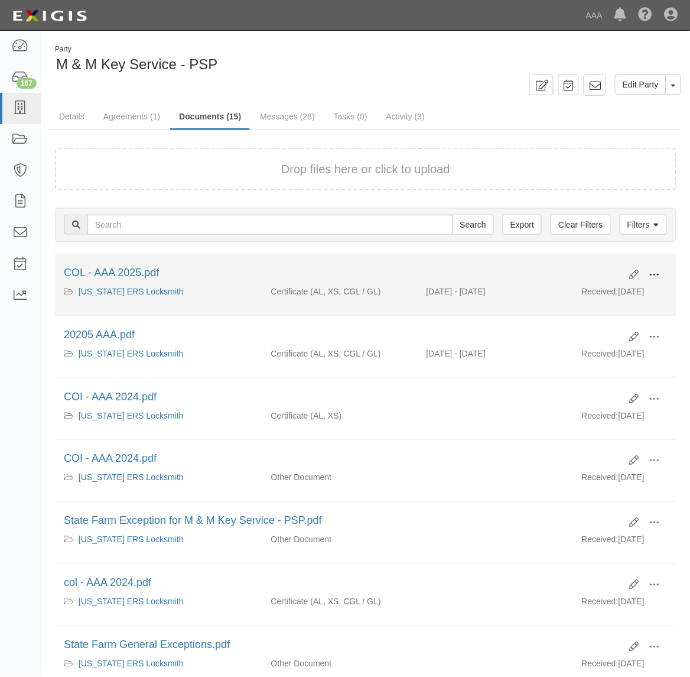
click at [657, 269] on span at bounding box center [655, 274] width 11 height 11
click at [610, 290] on link "View" at bounding box center [597, 291] width 93 height 21
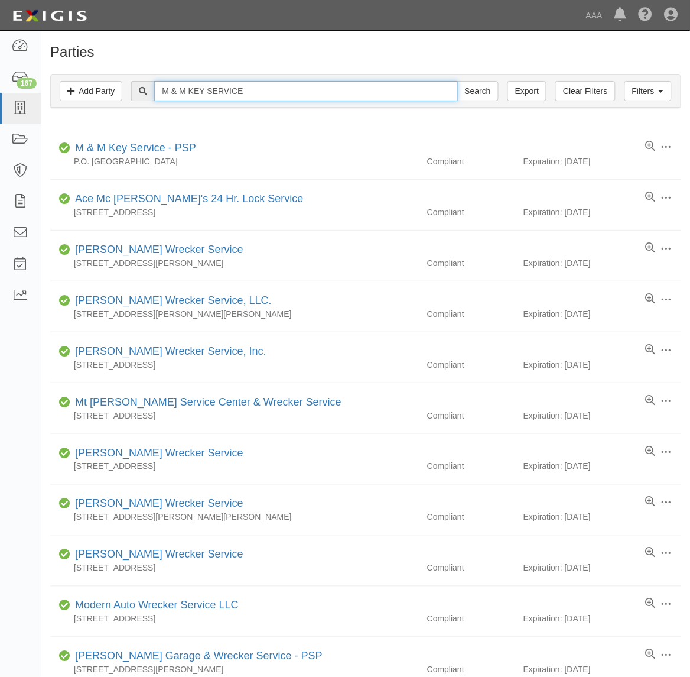
click at [232, 87] on input "M & M KEY SERVICE" at bounding box center [305, 91] width 303 height 20
paste input "BAYSIDE ROADSIDE SERVICES INC."
type input "BAYSIDE ROADSIDE SERVICES INC."
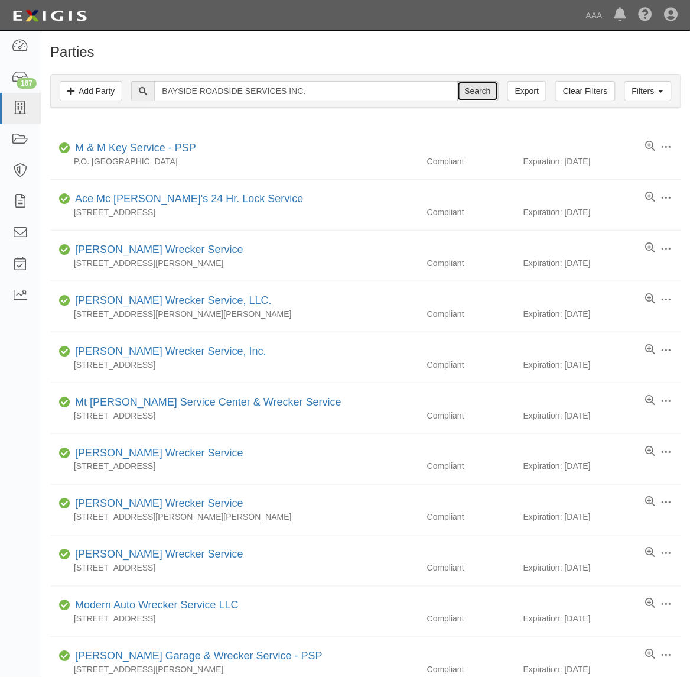
click at [485, 87] on input "Search" at bounding box center [477, 91] width 41 height 20
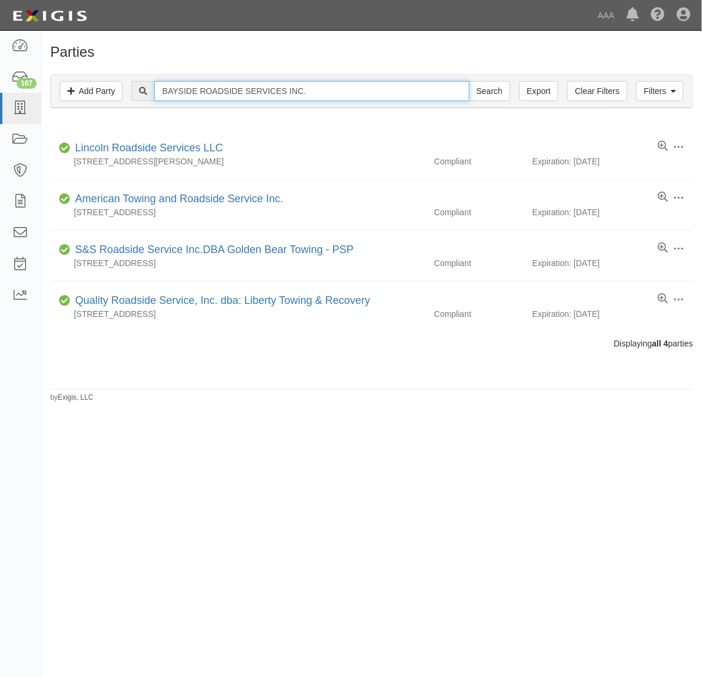
drag, startPoint x: 331, startPoint y: 95, endPoint x: 285, endPoint y: 90, distance: 45.8
click at [285, 90] on input "BAYSIDE ROADSIDE SERVICES INC." at bounding box center [311, 91] width 314 height 20
type input "BAYSIDE ROADSIDE SERVICE"
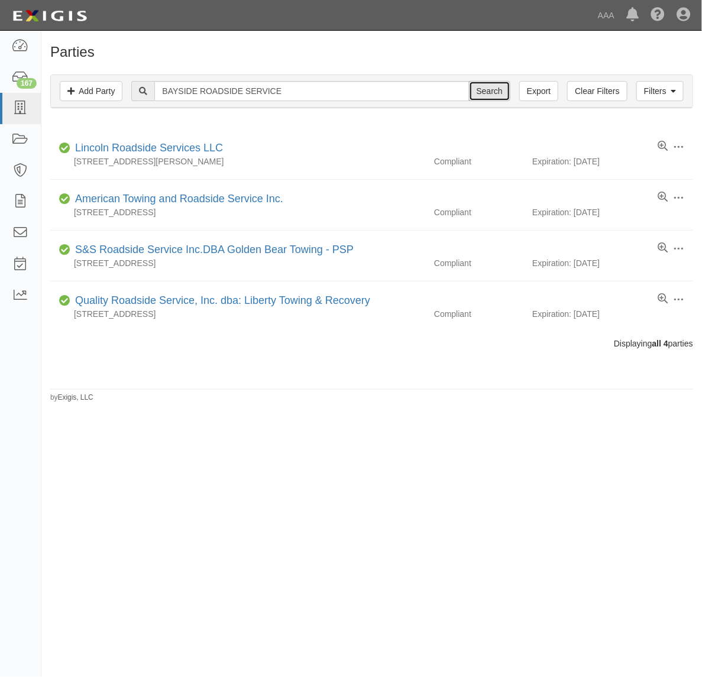
click at [497, 87] on input "Search" at bounding box center [489, 91] width 41 height 20
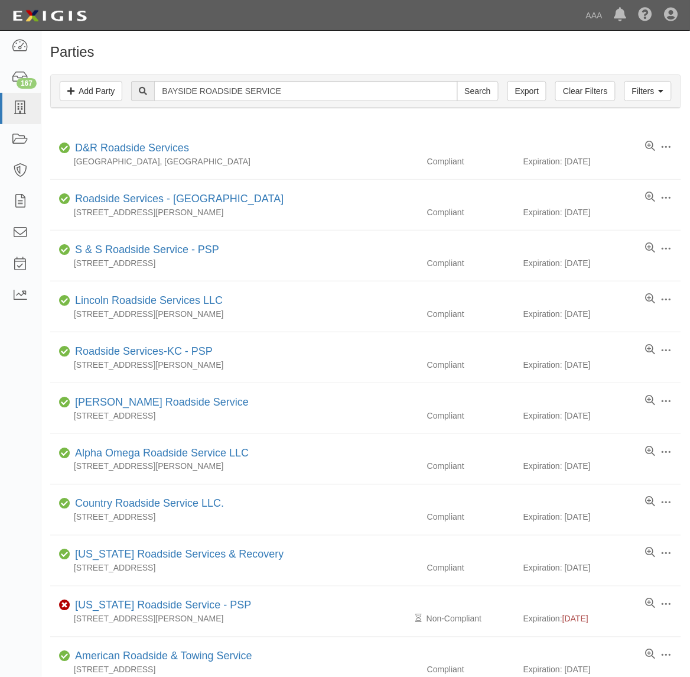
click at [248, 77] on div "Filters Add Party Clear Filters Export BAYSIDE ROADSIDE SERVICE Search Filters" at bounding box center [366, 91] width 630 height 33
click at [255, 86] on input "BAYSIDE ROADSIDE SERVICE" at bounding box center [305, 91] width 303 height 20
paste input "ayside Road Services Inc, dba: [GEOGRAPHIC_DATA] Towing - PSP"
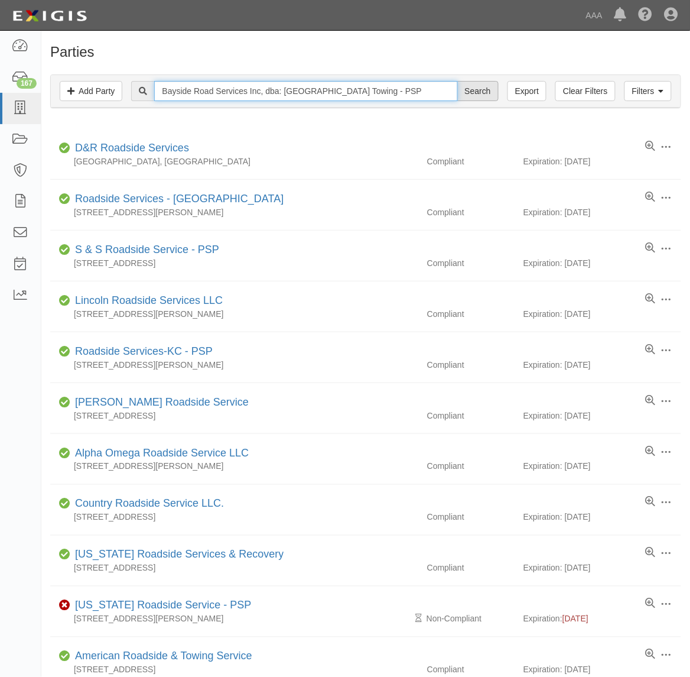
type input "Bayside Road Services Inc, dba: [GEOGRAPHIC_DATA] Towing - PSP"
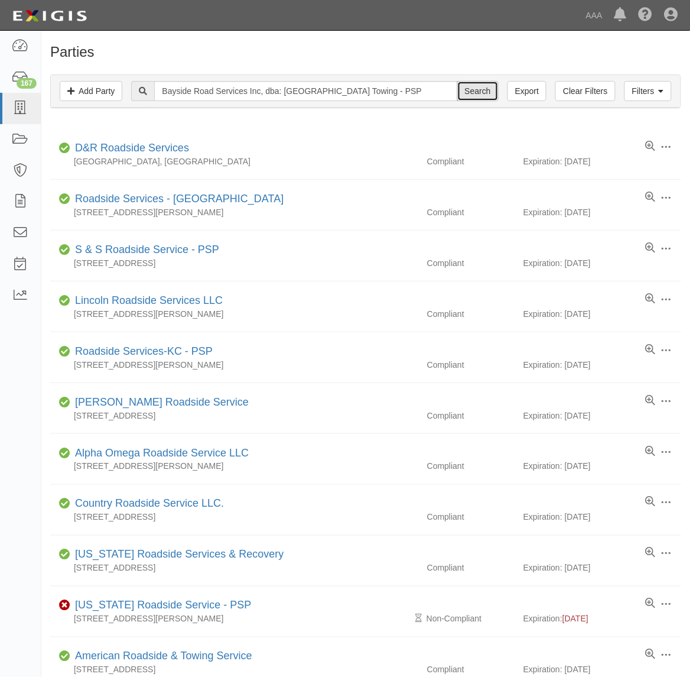
click at [473, 96] on input "Search" at bounding box center [477, 91] width 41 height 20
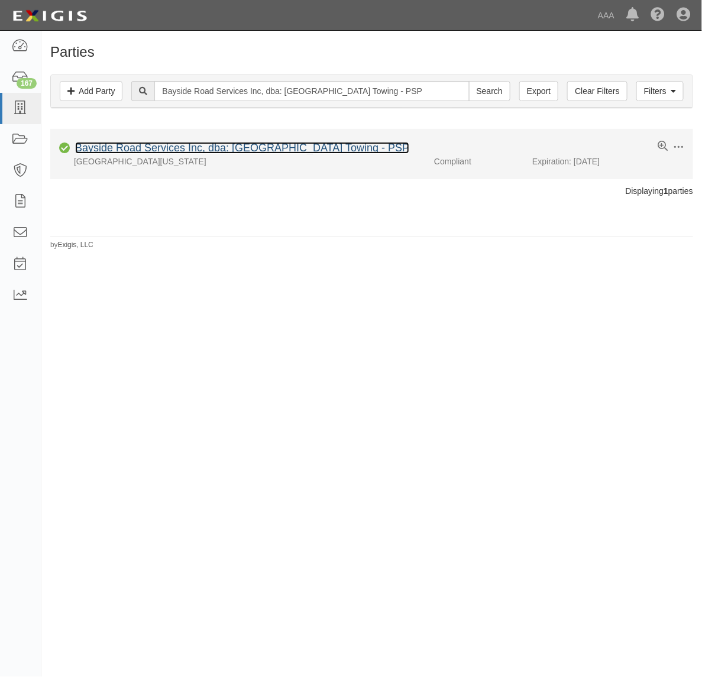
click at [265, 151] on link "Bayside Road Services Inc, dba: Redondo Beach Towing - PSP" at bounding box center [242, 148] width 334 height 12
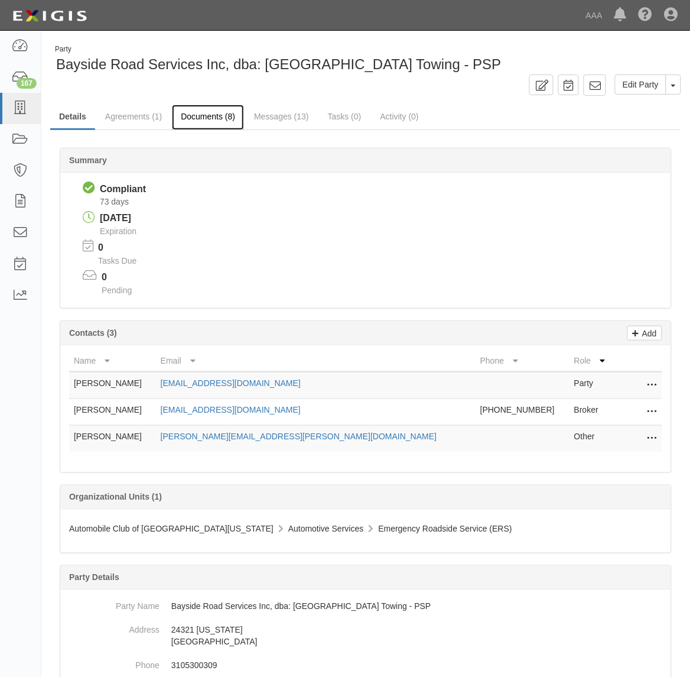
click at [212, 120] on link "Documents (8)" at bounding box center [208, 117] width 72 height 25
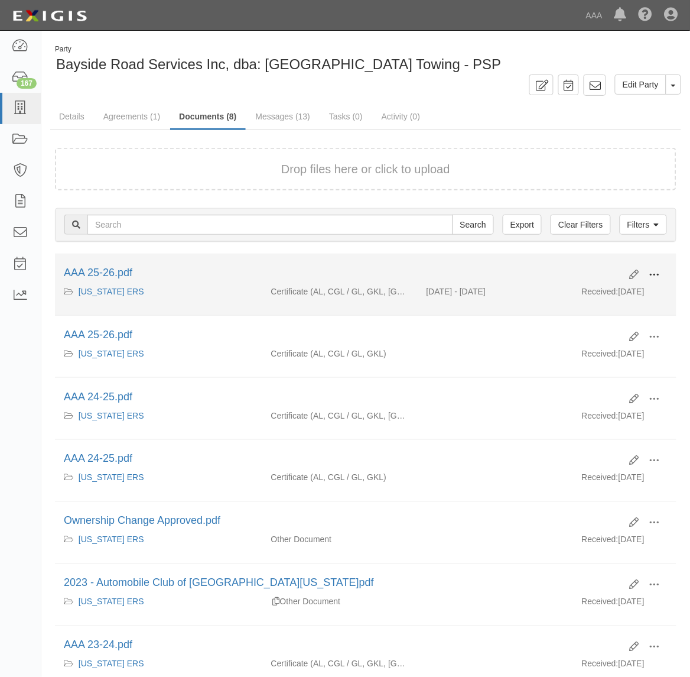
drag, startPoint x: 657, startPoint y: 270, endPoint x: 636, endPoint y: 288, distance: 27.2
click at [651, 276] on span at bounding box center [655, 274] width 11 height 11
click at [624, 293] on link "View" at bounding box center [597, 291] width 93 height 21
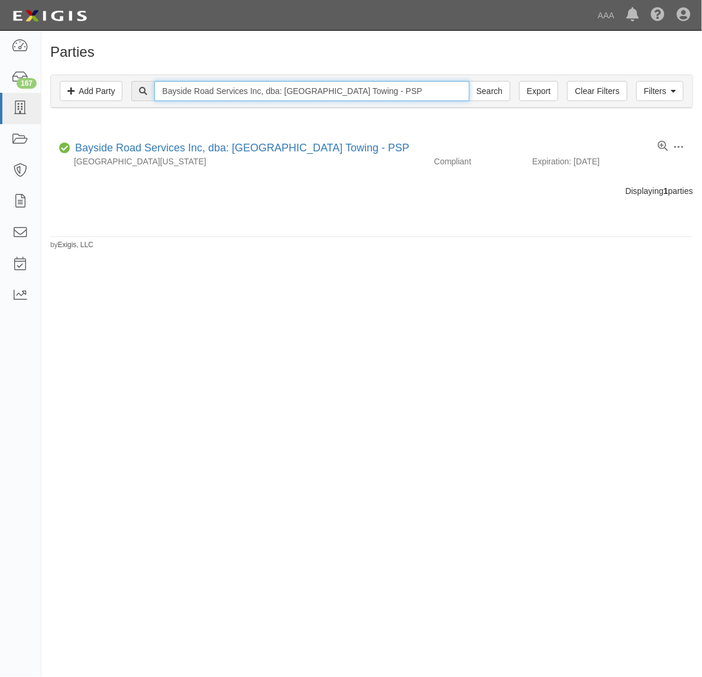
click at [299, 89] on input "Bayside Road Services Inc, dba: [GEOGRAPHIC_DATA] Towing - PSP" at bounding box center [311, 91] width 314 height 20
paste input "WESTSIDE TOW"
type input "WESTSIDE TOW"
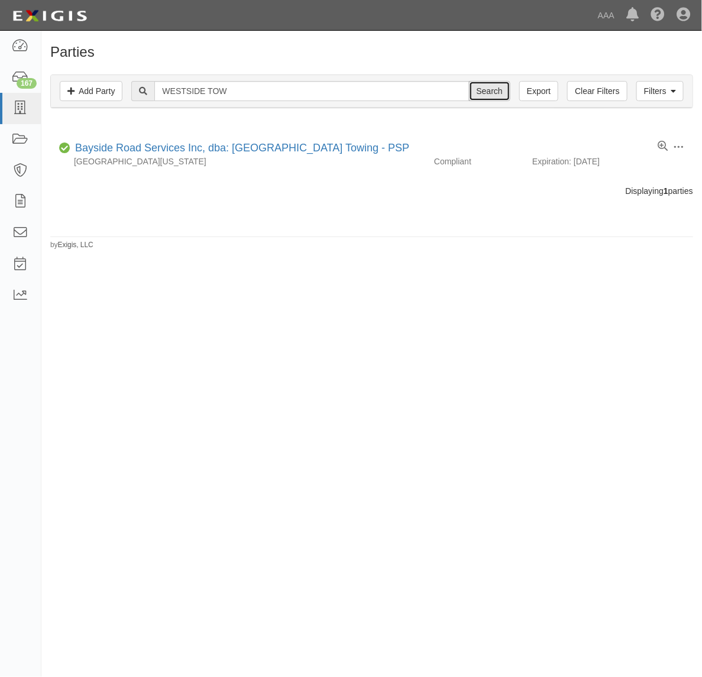
click at [485, 92] on input "Search" at bounding box center [489, 91] width 41 height 20
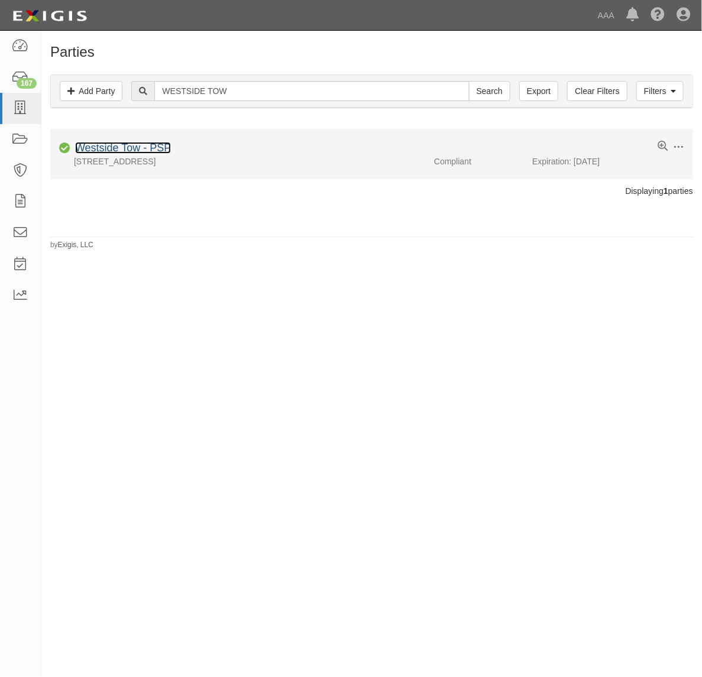
click at [131, 148] on link "Westside Tow - PSP" at bounding box center [123, 148] width 96 height 12
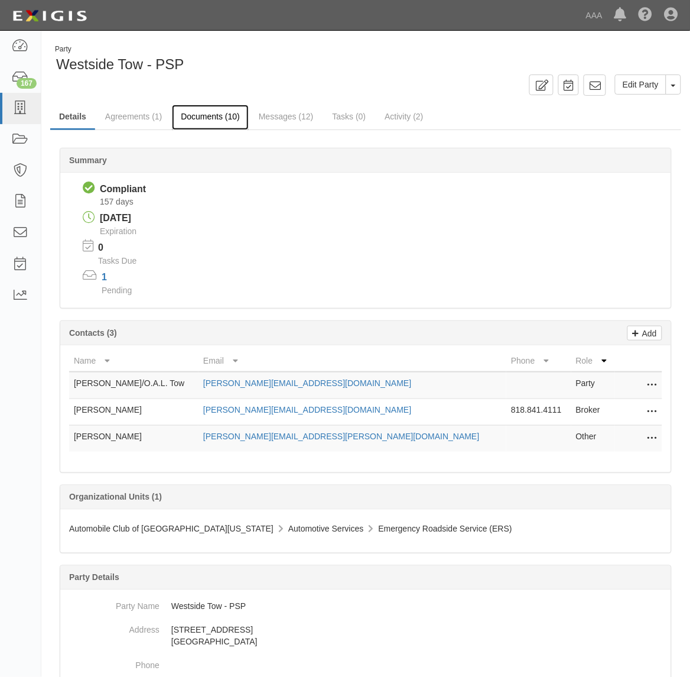
click at [199, 110] on link "Documents (10)" at bounding box center [210, 117] width 77 height 25
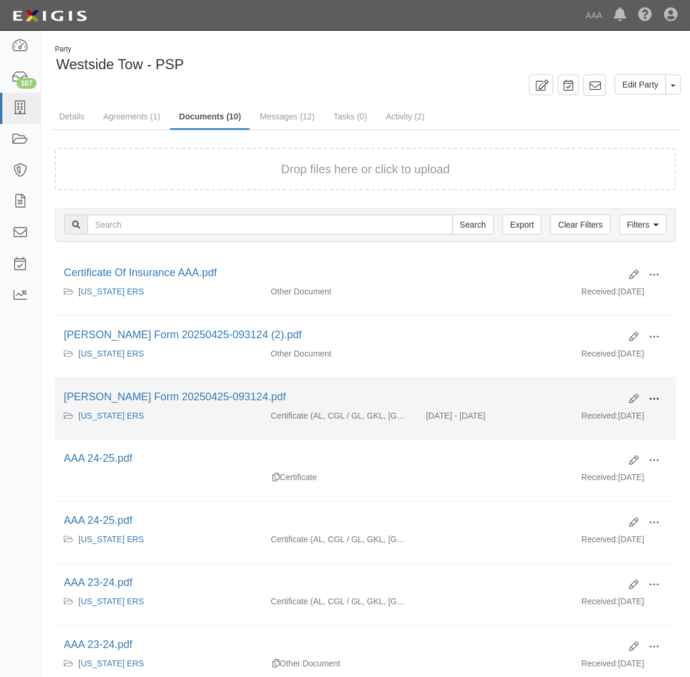
click at [656, 402] on span at bounding box center [655, 399] width 11 height 11
click at [621, 417] on link "View" at bounding box center [597, 415] width 93 height 21
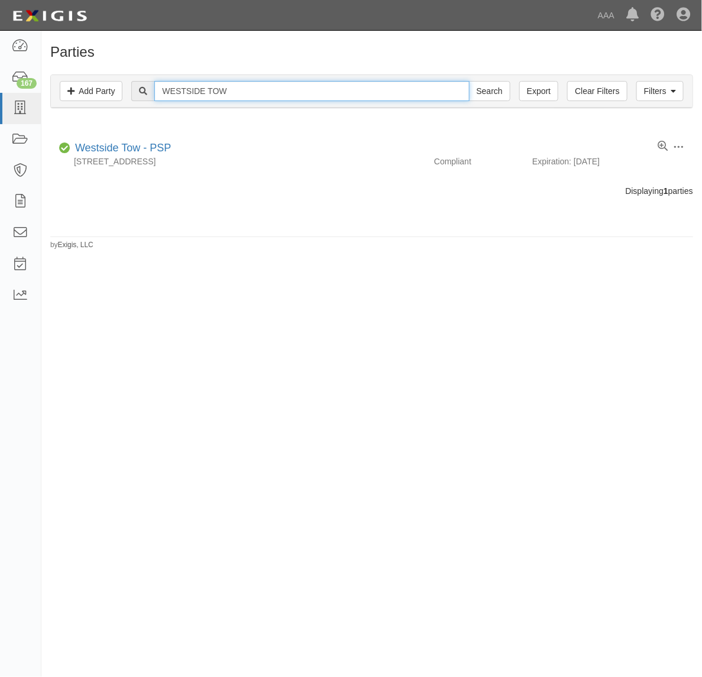
click at [222, 83] on input "WESTSIDE TOW" at bounding box center [311, 91] width 314 height 20
click at [222, 84] on input "WESTSIDE TOW" at bounding box center [311, 91] width 314 height 20
paste input "INTER CITY TOWING, INC."
type input "INTER CITY TOWING, INC."
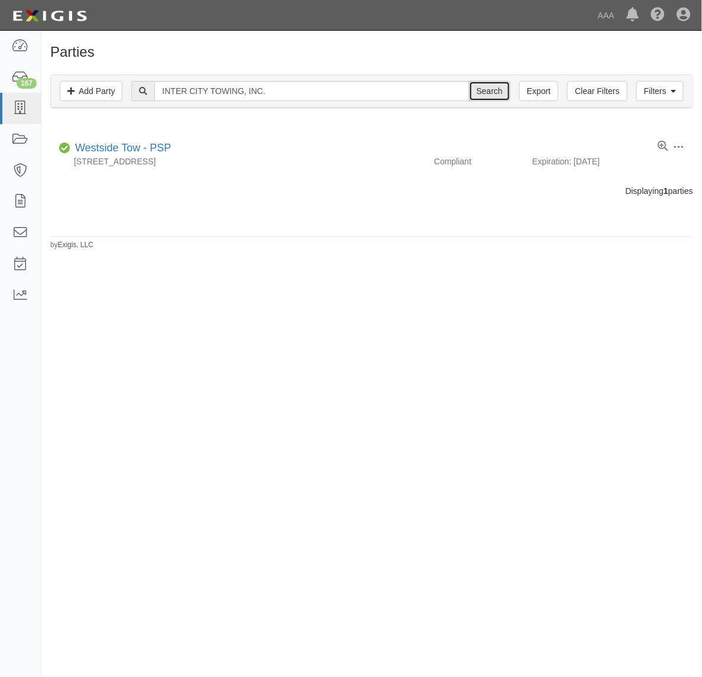
click at [494, 87] on input "Search" at bounding box center [489, 91] width 41 height 20
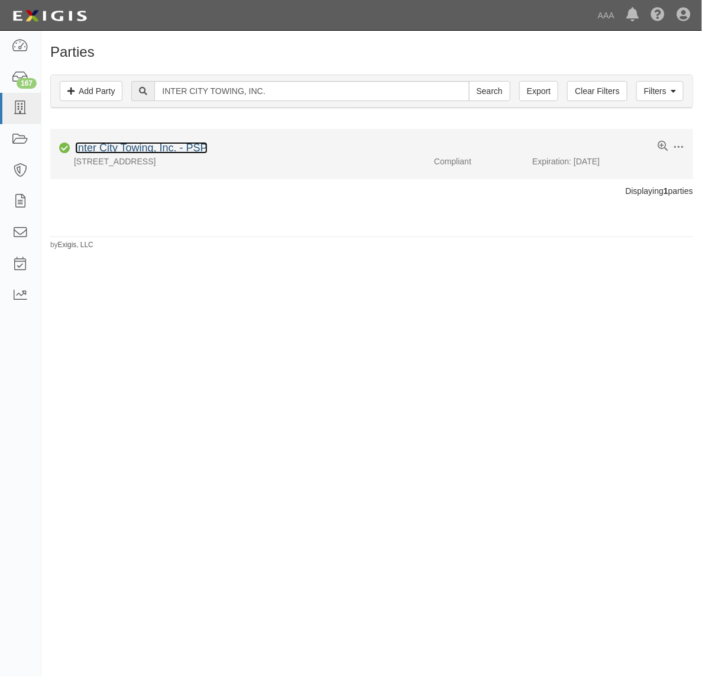
click at [147, 150] on link "Inter City Towing, Inc. - PSP" at bounding box center [141, 148] width 132 height 12
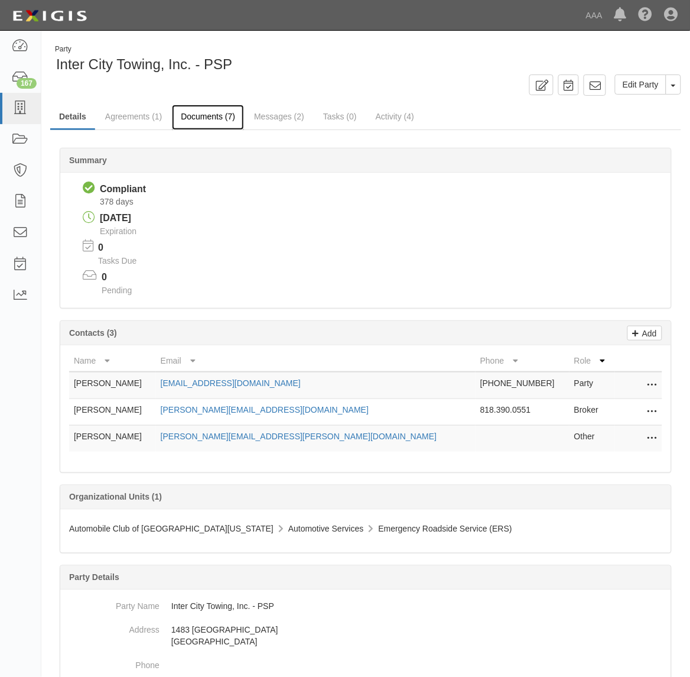
click at [219, 119] on link "Documents (7)" at bounding box center [208, 117] width 72 height 25
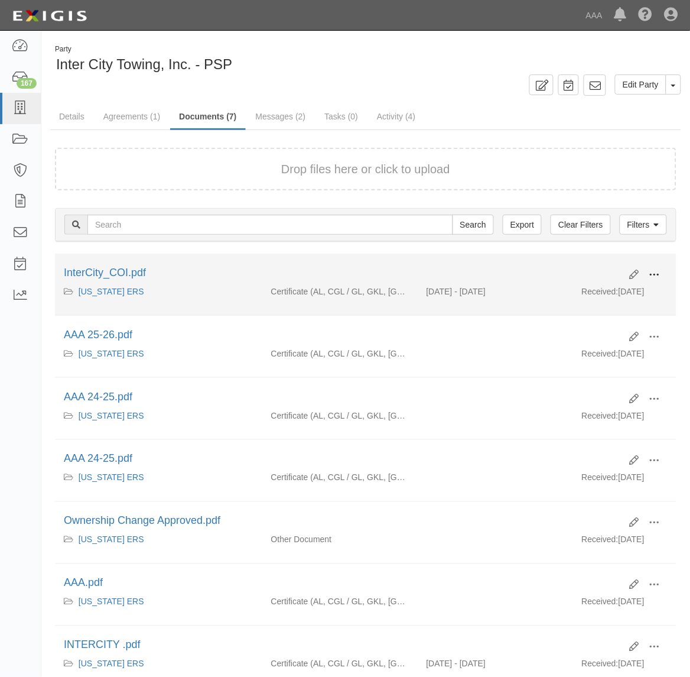
click at [657, 273] on span at bounding box center [655, 274] width 11 height 11
click at [615, 294] on link "View" at bounding box center [597, 291] width 93 height 21
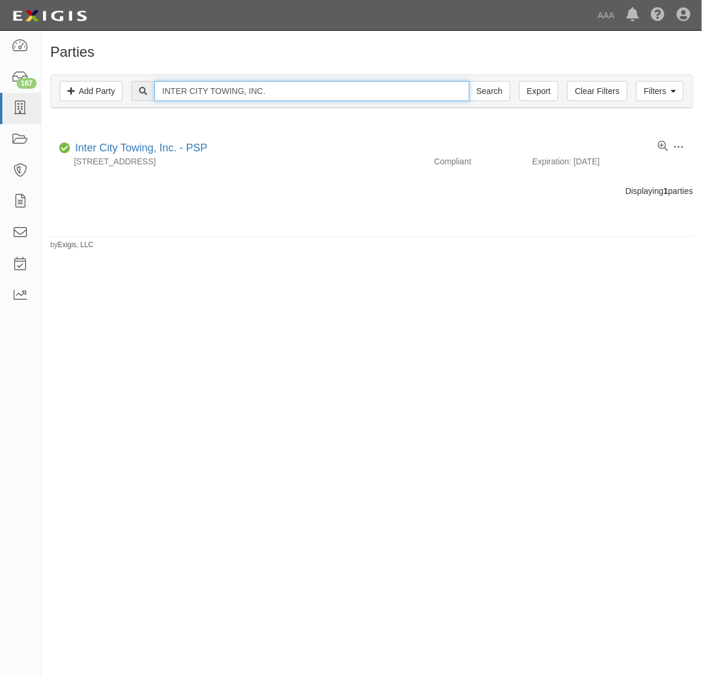
click at [232, 87] on input "INTER CITY TOWING, INC." at bounding box center [311, 91] width 314 height 20
paste input "LA EXECUTIVE TOWING SERVICE"
type input "LA EXECUTIVE TOWING SERVICE"
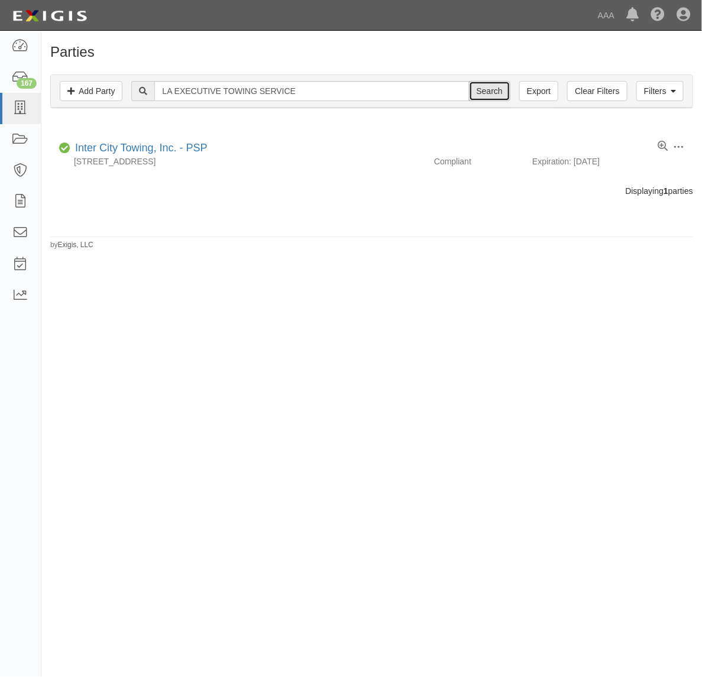
click at [482, 95] on input "Search" at bounding box center [489, 91] width 41 height 20
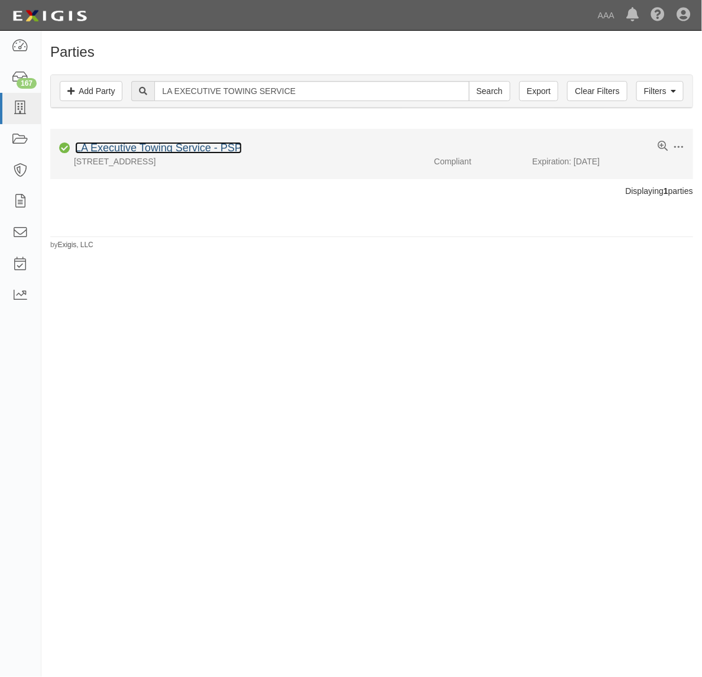
click at [178, 152] on link "LA Executive Towing Service - PSP" at bounding box center [158, 148] width 167 height 12
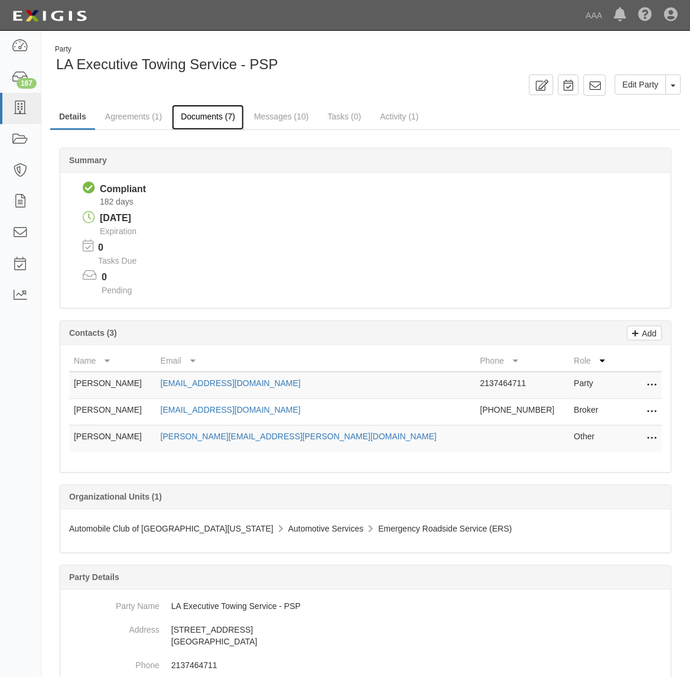
click at [217, 115] on link "Documents (7)" at bounding box center [208, 117] width 72 height 25
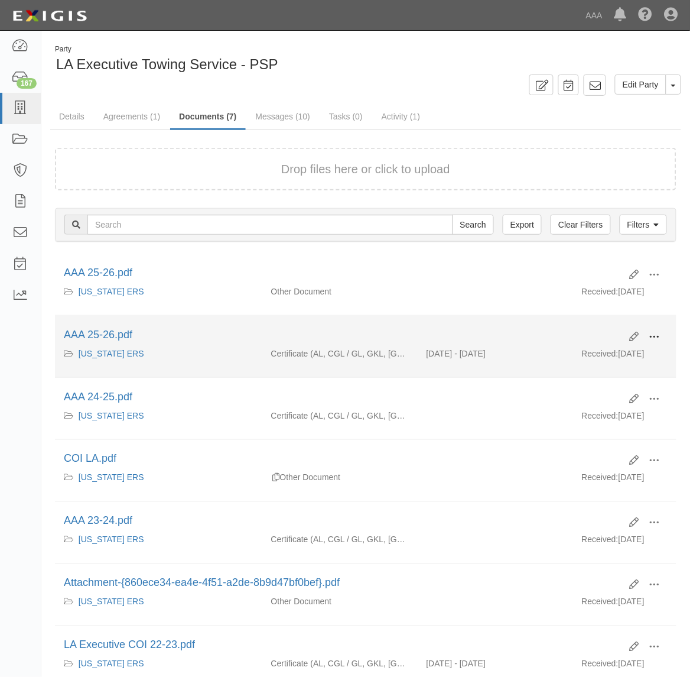
click at [656, 332] on span at bounding box center [655, 337] width 11 height 11
click at [619, 361] on link "View" at bounding box center [597, 353] width 93 height 21
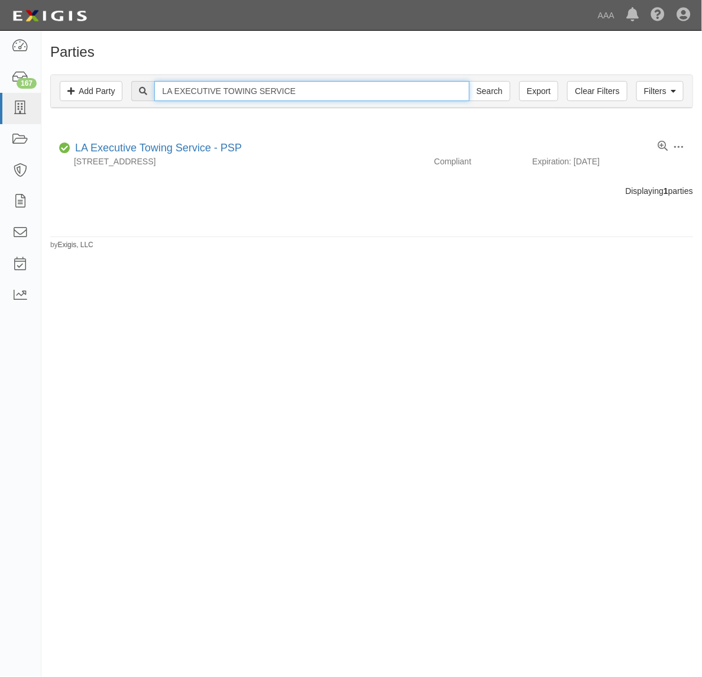
click at [219, 90] on input "LA EXECUTIVE TOWING SERVICE" at bounding box center [311, 91] width 314 height 20
paste input "CARMEL TOWING & TRANSPORT"
type input "CARMEL TOWING & TRANSPORT"
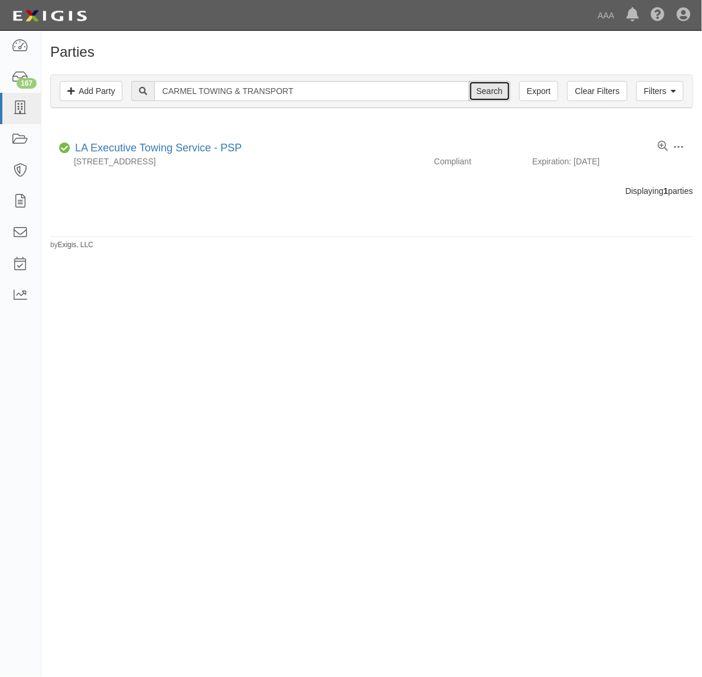
click at [500, 93] on input "Search" at bounding box center [489, 91] width 41 height 20
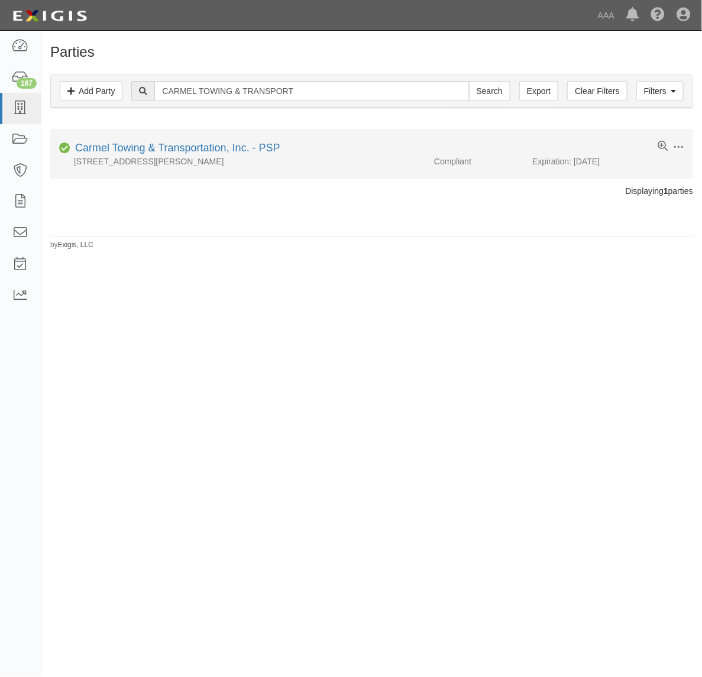
click at [196, 155] on div "1107 Cole Avenue, Hollywood, CA 90038" at bounding box center [237, 161] width 375 height 12
click at [195, 152] on link "Carmel Towing & Transportation, Inc. - PSP" at bounding box center [177, 148] width 205 height 12
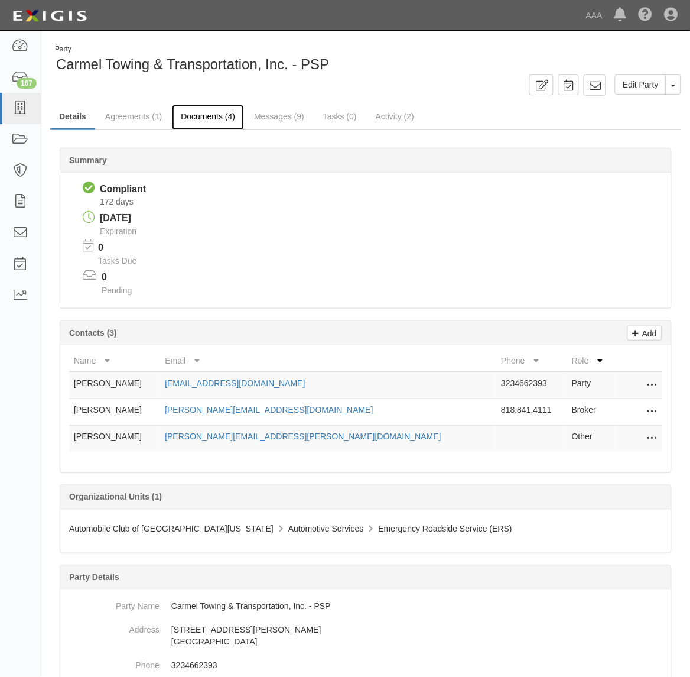
click at [207, 117] on link "Documents (4)" at bounding box center [208, 117] width 72 height 25
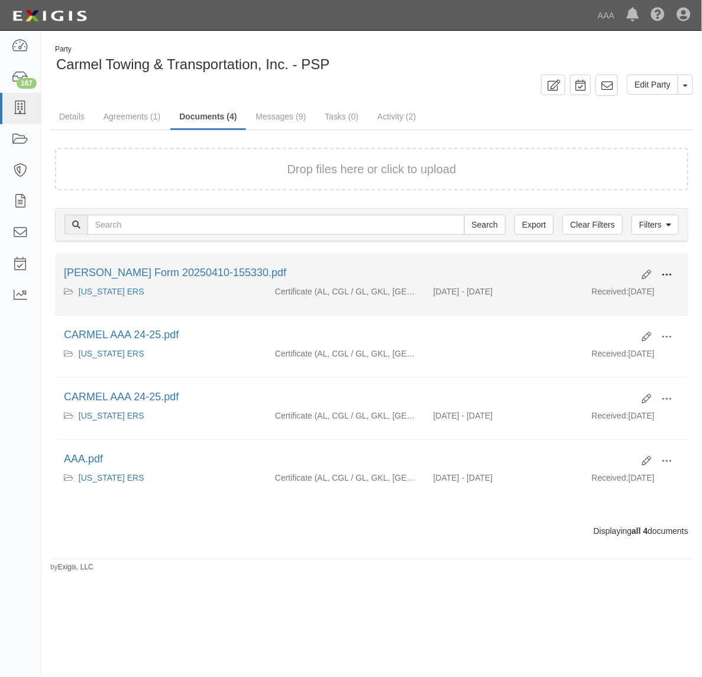
click at [667, 277] on span at bounding box center [666, 274] width 11 height 11
click at [625, 295] on link "View" at bounding box center [608, 291] width 93 height 21
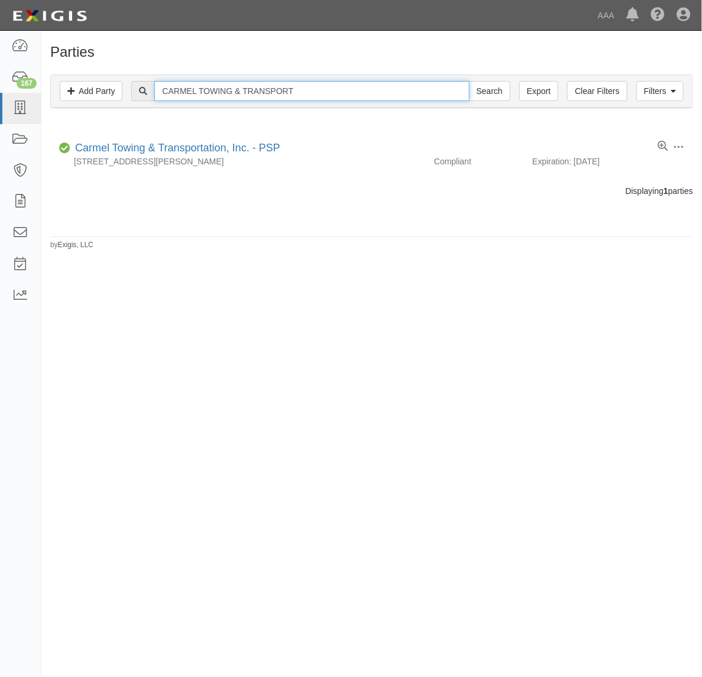
click at [235, 83] on input "CARMEL TOWING & TRANSPORT" at bounding box center [311, 91] width 314 height 20
paste input "L.A. CAR CARRIER"
type input "L.A. CAR CARRIER"
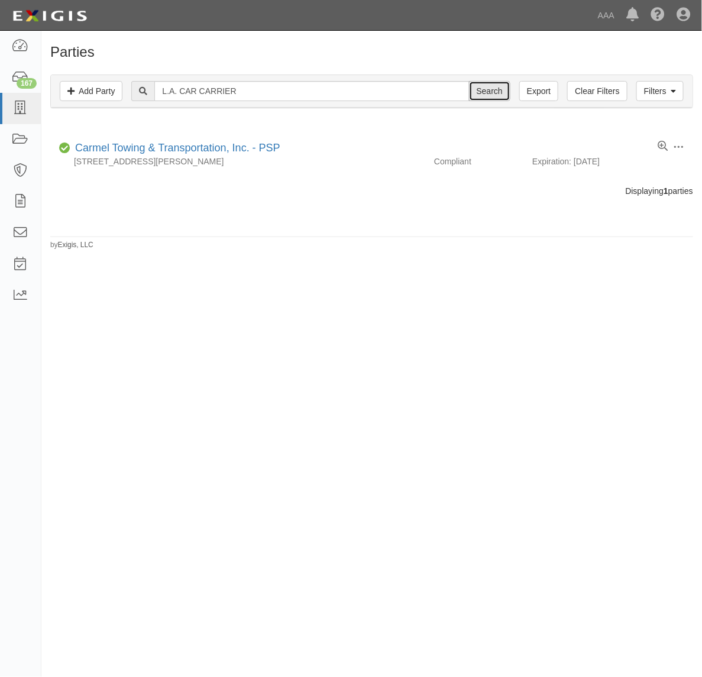
click at [480, 93] on input "Search" at bounding box center [489, 91] width 41 height 20
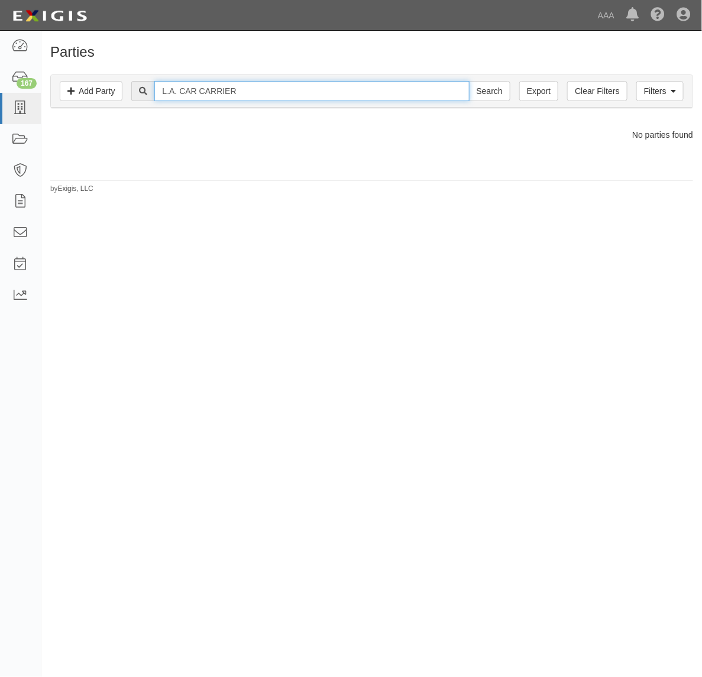
drag, startPoint x: 203, startPoint y: 87, endPoint x: 374, endPoint y: 86, distance: 170.8
click at [374, 86] on input "L.A. CAR CARRIER" at bounding box center [311, 91] width 314 height 20
type input "L.A. CAR"
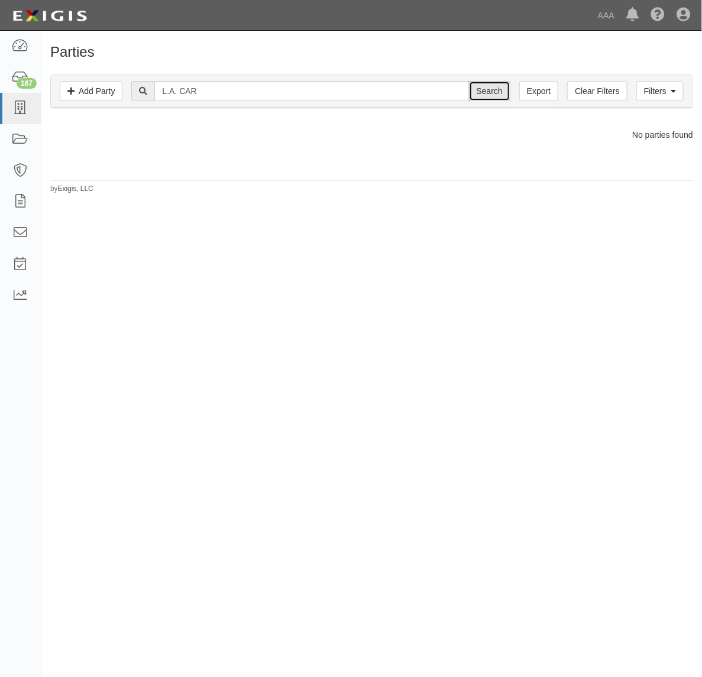
click at [492, 87] on input "Search" at bounding box center [489, 91] width 41 height 20
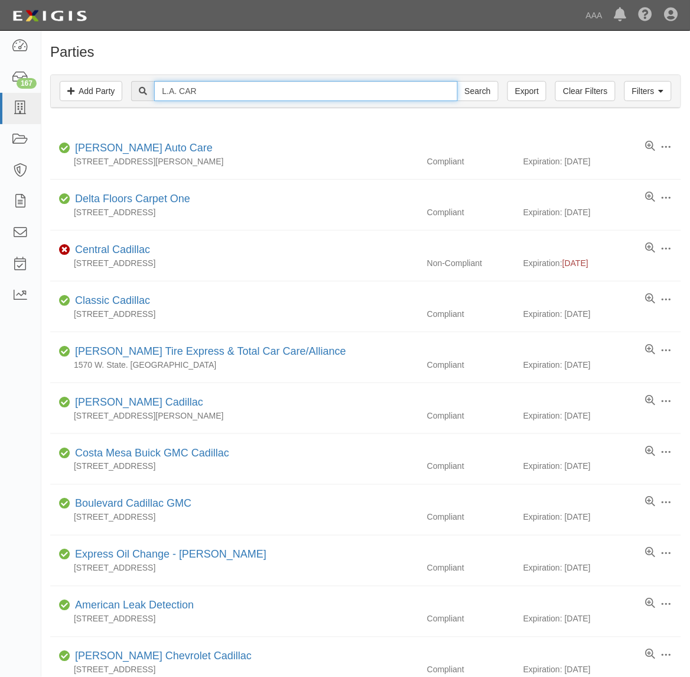
click at [257, 89] on input "L.A. CAR" at bounding box center [305, 91] width 303 height 20
paste input "A Car Carrier Inc - PSP"
type input "L A Car Carrier Inc - PSP"
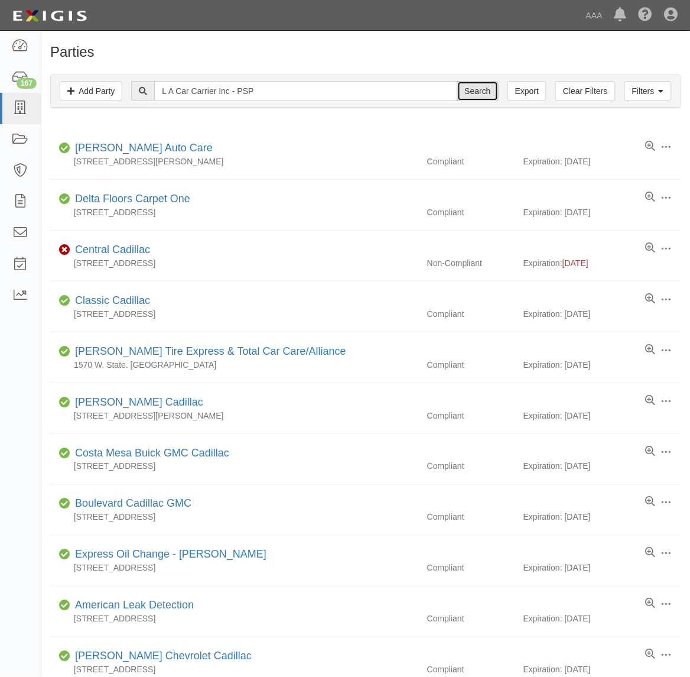
click at [489, 86] on input "Search" at bounding box center [477, 91] width 41 height 20
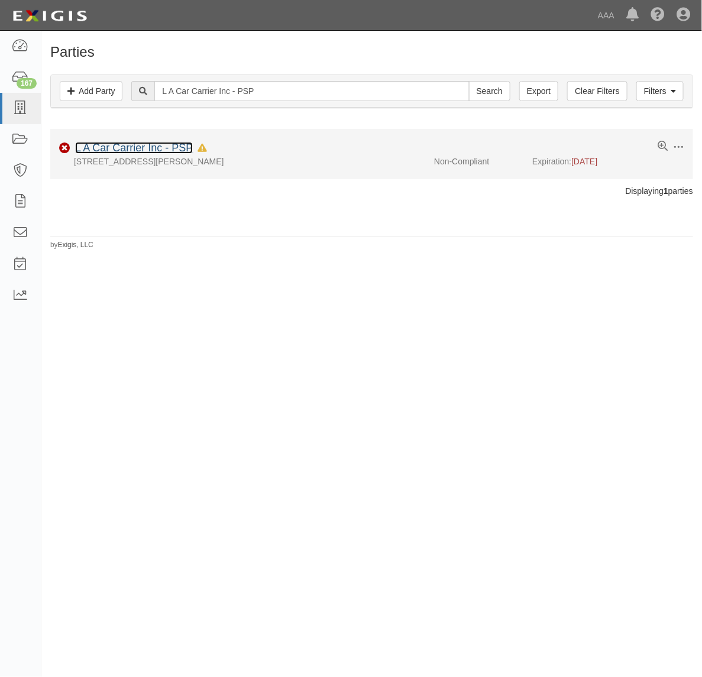
click at [163, 148] on link "L A Car Carrier Inc - PSP" at bounding box center [134, 148] width 118 height 12
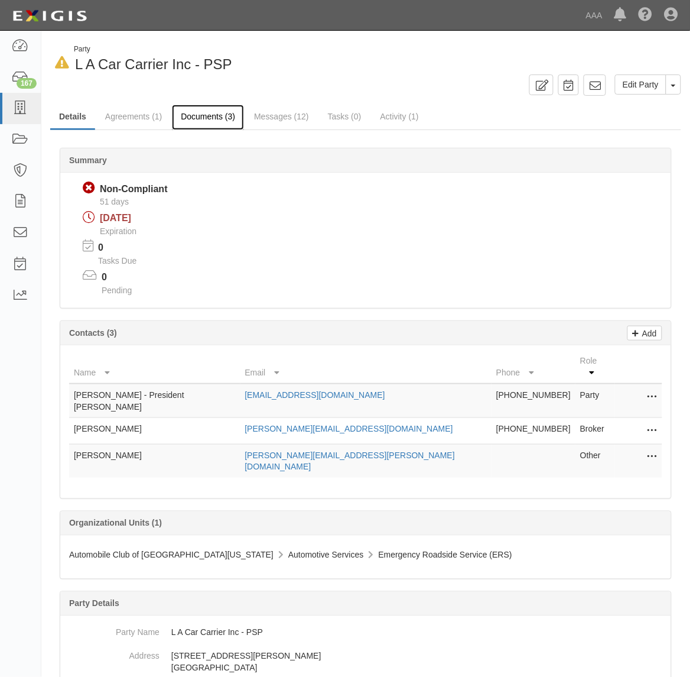
click at [196, 109] on link "Documents (3)" at bounding box center [208, 117] width 72 height 25
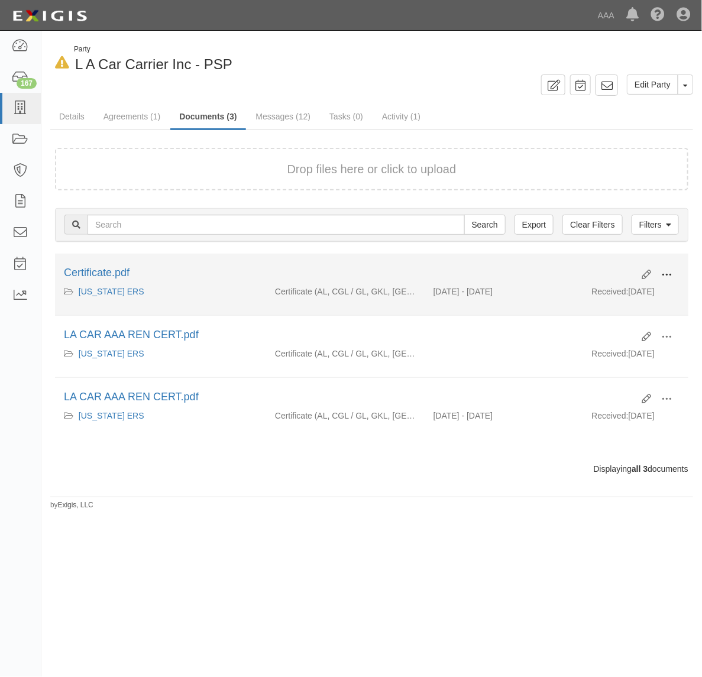
drag, startPoint x: 670, startPoint y: 271, endPoint x: 628, endPoint y: 281, distance: 43.3
click at [666, 272] on span at bounding box center [666, 274] width 11 height 11
click at [613, 285] on link "View" at bounding box center [608, 291] width 93 height 21
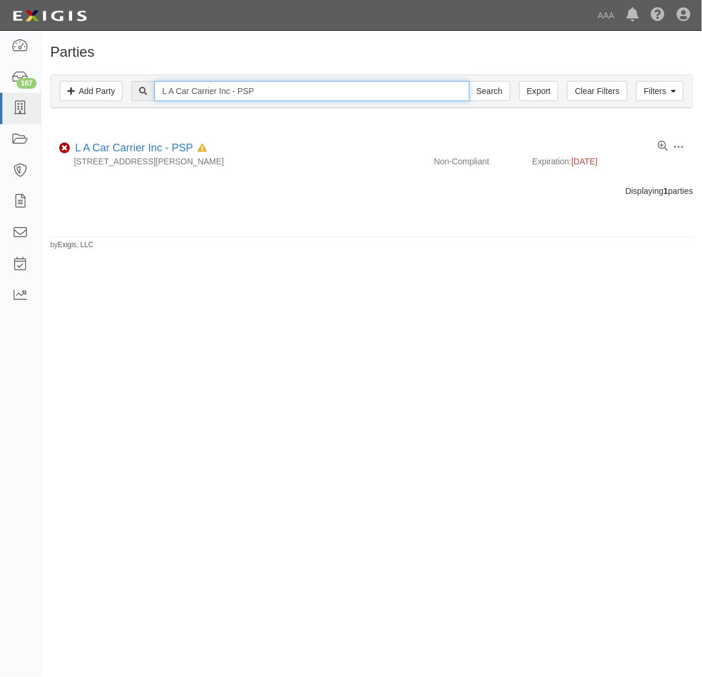
click at [291, 92] on input "L A Car Carrier Inc - PSP" at bounding box center [311, 91] width 314 height 20
paste input "BAJA TOWING"
type input "BAJA TOWING"
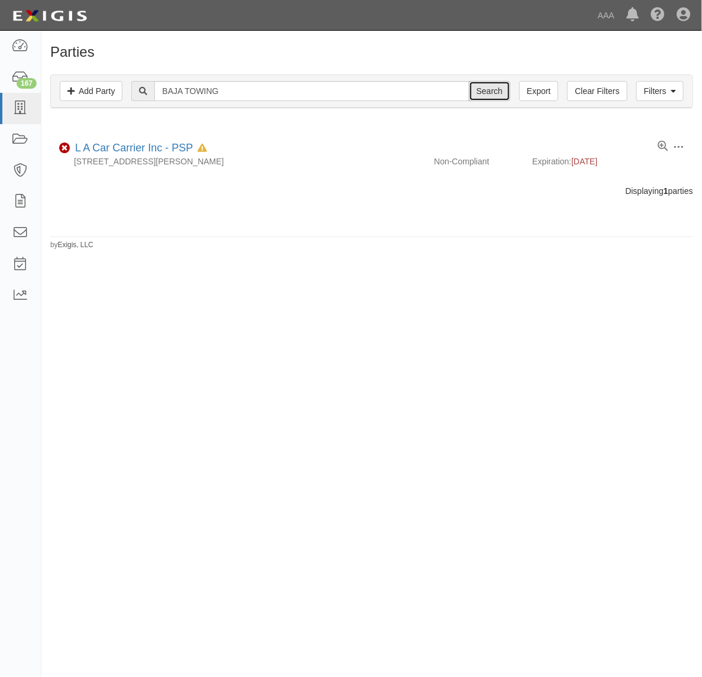
click at [478, 92] on input "Search" at bounding box center [489, 91] width 41 height 20
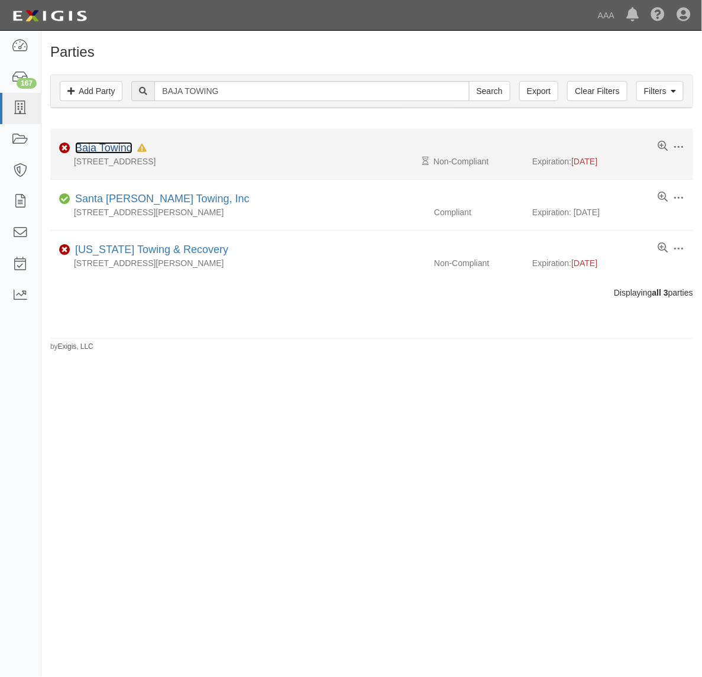
click at [105, 145] on link "Baja Towing" at bounding box center [103, 148] width 57 height 12
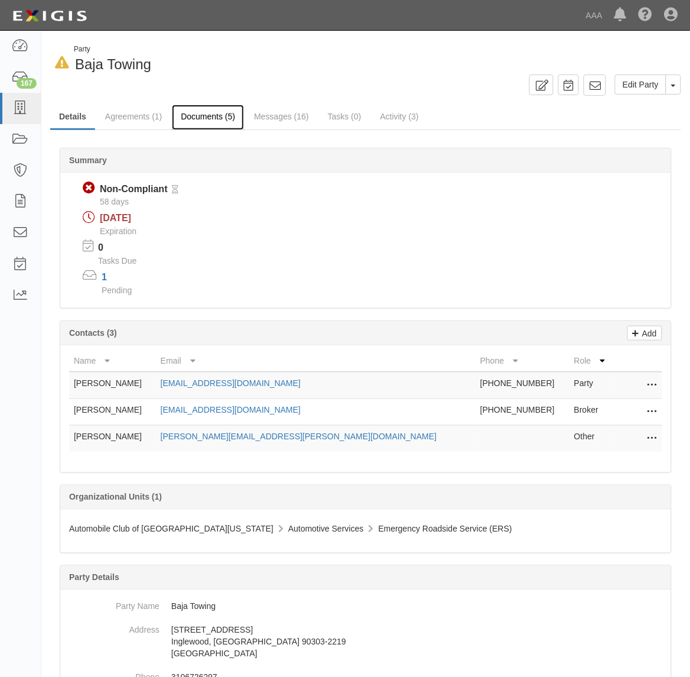
click at [213, 113] on link "Documents (5)" at bounding box center [208, 117] width 72 height 25
drag, startPoint x: 199, startPoint y: 112, endPoint x: 219, endPoint y: 121, distance: 21.4
click at [202, 113] on link "Documents (5)" at bounding box center [208, 117] width 72 height 25
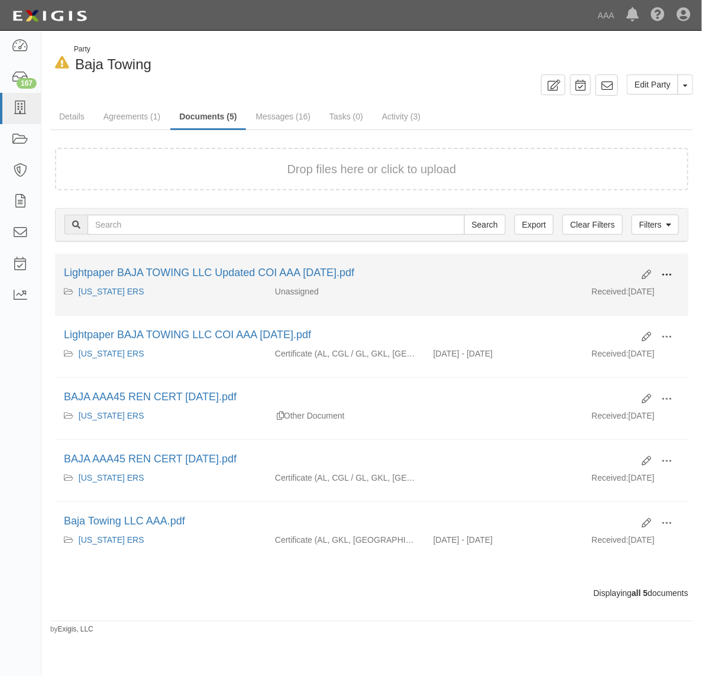
click at [669, 275] on span at bounding box center [666, 274] width 11 height 11
click at [643, 291] on link "View" at bounding box center [608, 291] width 93 height 21
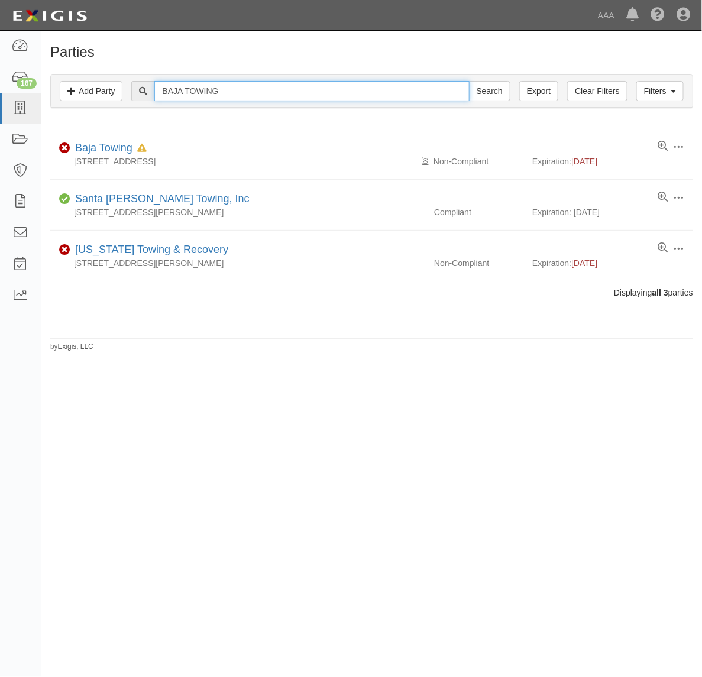
click at [226, 87] on input "BAJA TOWING" at bounding box center [311, 91] width 314 height 20
paste input "HENRY'S TOWING AND RECOVERY, INC."
type input "HENRY'S TOWING AND RECOVERY, INC."
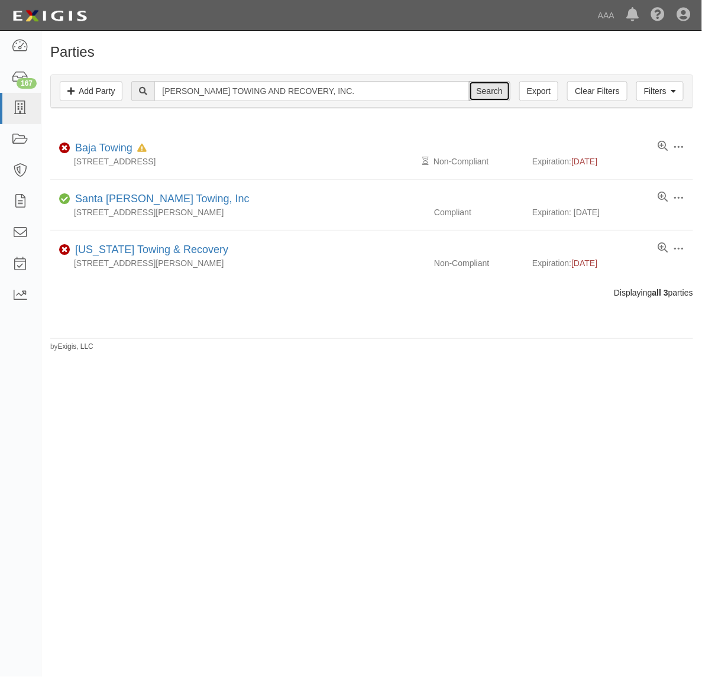
click at [501, 98] on input "Search" at bounding box center [489, 91] width 41 height 20
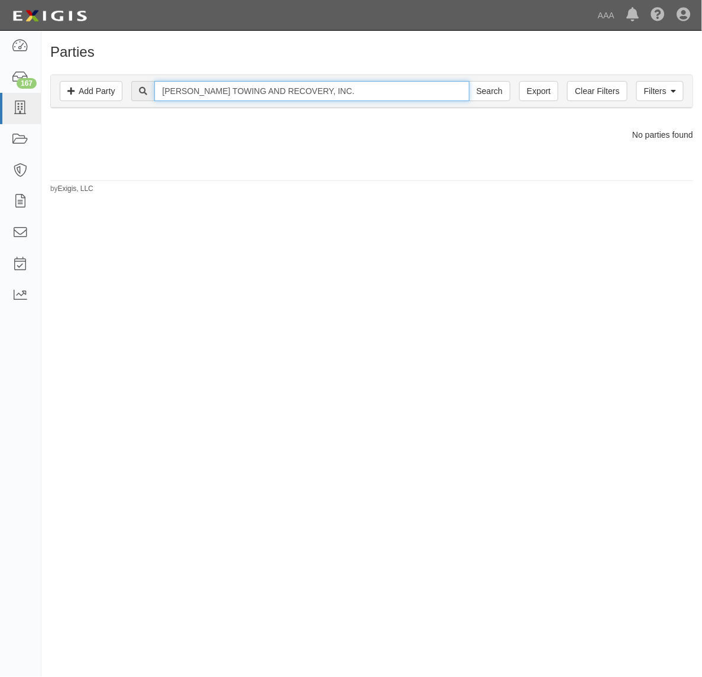
drag, startPoint x: 371, startPoint y: 93, endPoint x: 303, endPoint y: 102, distance: 68.5
click at [303, 102] on div "Filters Add Party Clear Filters Export HENRY'S TOWING AND RECOVERY, INC. Search…" at bounding box center [371, 91] width 641 height 33
type input "[PERSON_NAME] TOWING AND RECOVERY"
click at [469, 81] on input "Search" at bounding box center [489, 91] width 41 height 20
drag, startPoint x: 235, startPoint y: 93, endPoint x: 493, endPoint y: 75, distance: 259.5
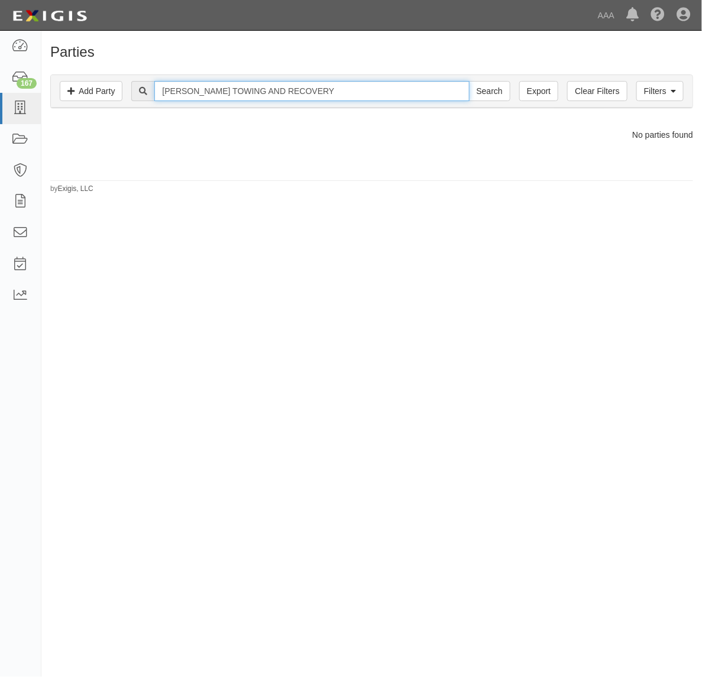
click at [493, 75] on div "Filters Add Party Clear Filters Export [PERSON_NAME] TOWING AND RECOVERY Search…" at bounding box center [371, 91] width 641 height 33
type input "[PERSON_NAME] TOWING"
click at [469, 81] on input "Search" at bounding box center [489, 91] width 41 height 20
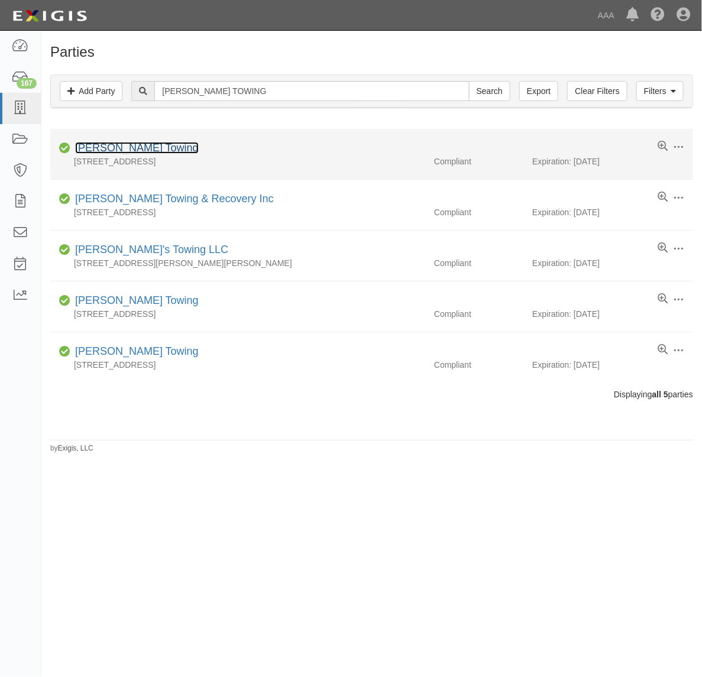
click at [130, 145] on link "[PERSON_NAME] Towing" at bounding box center [137, 148] width 124 height 12
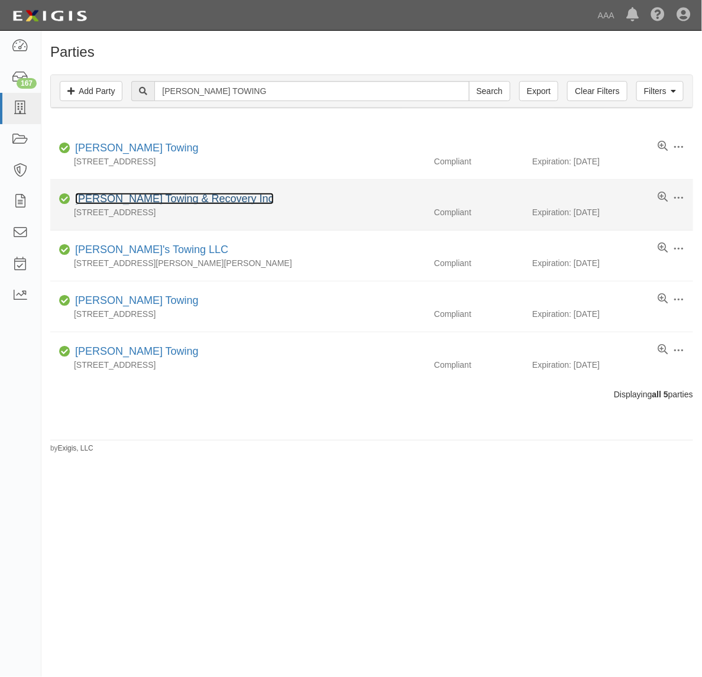
click at [152, 204] on link "[PERSON_NAME] Towing & Recovery Inc" at bounding box center [174, 199] width 199 height 12
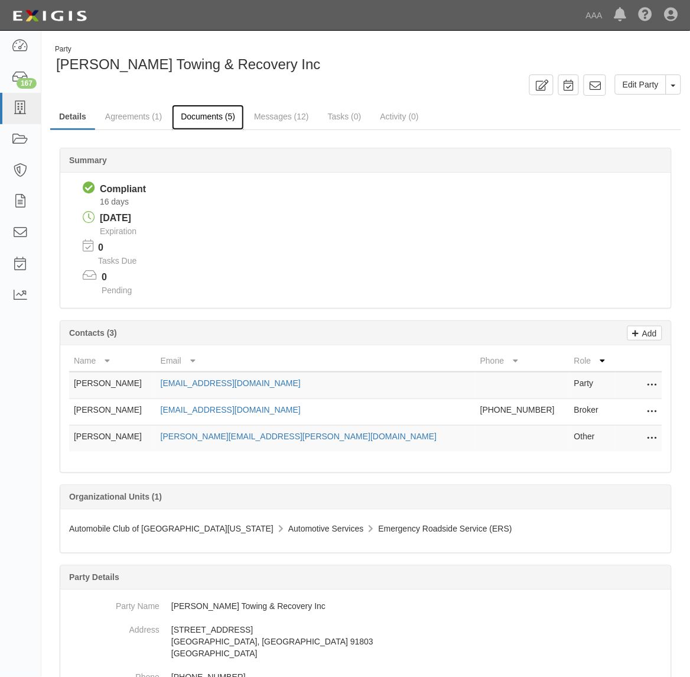
click at [207, 116] on link "Documents (5)" at bounding box center [208, 117] width 72 height 25
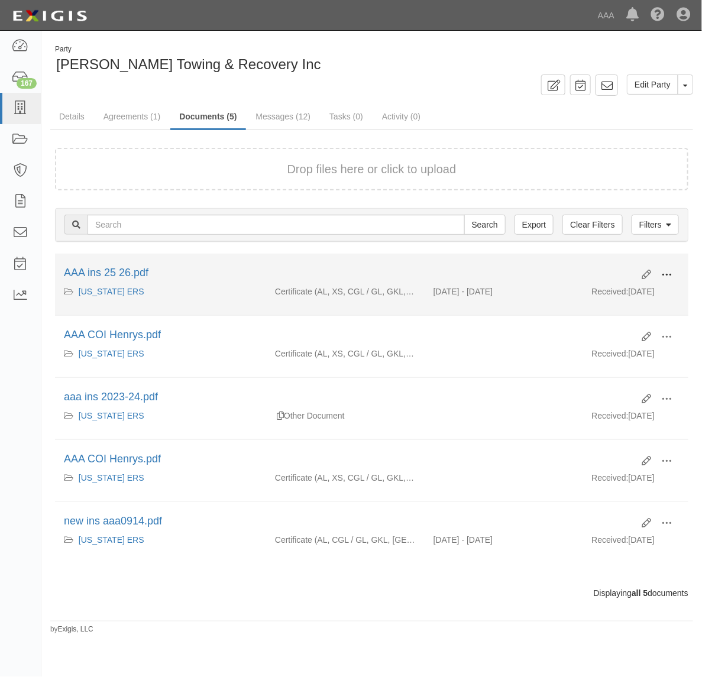
click at [660, 269] on button at bounding box center [666, 275] width 26 height 20
click at [624, 300] on link "View" at bounding box center [608, 291] width 93 height 21
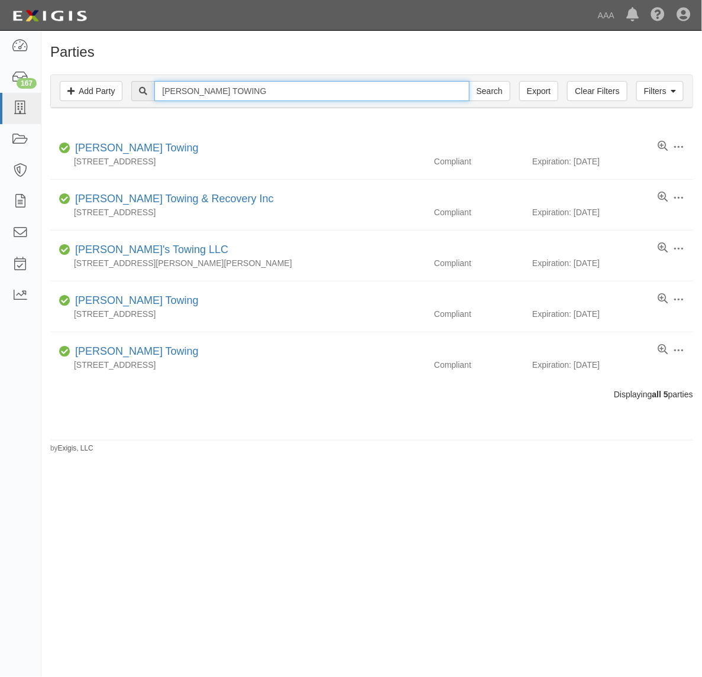
click at [191, 89] on input "[PERSON_NAME] TOWING" at bounding box center [311, 91] width 314 height 20
click at [191, 89] on input "HENRY'S TOWING" at bounding box center [311, 91] width 314 height 20
click at [229, 100] on input "HENRY'S TOWING" at bounding box center [311, 91] width 314 height 20
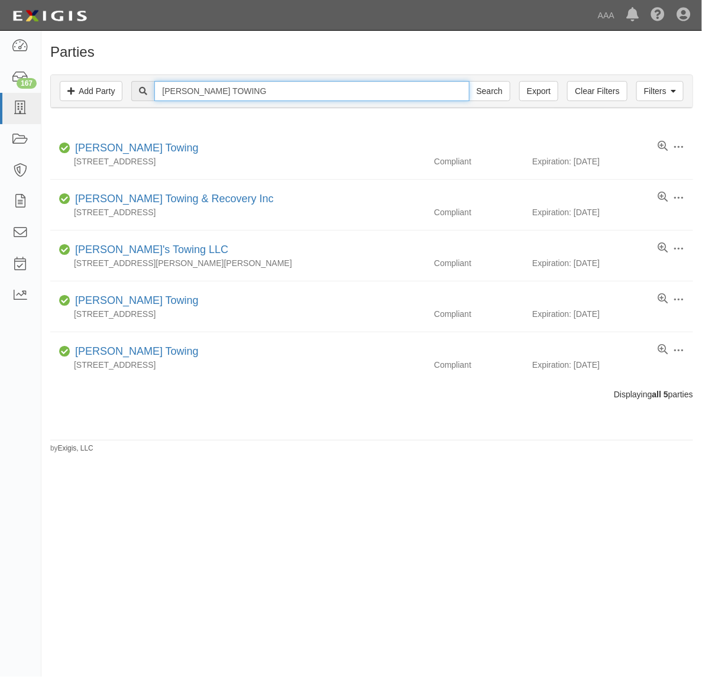
click at [229, 100] on input "HENRY'S TOWING" at bounding box center [311, 91] width 314 height 20
paste input "JD CLUB SERVICE & TOWING, INC."
type input "JD CLUB SERVICE & TOWING, INC."
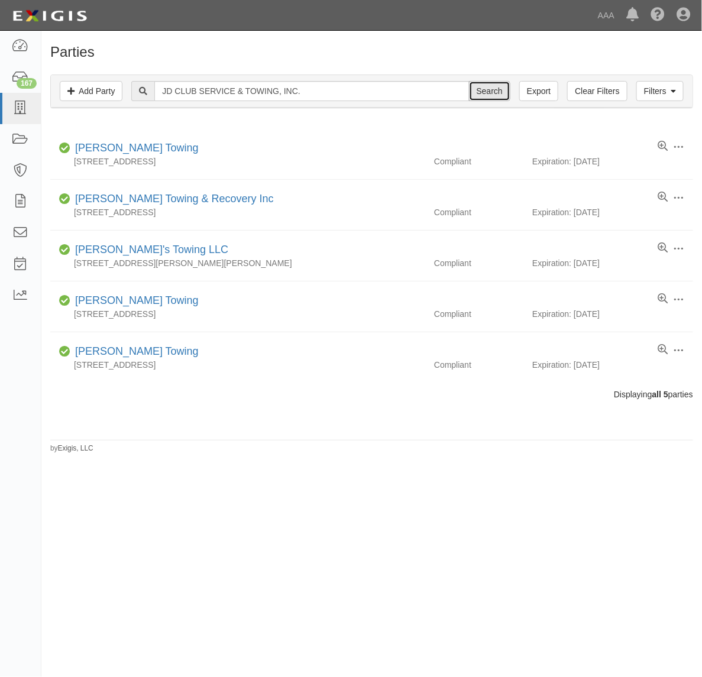
click at [491, 101] on input "Search" at bounding box center [489, 91] width 41 height 20
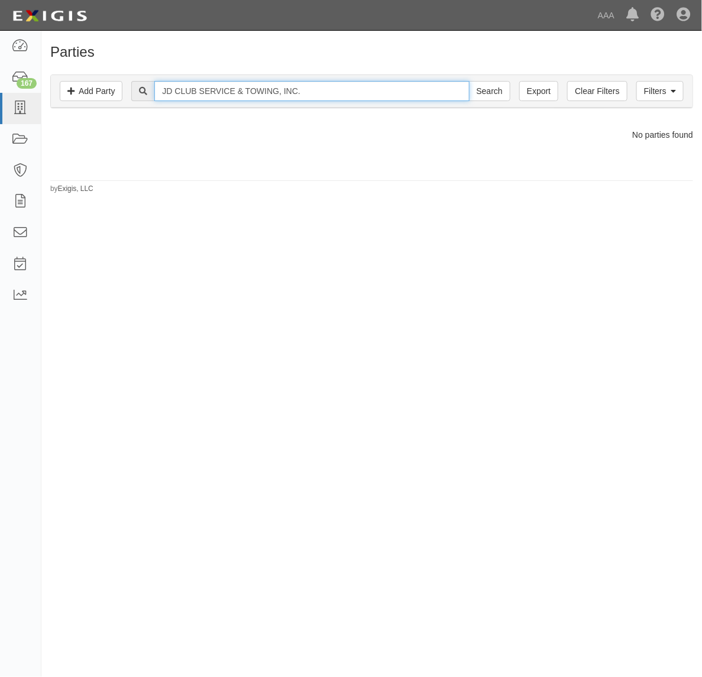
drag, startPoint x: 346, startPoint y: 82, endPoint x: 345, endPoint y: 89, distance: 7.3
click at [346, 83] on input "JD CLUB SERVICE & TOWING, INC." at bounding box center [311, 91] width 314 height 20
type input "JD CLUB SERVICE & TOWING"
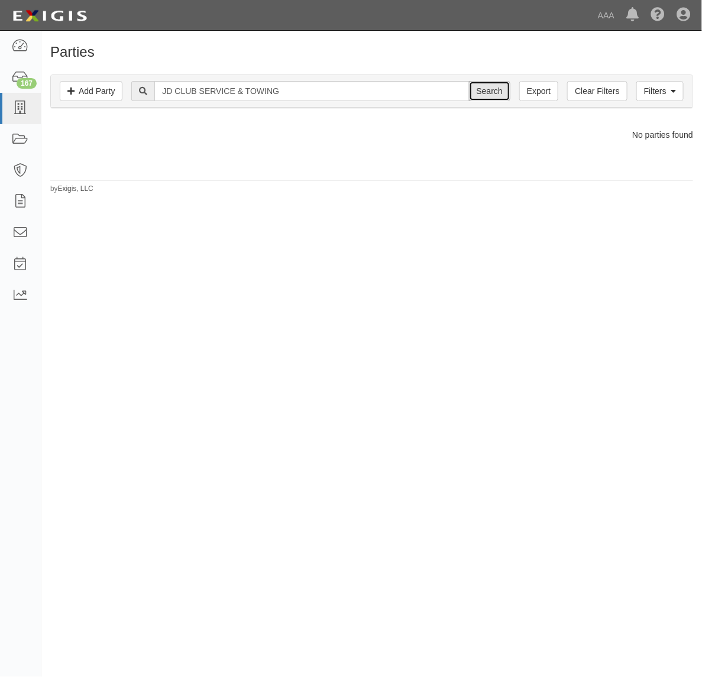
click at [493, 98] on input "Search" at bounding box center [489, 91] width 41 height 20
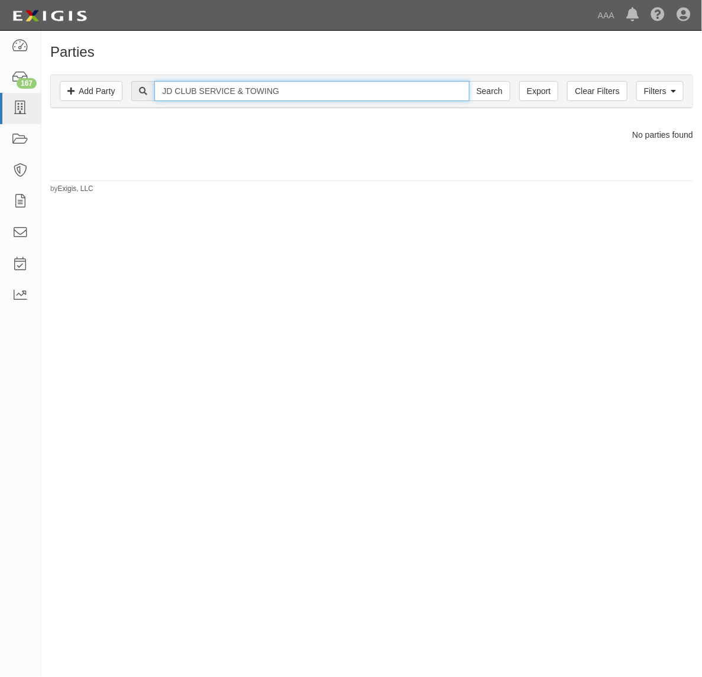
drag, startPoint x: 345, startPoint y: 87, endPoint x: 251, endPoint y: 99, distance: 94.1
click at [251, 99] on input "JD CLUB SERVICE & TOWING" at bounding box center [311, 91] width 314 height 20
type input "JD CLUB SERVICE"
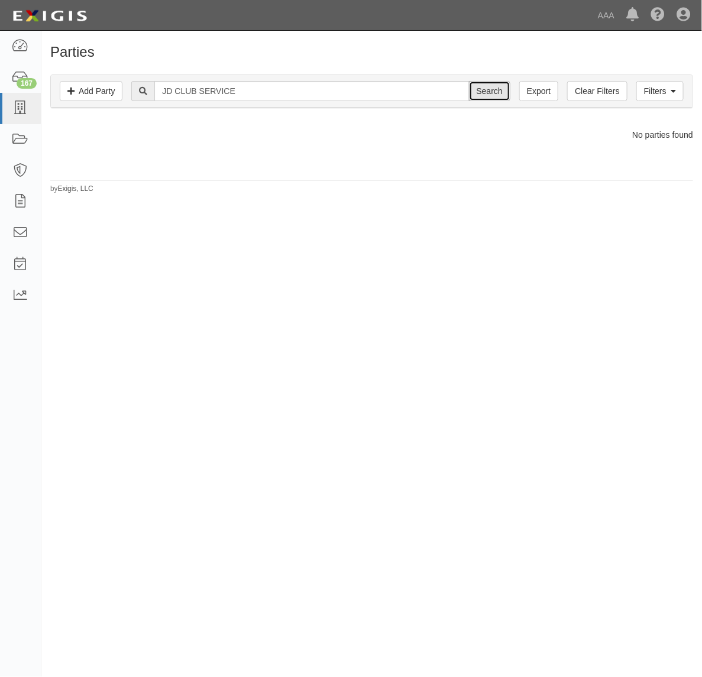
click at [485, 86] on input "Search" at bounding box center [489, 91] width 41 height 20
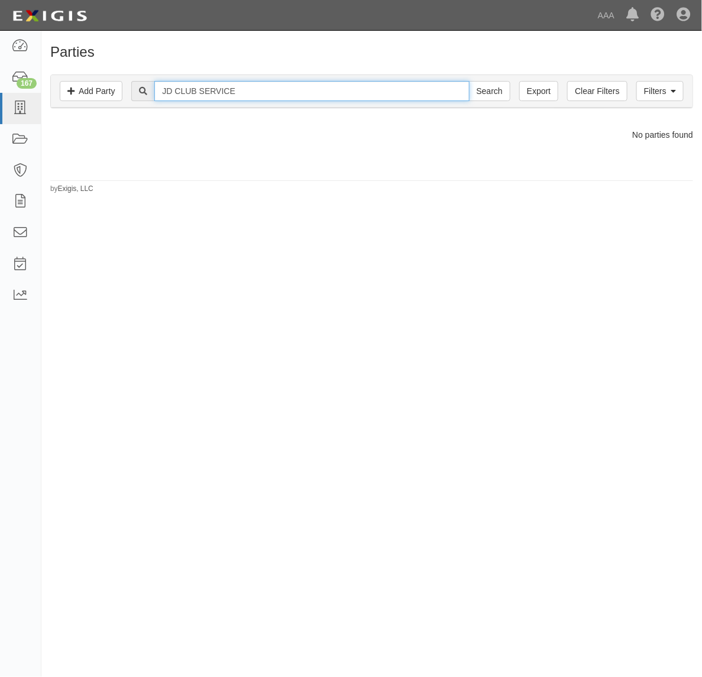
click at [252, 98] on input "JD CLUB SERVICE" at bounding box center [311, 91] width 314 height 20
type input "160167"
click at [469, 81] on input "Search" at bounding box center [489, 91] width 41 height 20
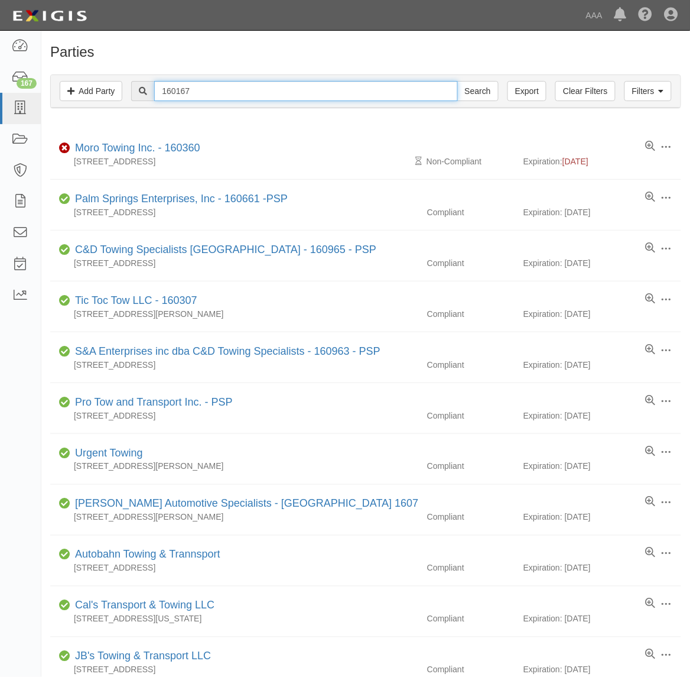
click at [181, 89] on input "160167" at bounding box center [305, 91] width 303 height 20
paste input "J.D. Club Service & Towing, Inc. - PSP"
type input "J.D. Club Service & Towing, Inc. - PSP"
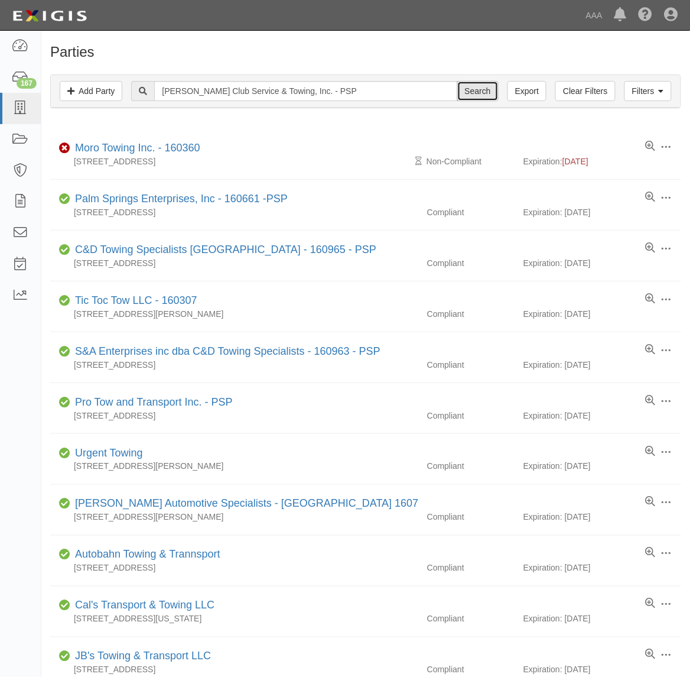
click at [482, 85] on input "Search" at bounding box center [477, 91] width 41 height 20
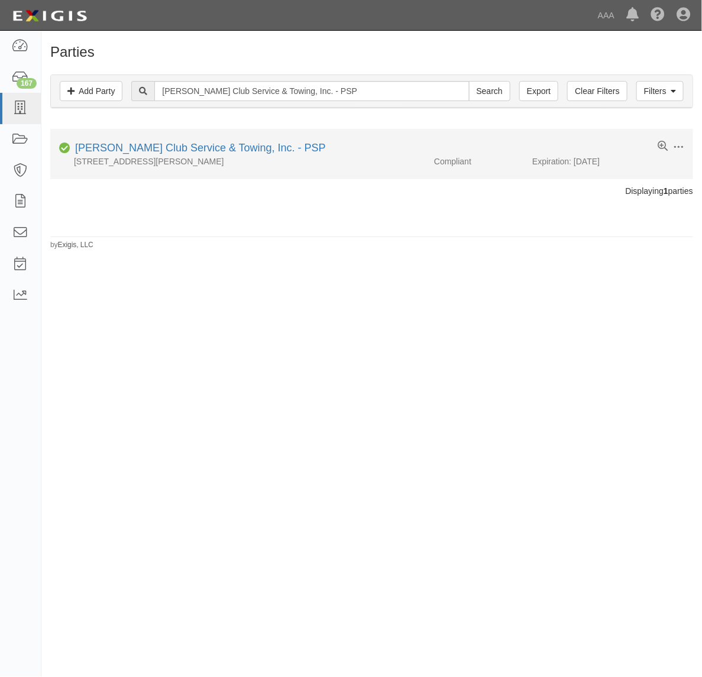
click at [176, 142] on div "J.D. Club Service & Towing, Inc. - PSP" at bounding box center [197, 148] width 255 height 15
click at [183, 152] on link "[PERSON_NAME] Club Service & Towing, Inc. - PSP" at bounding box center [200, 148] width 251 height 12
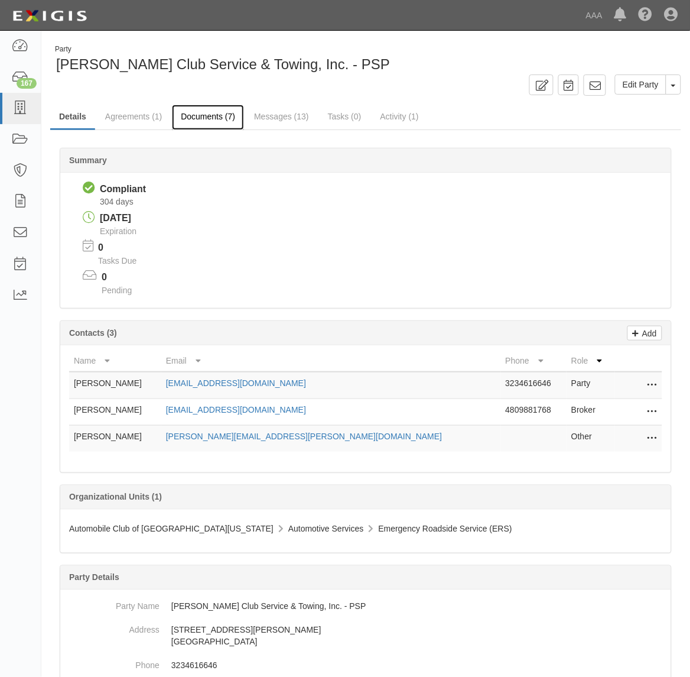
click at [186, 111] on link "Documents (7)" at bounding box center [208, 117] width 72 height 25
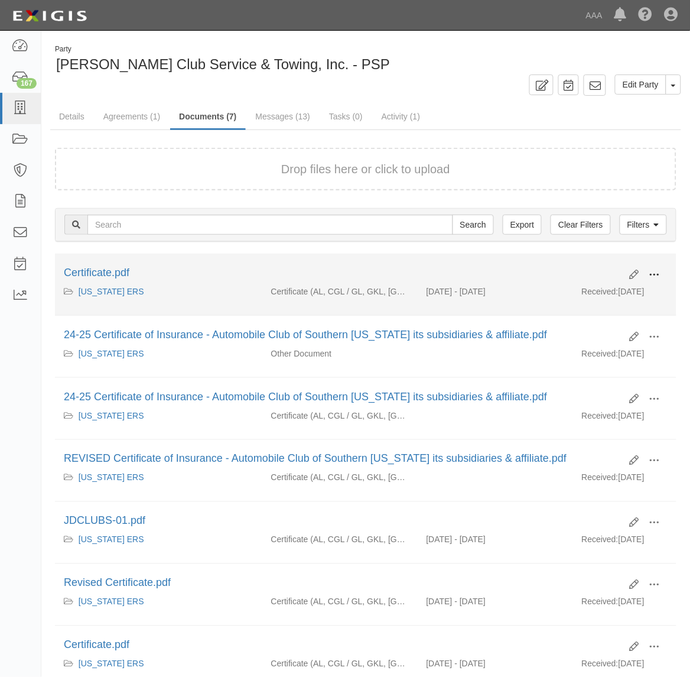
click at [654, 275] on span at bounding box center [655, 274] width 11 height 11
click at [634, 296] on link "View" at bounding box center [597, 291] width 93 height 21
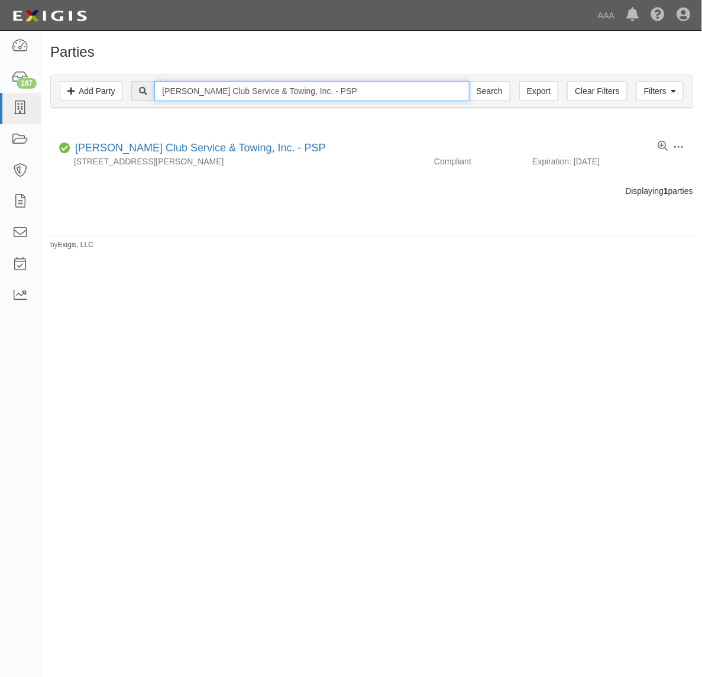
click at [290, 98] on input "[PERSON_NAME] Club Service & Towing, Inc. - PSP" at bounding box center [311, 91] width 314 height 20
paste input "BRENTWOOD CLUB SERVICE"
type input "BRENTWOOD CLUB SERVICE"
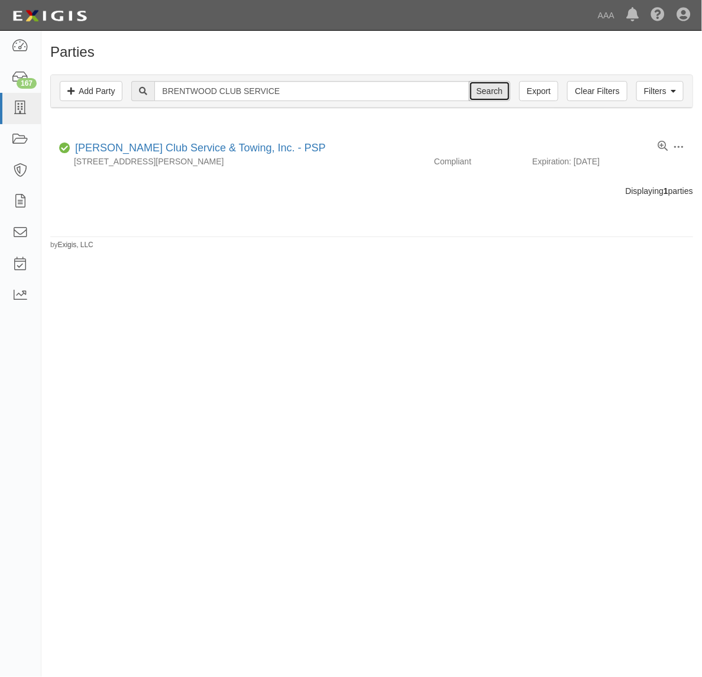
click at [491, 93] on input "Search" at bounding box center [489, 91] width 41 height 20
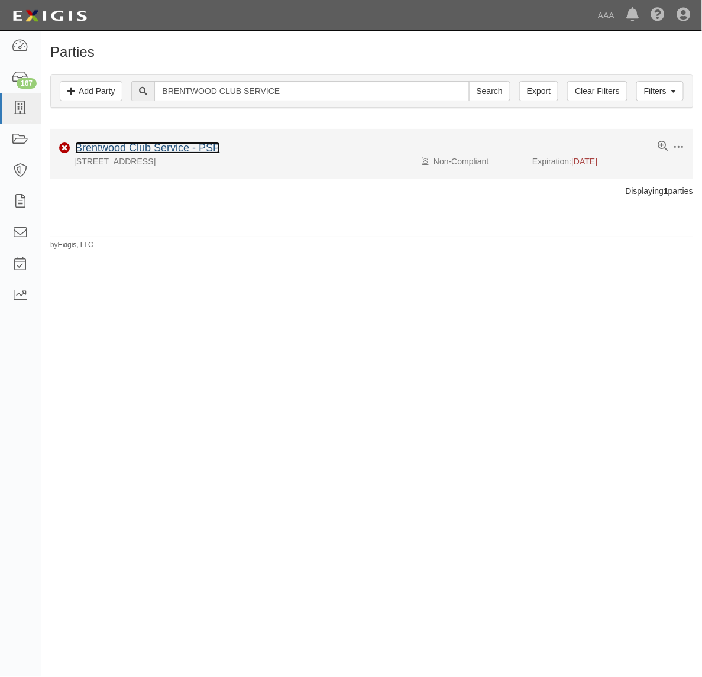
click at [173, 147] on link "Brentwood Club Service - PSP" at bounding box center [147, 148] width 145 height 12
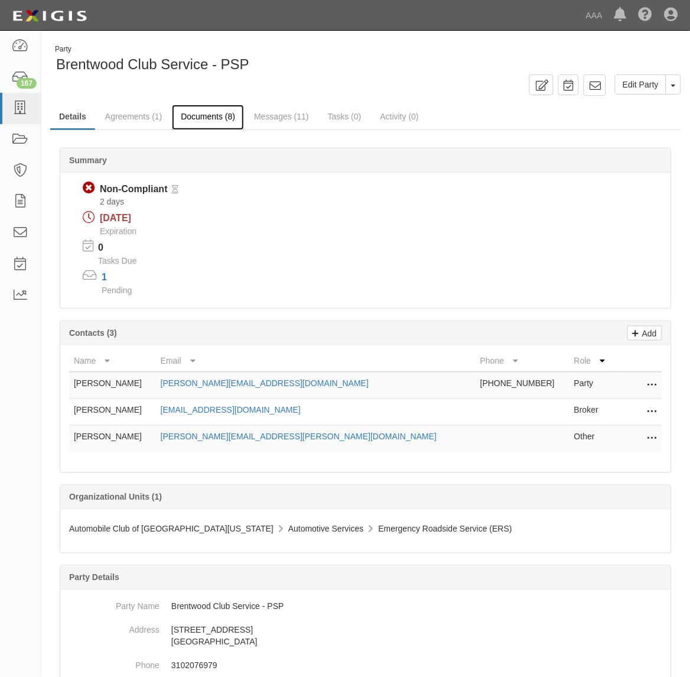
click at [199, 114] on link "Documents (8)" at bounding box center [208, 117] width 72 height 25
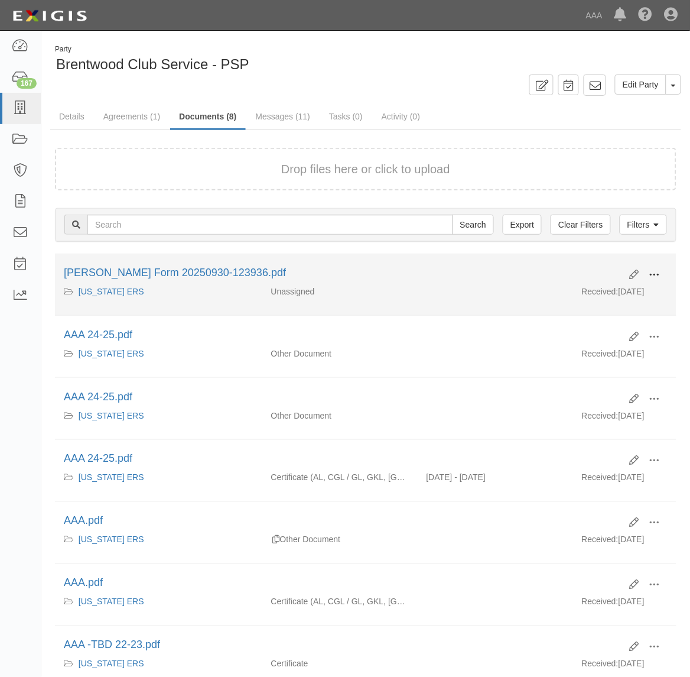
click at [654, 269] on span at bounding box center [655, 274] width 11 height 11
click at [615, 288] on link "View" at bounding box center [597, 291] width 93 height 21
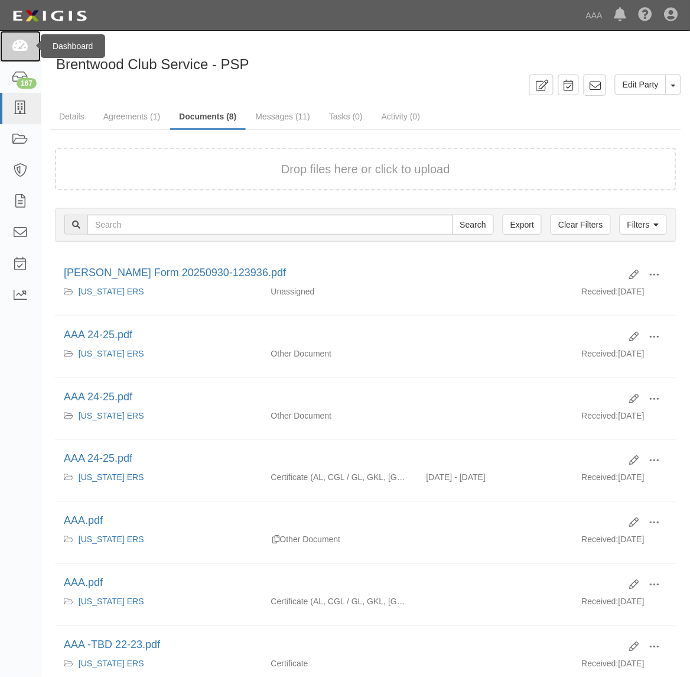
click at [12, 49] on icon at bounding box center [20, 47] width 17 height 14
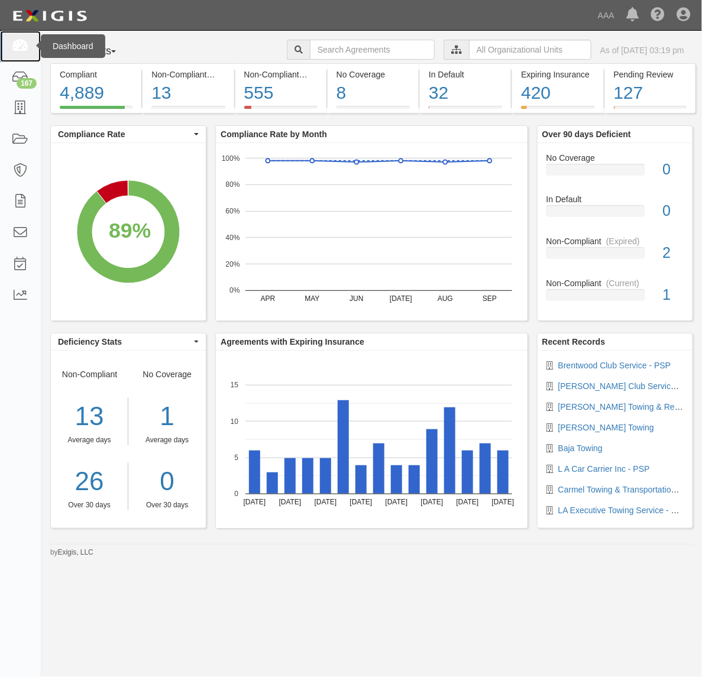
click at [12, 40] on icon at bounding box center [20, 47] width 17 height 14
click at [22, 37] on link at bounding box center [20, 46] width 41 height 31
click at [22, 105] on icon at bounding box center [20, 109] width 17 height 14
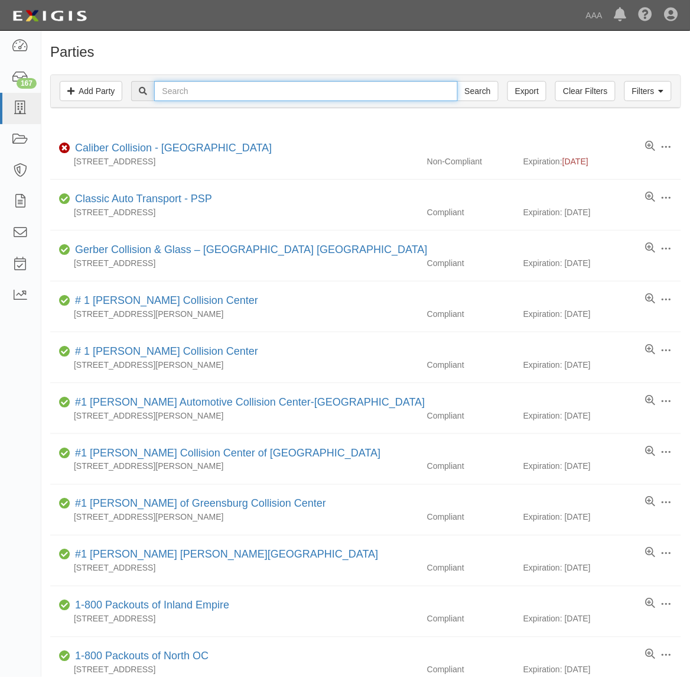
click at [214, 95] on input "text" at bounding box center [305, 91] width 303 height 20
type input "[GEOGRAPHIC_DATA]"
click at [457, 81] on input "Search" at bounding box center [477, 91] width 41 height 20
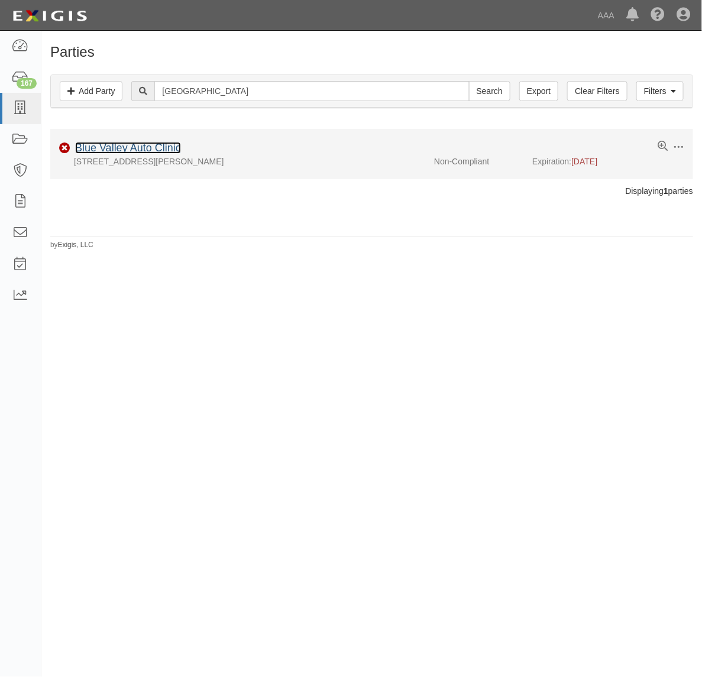
click at [160, 148] on link "Blue Valley Auto Clinic" at bounding box center [128, 148] width 106 height 12
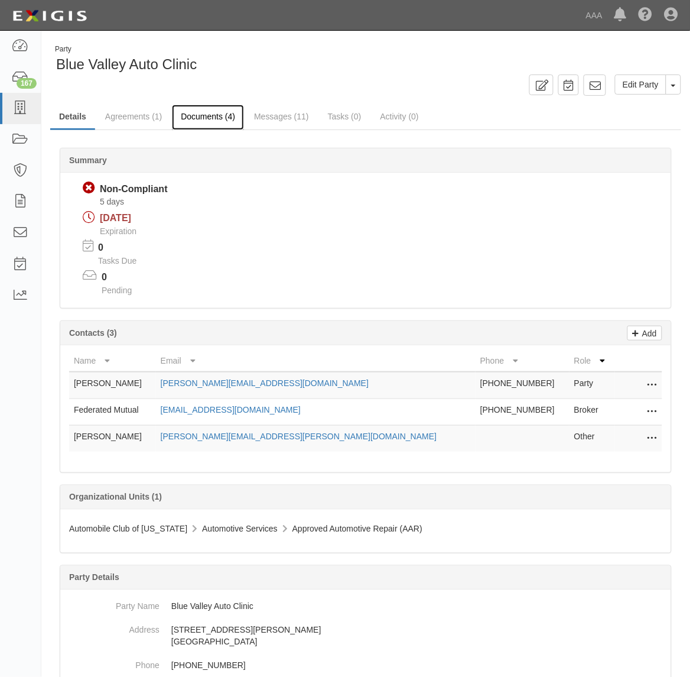
click at [215, 121] on link "Documents (4)" at bounding box center [208, 117] width 72 height 25
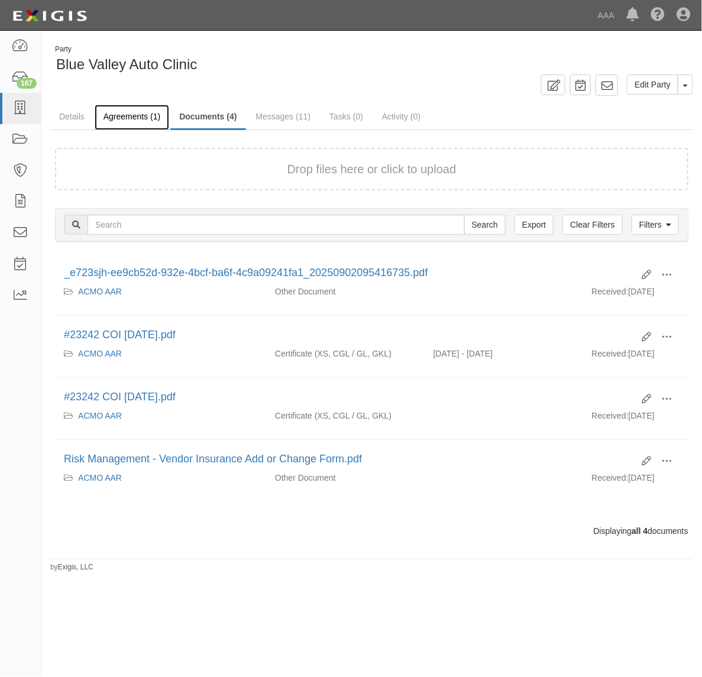
drag, startPoint x: 141, startPoint y: 116, endPoint x: 164, endPoint y: 124, distance: 24.5
click at [141, 116] on link "Agreements (1)" at bounding box center [132, 117] width 74 height 25
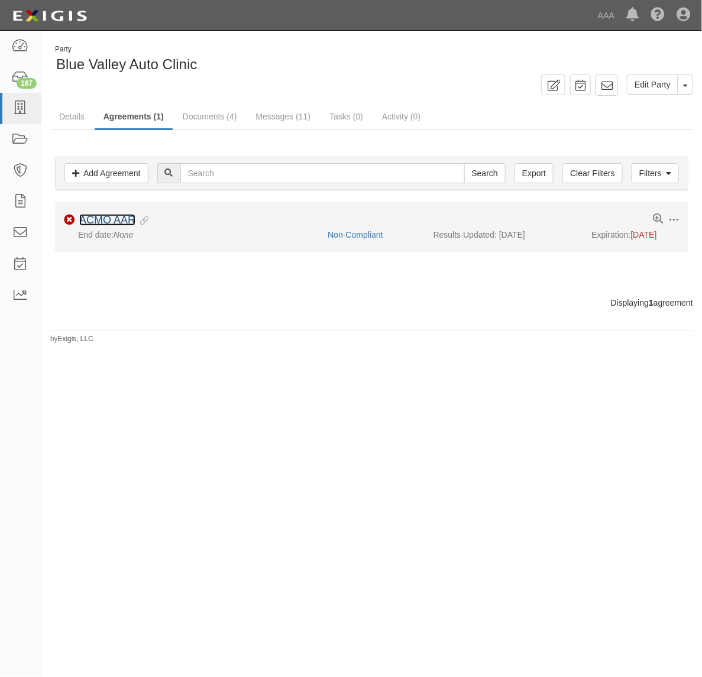
click at [119, 217] on link "ACMO AAR" at bounding box center [107, 220] width 56 height 12
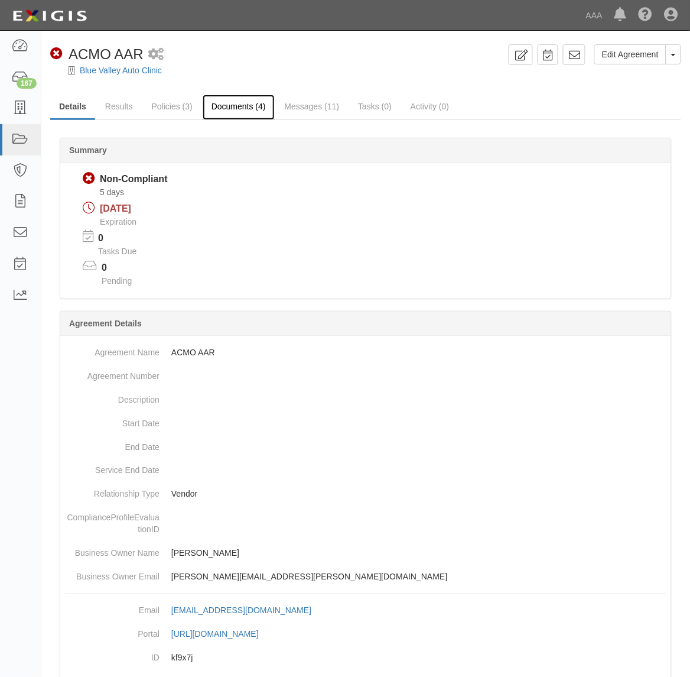
click at [235, 99] on link "Documents (4)" at bounding box center [239, 107] width 72 height 25
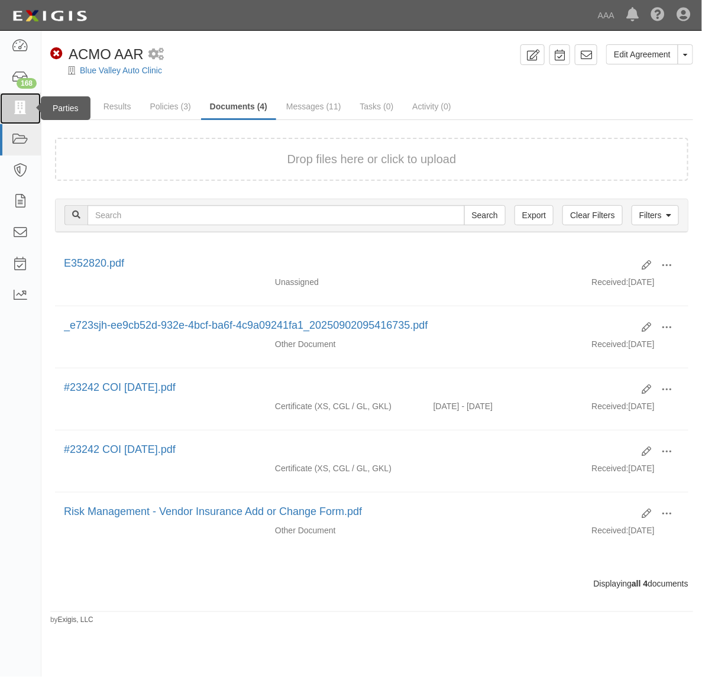
click at [17, 109] on icon at bounding box center [20, 109] width 17 height 14
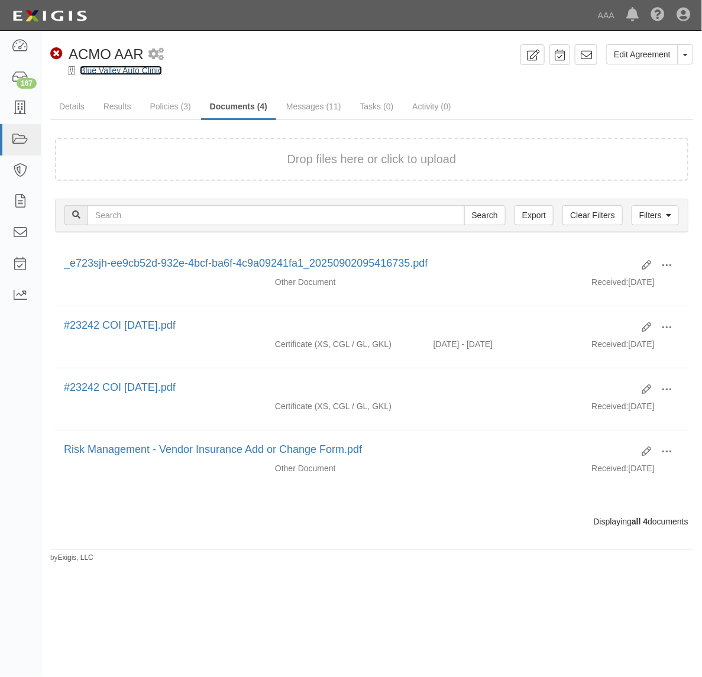
click at [115, 66] on link "Blue Valley Auto Clinic" at bounding box center [121, 70] width 82 height 9
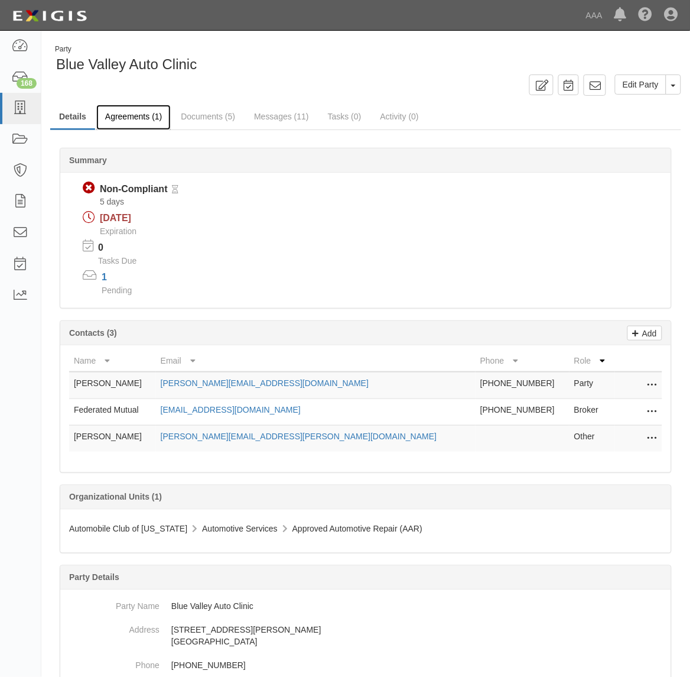
click at [146, 119] on link "Agreements (1)" at bounding box center [133, 117] width 74 height 25
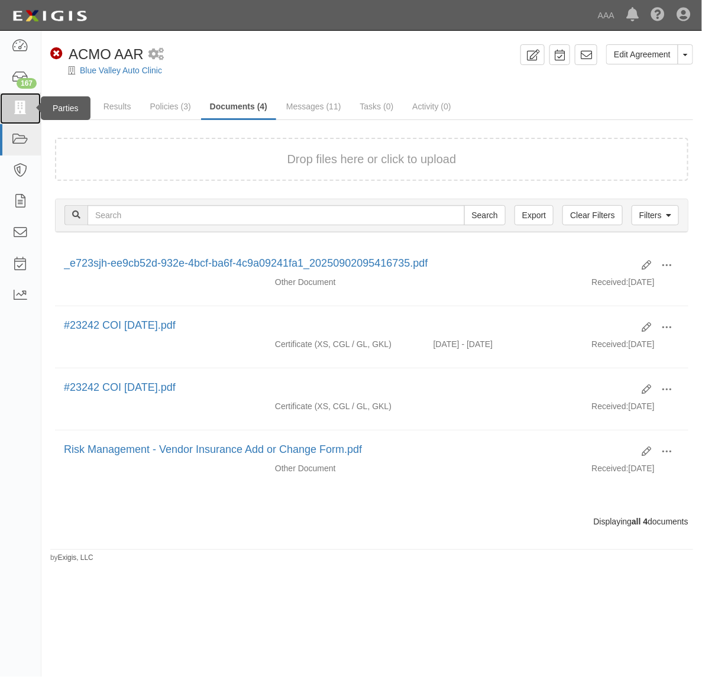
click at [28, 107] on icon at bounding box center [20, 109] width 17 height 14
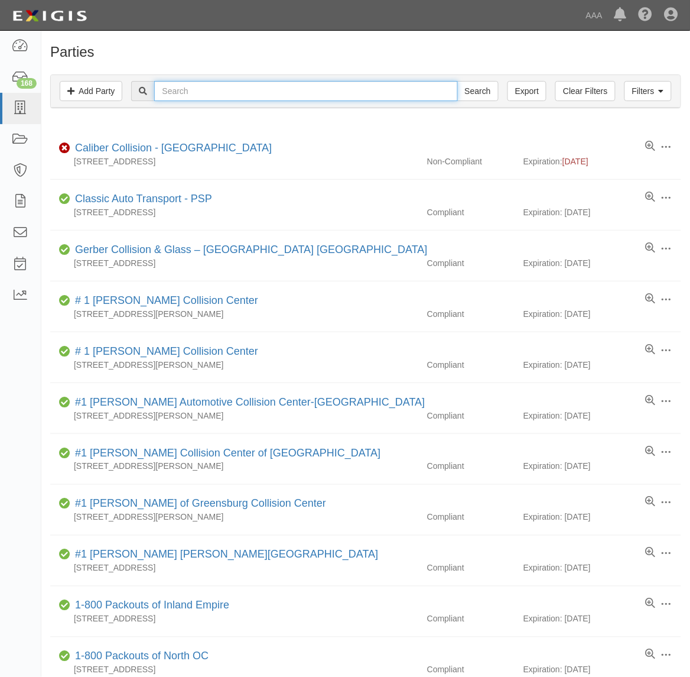
click at [182, 93] on input "text" at bounding box center [305, 91] width 303 height 20
type input "Auto CLinic"
click at [457, 81] on input "Search" at bounding box center [477, 91] width 41 height 20
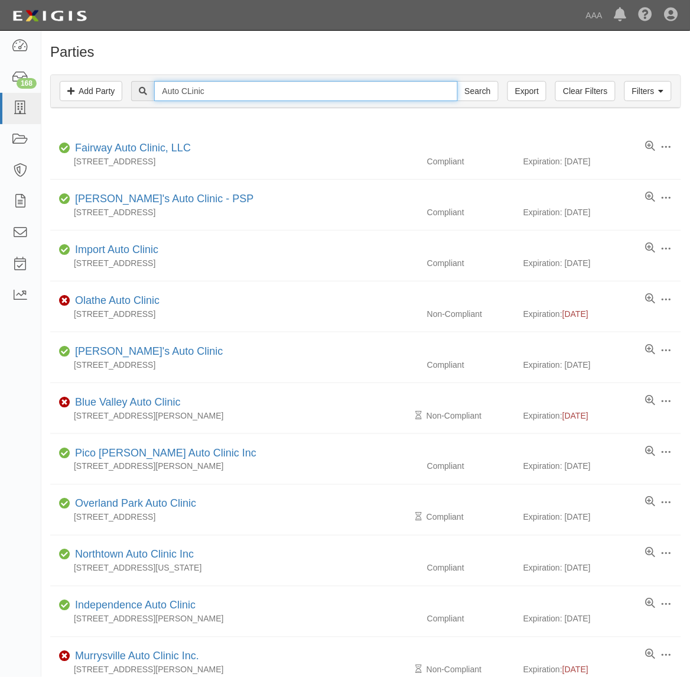
click at [267, 92] on input "Auto CLinic" at bounding box center [305, 91] width 303 height 20
click at [222, 90] on input "KC" at bounding box center [305, 91] width 303 height 20
type input "KC Auto Clinic"
click at [457, 81] on input "Search" at bounding box center [477, 91] width 41 height 20
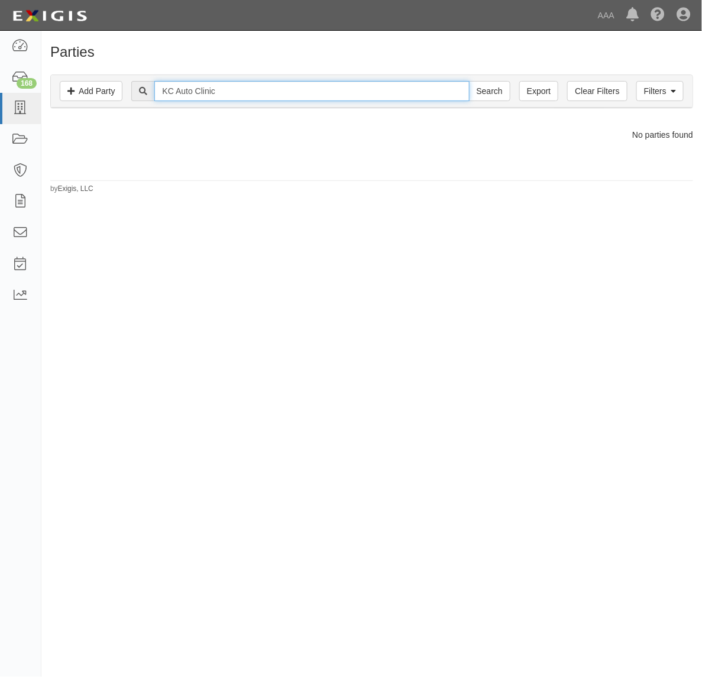
click at [226, 95] on input "KC Auto Clinic" at bounding box center [311, 91] width 314 height 20
type input "[US_STATE] City Auto"
click at [469, 81] on input "Search" at bounding box center [489, 91] width 41 height 20
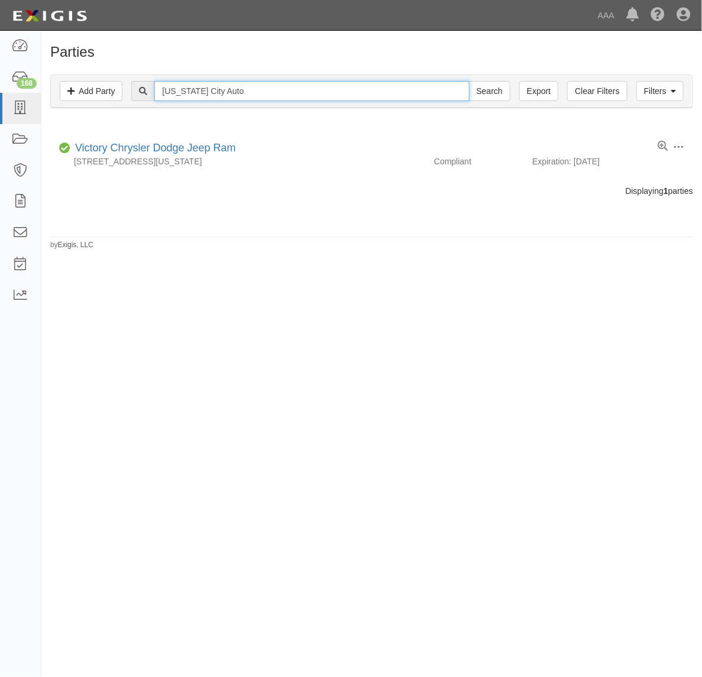
click at [235, 99] on input "Kansas City Auto" at bounding box center [311, 91] width 314 height 20
type input "I"
type input "Auto CLinci"
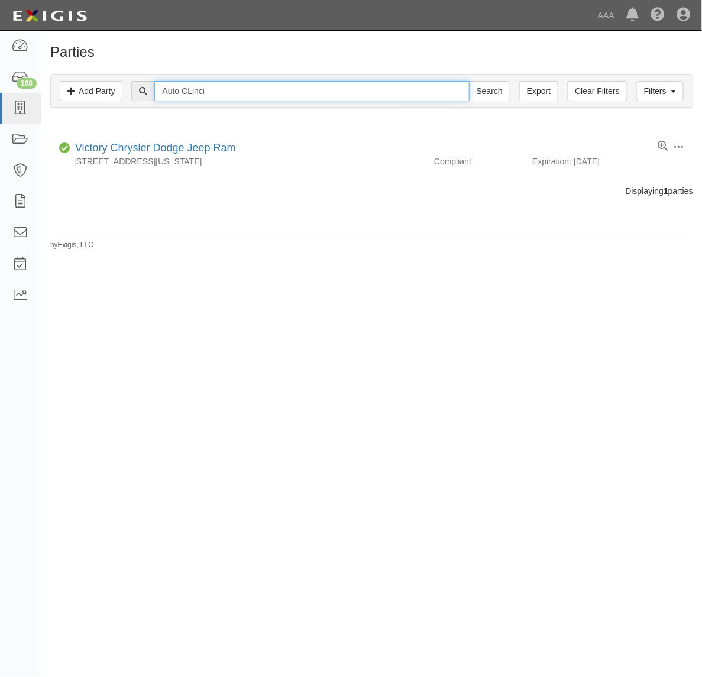
click at [469, 81] on input "Search" at bounding box center [489, 91] width 41 height 20
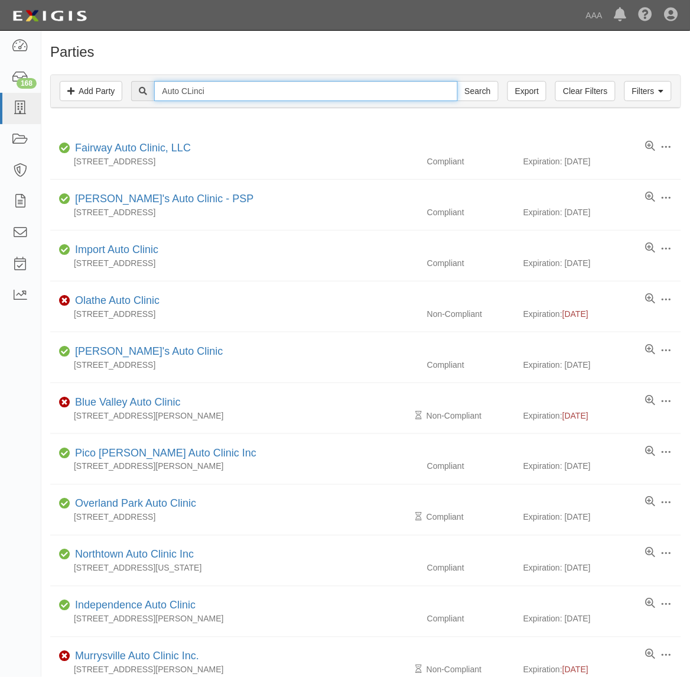
click at [217, 87] on input "Auto CLinci" at bounding box center [305, 91] width 303 height 20
click at [225, 85] on input "Auto CLinci" at bounding box center [305, 91] width 303 height 20
click at [226, 85] on input "Auto CLinci" at bounding box center [305, 91] width 303 height 20
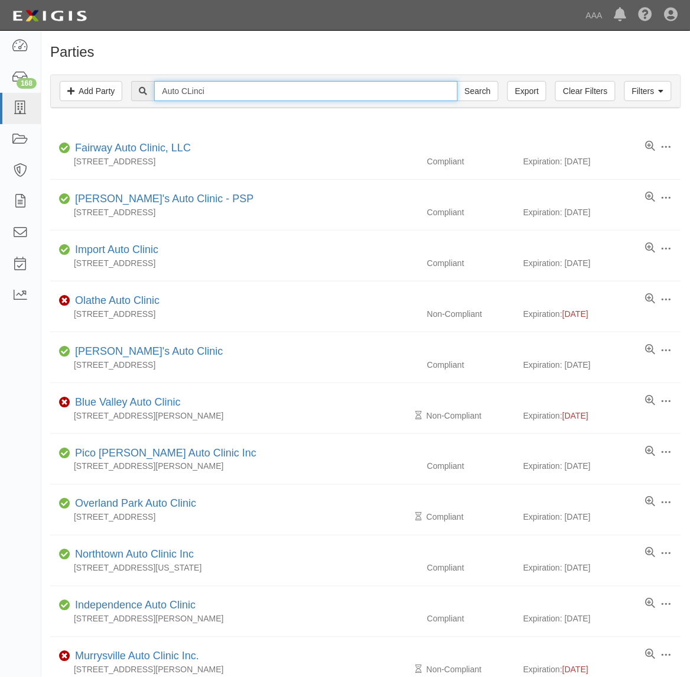
click at [228, 83] on input "Auto CLinci" at bounding box center [305, 91] width 303 height 20
type input "Independence"
click at [457, 81] on input "Search" at bounding box center [477, 91] width 41 height 20
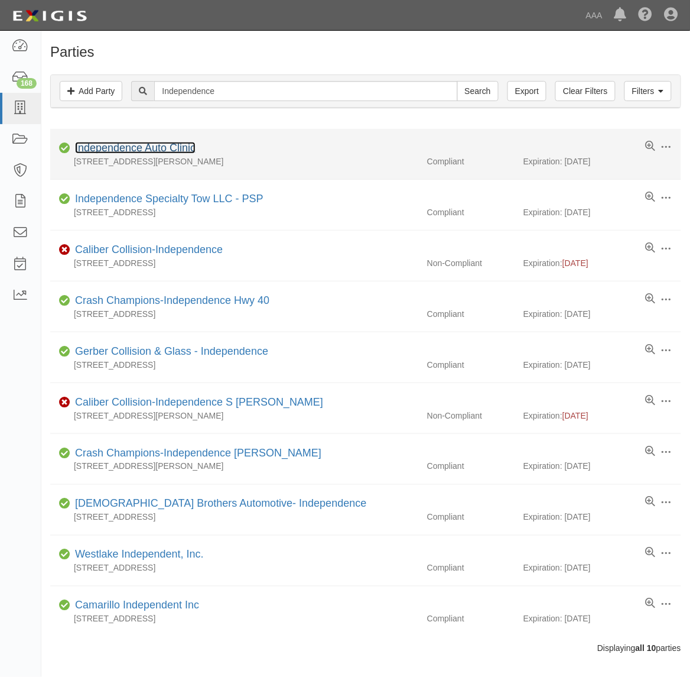
click at [154, 145] on link "Independence Auto Clinic" at bounding box center [135, 148] width 121 height 12
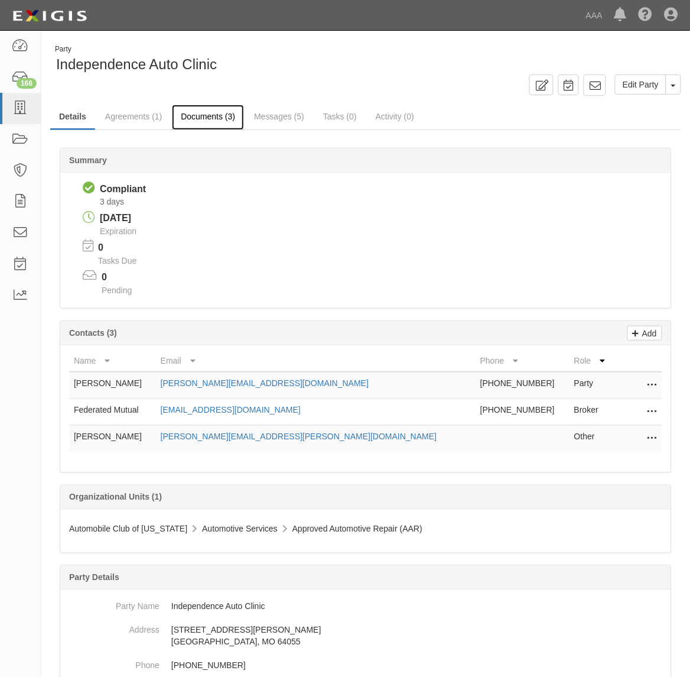
click at [204, 113] on link "Documents (3)" at bounding box center [208, 117] width 72 height 25
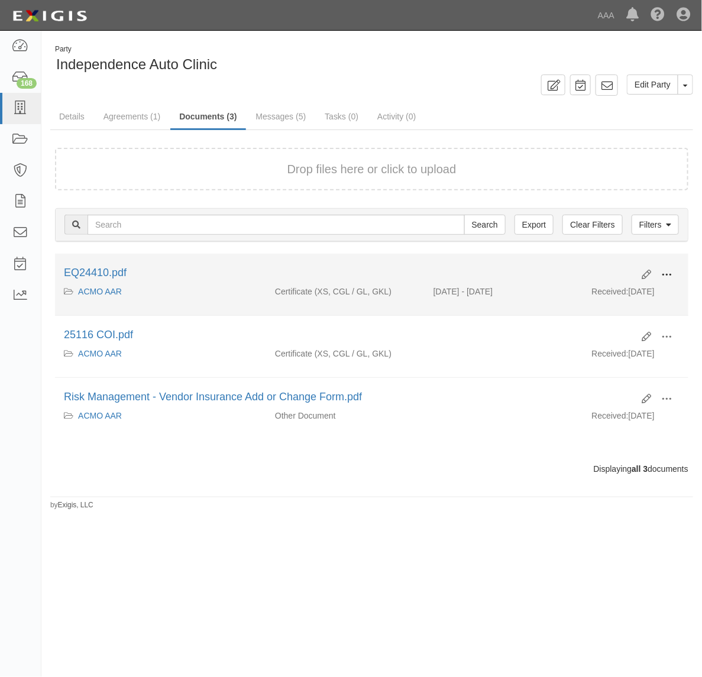
click at [664, 272] on span at bounding box center [666, 274] width 11 height 11
click at [583, 288] on link "View" at bounding box center [608, 291] width 93 height 21
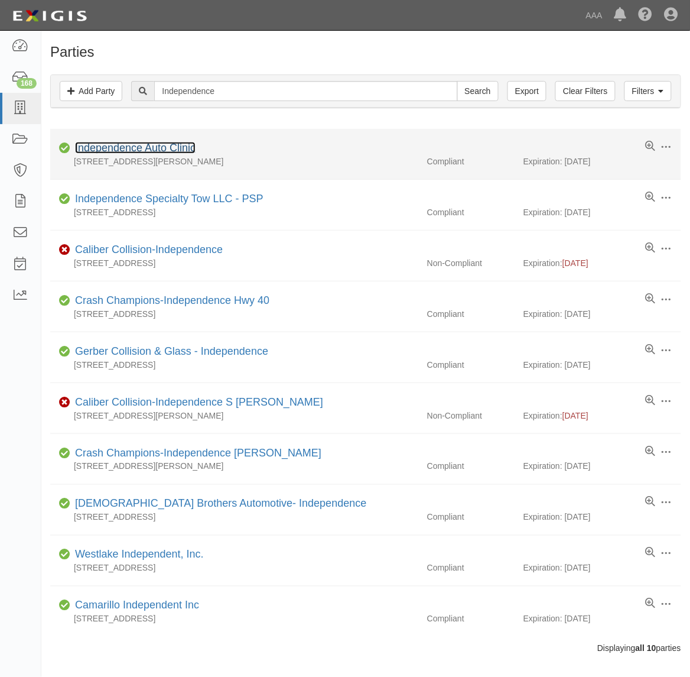
click at [164, 143] on link "Independence Auto Clinic" at bounding box center [135, 148] width 121 height 12
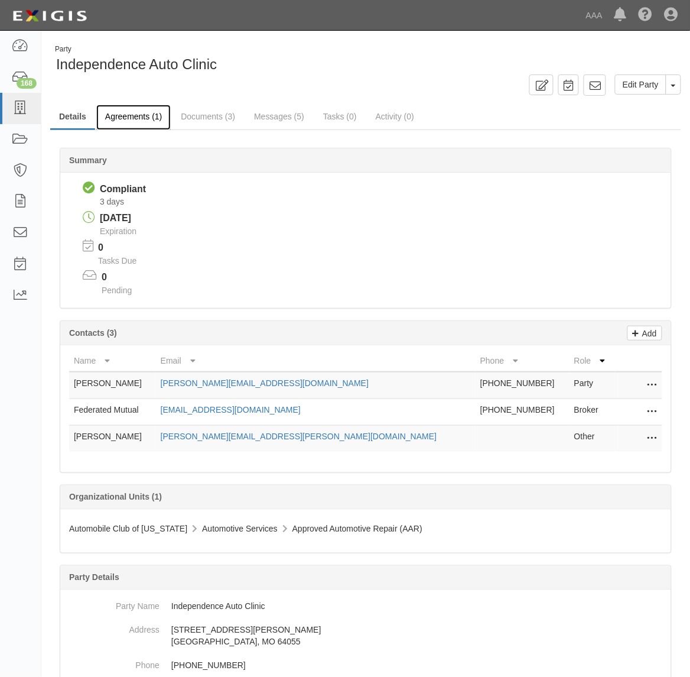
click at [138, 111] on link "Agreements (1)" at bounding box center [133, 117] width 74 height 25
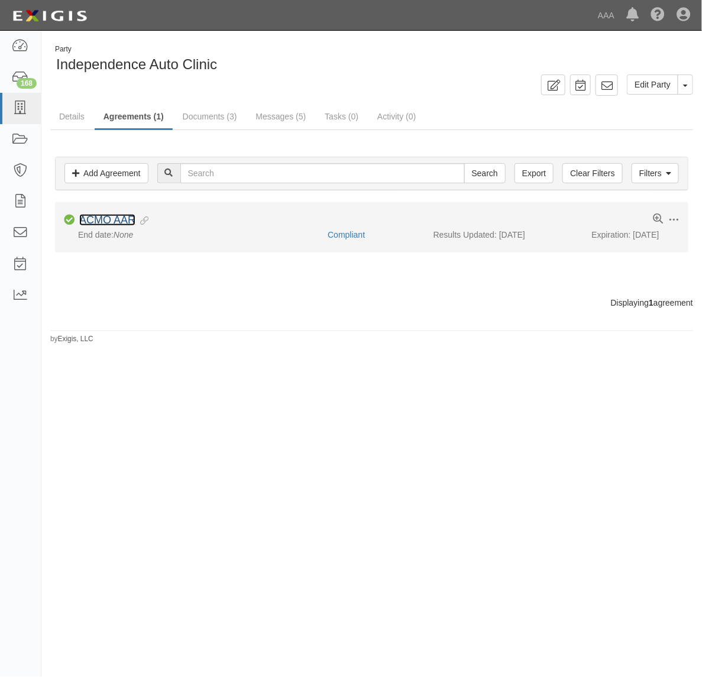
click at [121, 216] on link "ACMO AAR" at bounding box center [107, 220] width 56 height 12
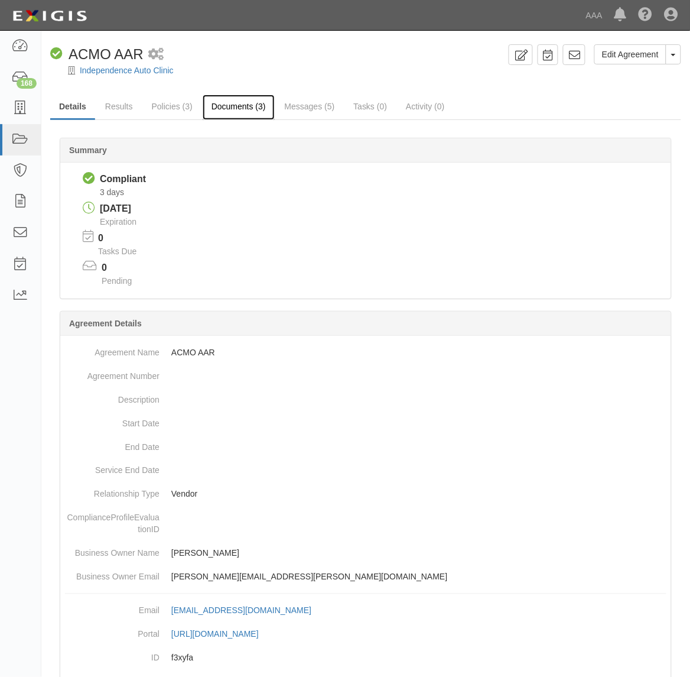
click at [228, 115] on link "Documents (3)" at bounding box center [239, 107] width 72 height 25
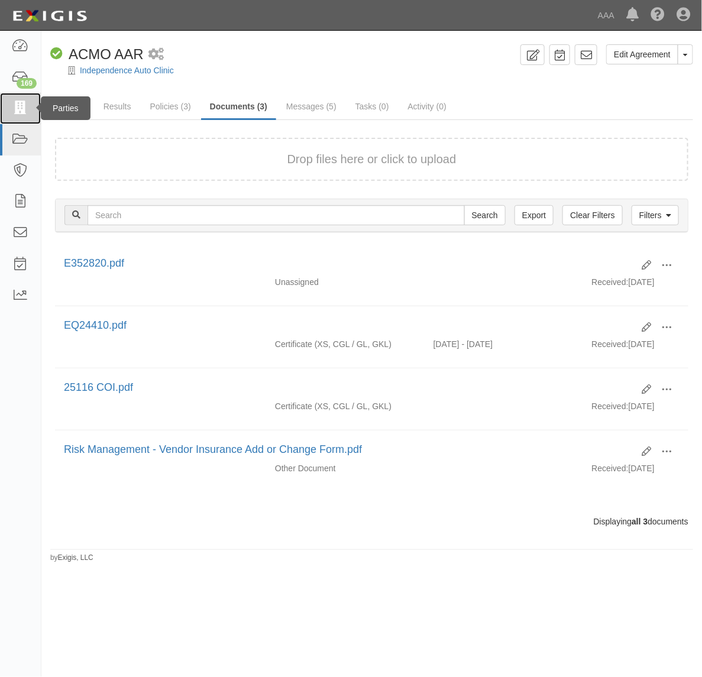
click at [17, 107] on icon at bounding box center [20, 109] width 17 height 14
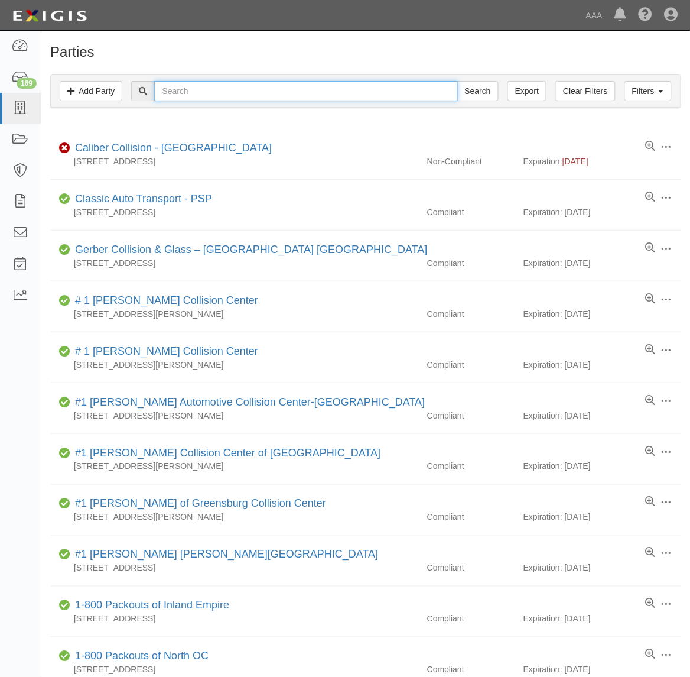
click at [214, 96] on input "text" at bounding box center [305, 91] width 303 height 20
type input "Auto Clinic"
click at [457, 81] on input "Search" at bounding box center [477, 91] width 41 height 20
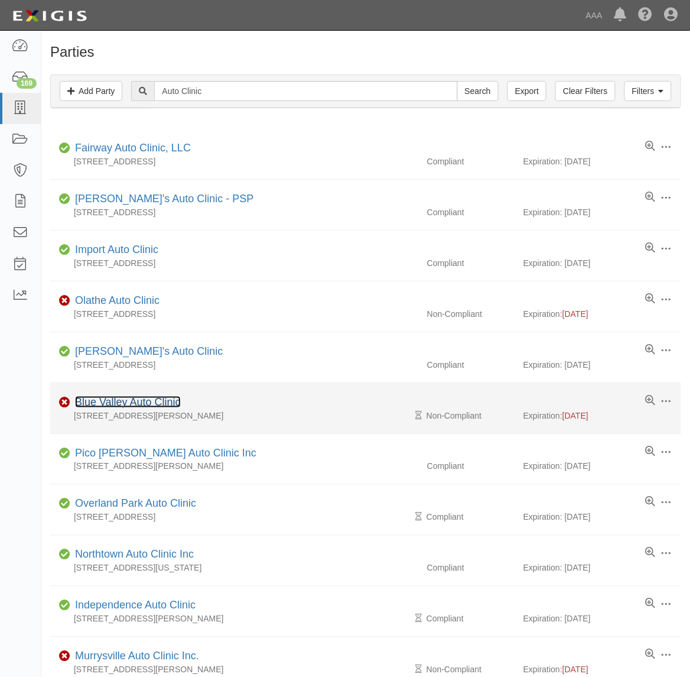
click at [139, 403] on link "Blue Valley Auto Clinic" at bounding box center [128, 402] width 106 height 12
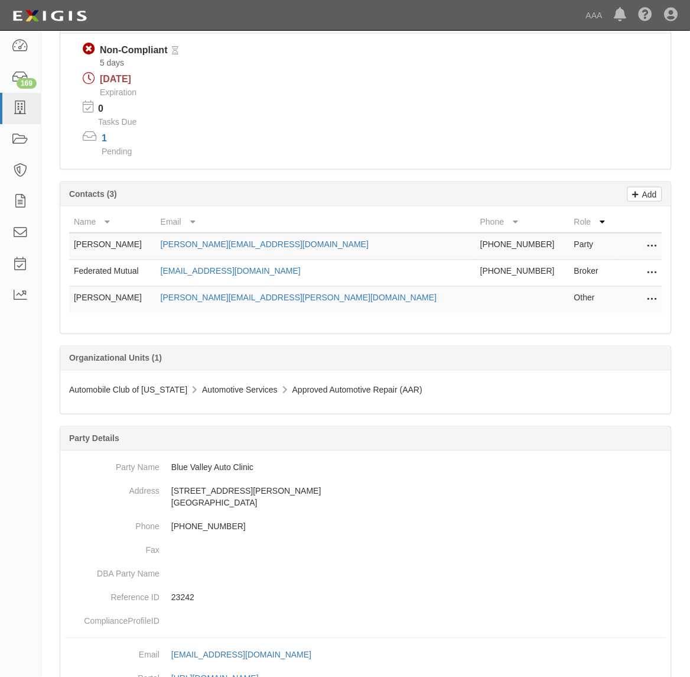
scroll to position [148, 0]
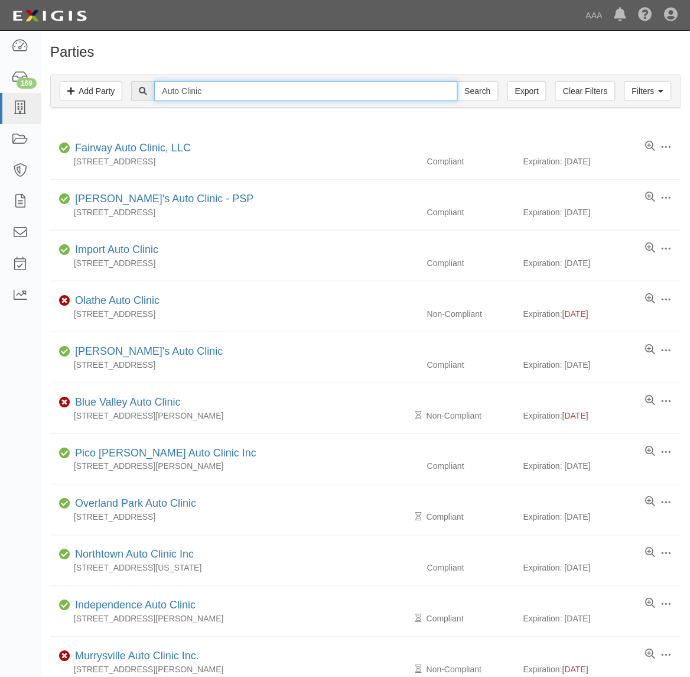
drag, startPoint x: 210, startPoint y: 96, endPoint x: 131, endPoint y: 90, distance: 78.9
click at [131, 90] on div "Auto Clinic Search" at bounding box center [366, 91] width 612 height 20
type input "Independence"
click at [457, 81] on input "Search" at bounding box center [477, 91] width 41 height 20
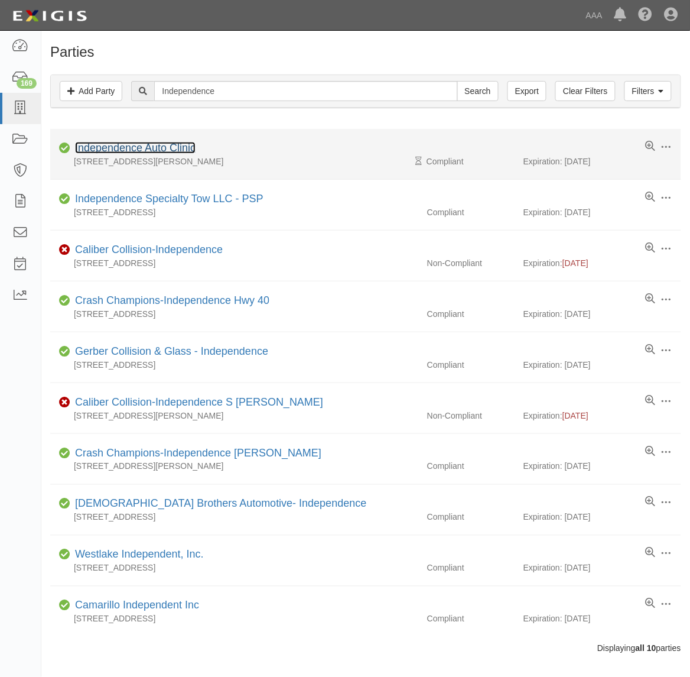
click at [128, 151] on link "Independence Auto Clinic" at bounding box center [135, 148] width 121 height 12
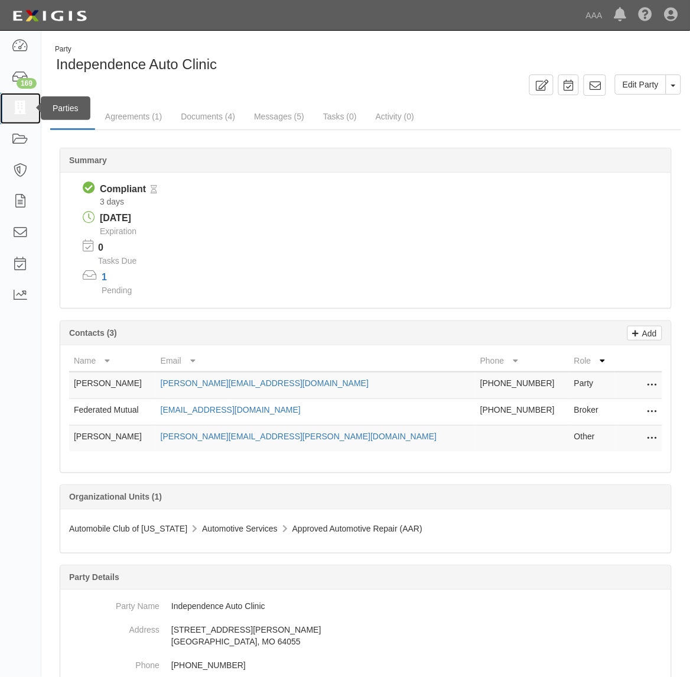
drag, startPoint x: 34, startPoint y: 102, endPoint x: 51, endPoint y: 117, distance: 23.1
click at [33, 103] on link at bounding box center [20, 108] width 41 height 31
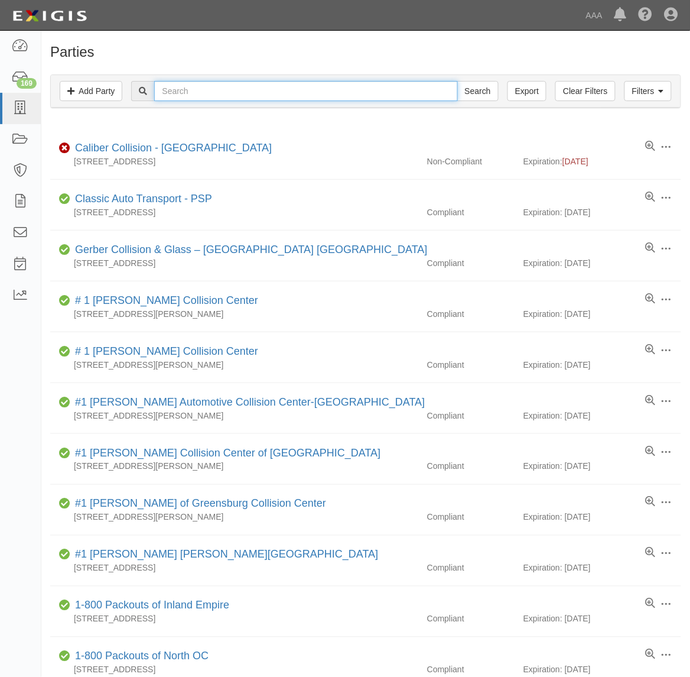
click at [279, 92] on input "text" at bounding box center [305, 91] width 303 height 20
type input "1213"
click at [457, 81] on input "Search" at bounding box center [477, 91] width 41 height 20
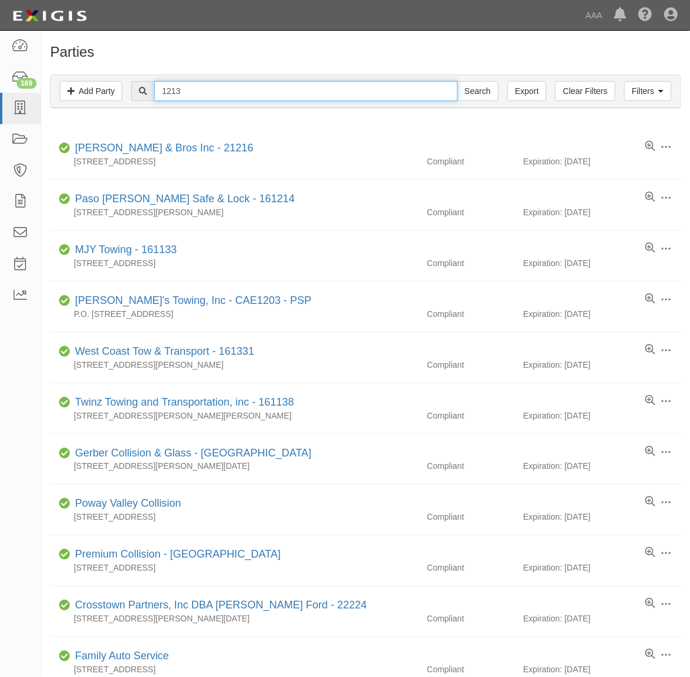
click at [288, 95] on input "1213" at bounding box center [305, 91] width 303 height 20
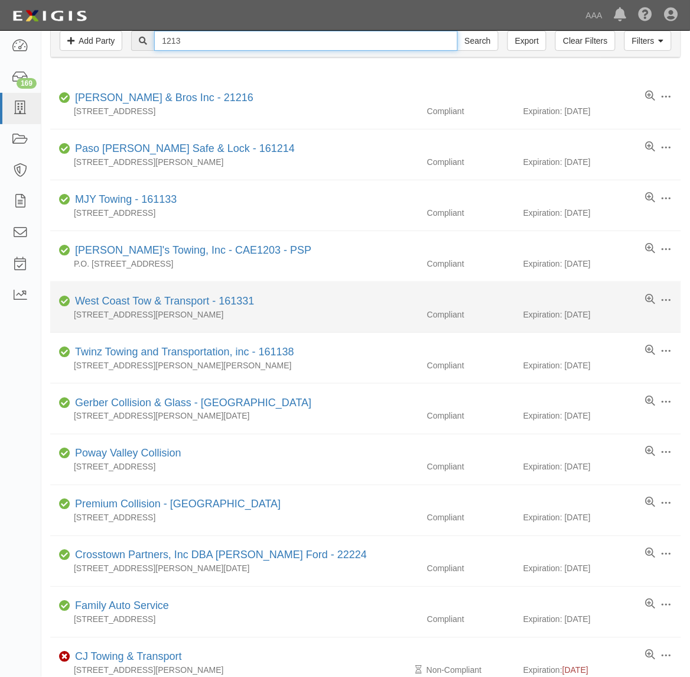
scroll to position [148, 0]
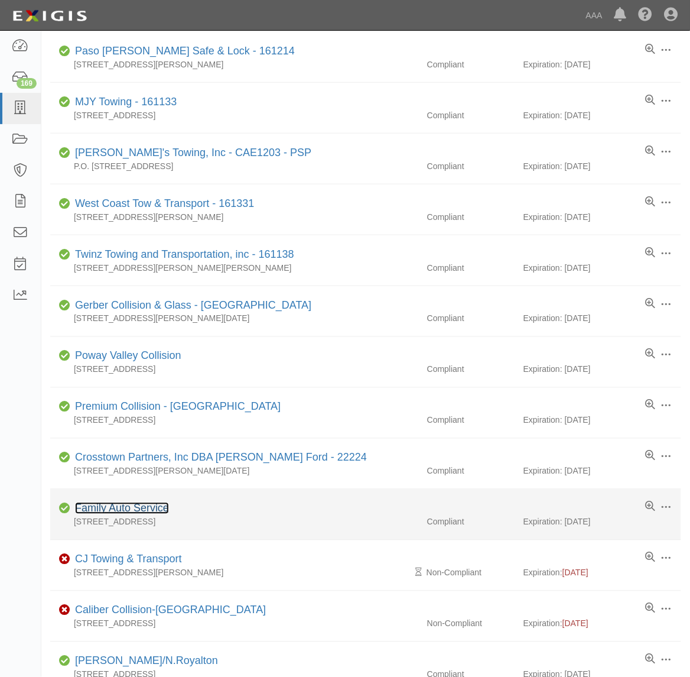
click at [116, 514] on link "Family Auto Service" at bounding box center [122, 508] width 94 height 12
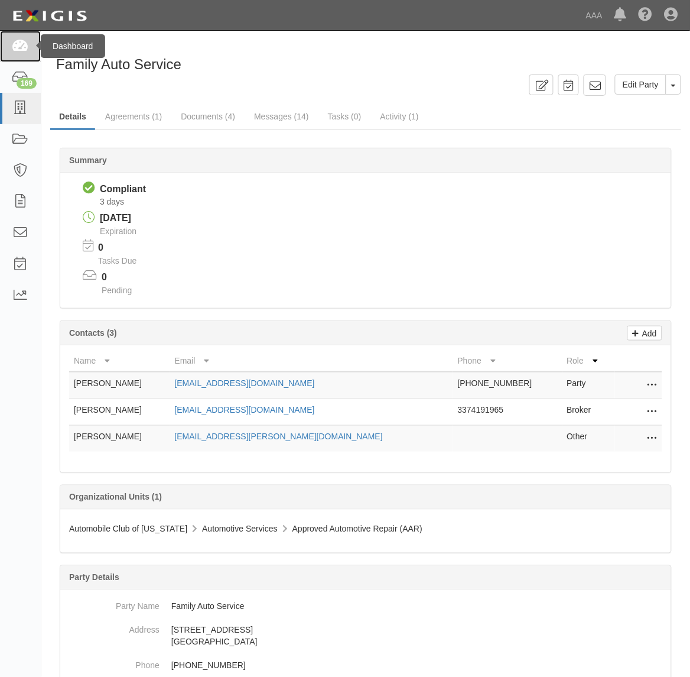
click at [30, 56] on link at bounding box center [20, 46] width 41 height 31
